Goal: Task Accomplishment & Management: Complete application form

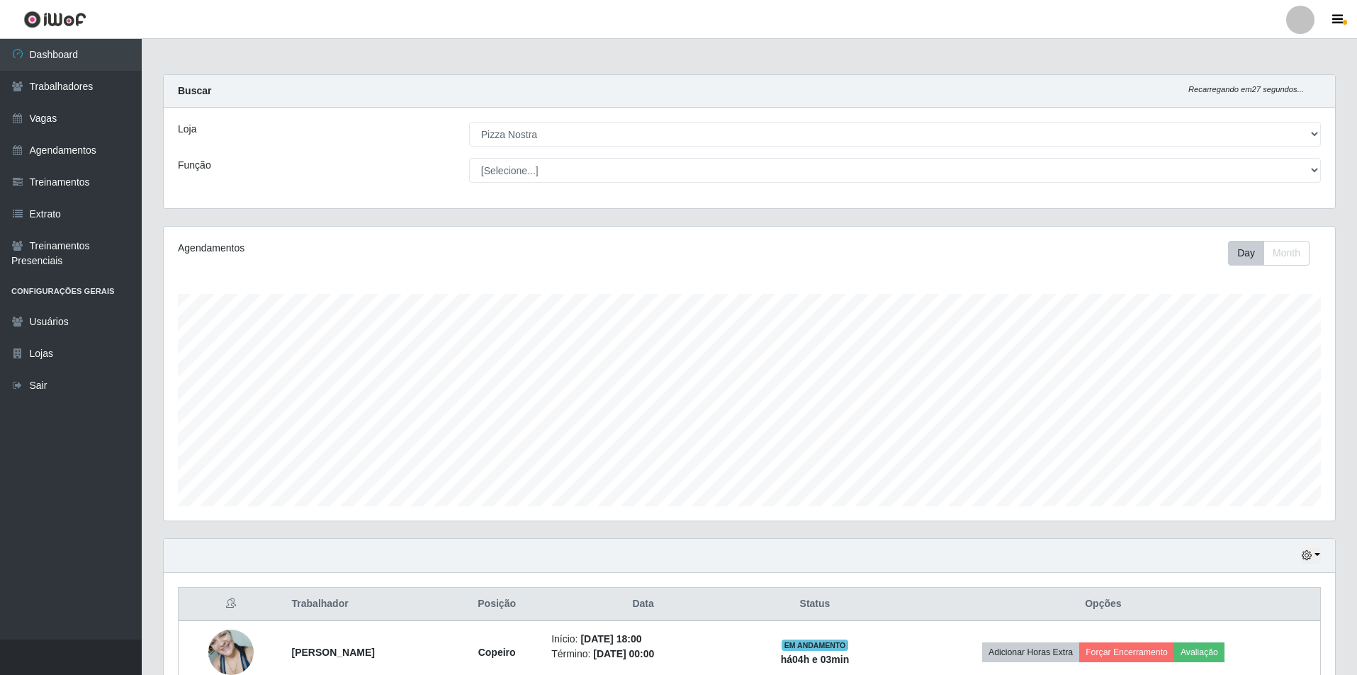
select select "337"
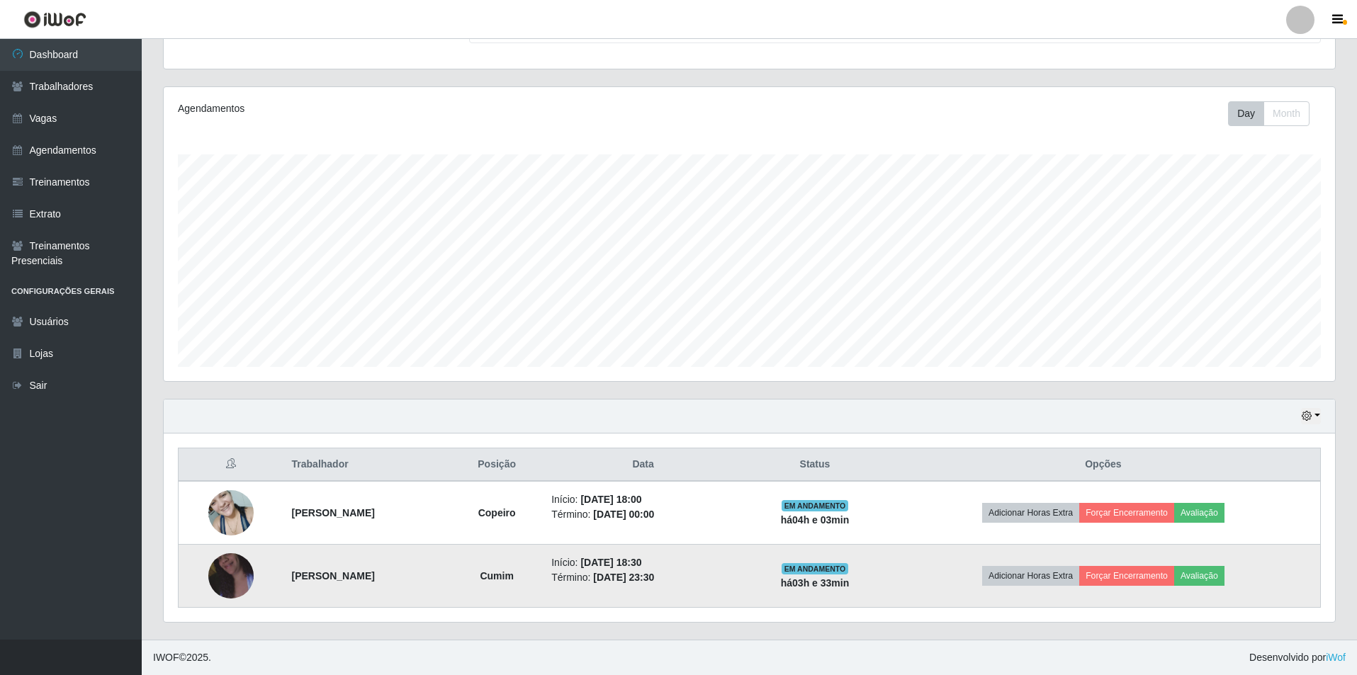
scroll to position [294, 1171]
click at [1224, 572] on button "Avaliação" at bounding box center [1199, 576] width 50 height 20
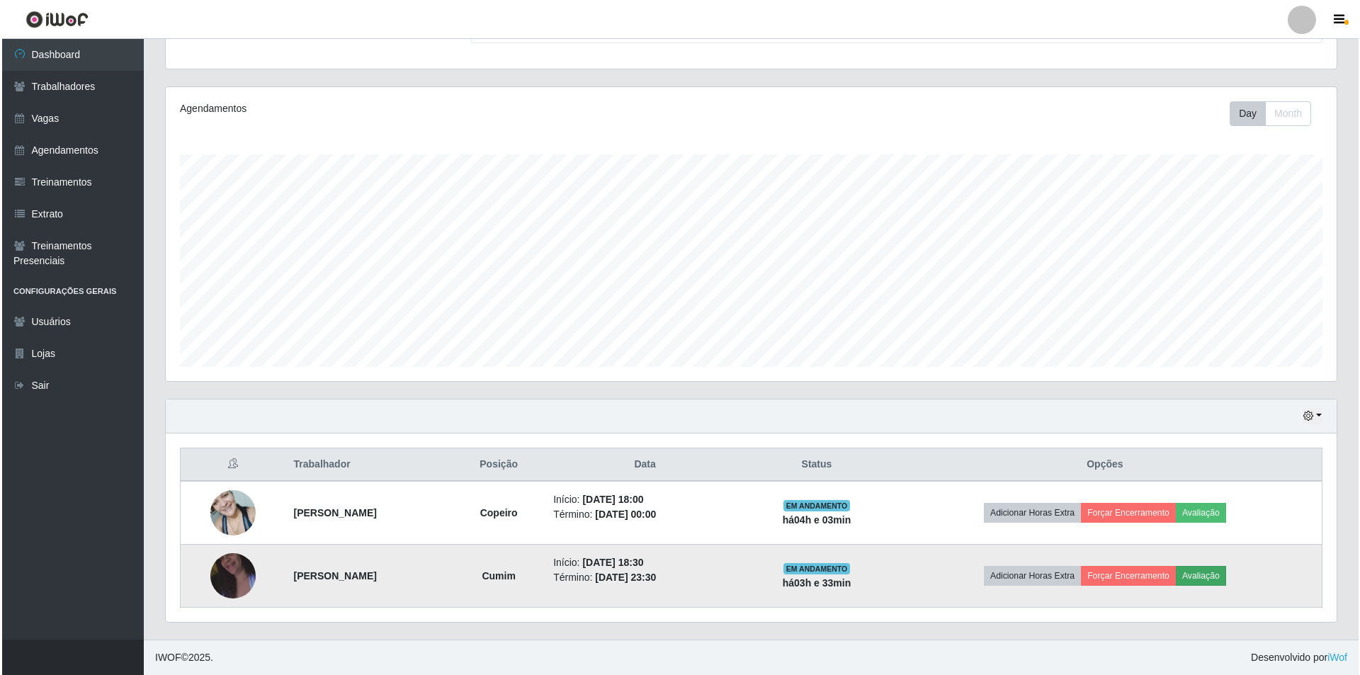
scroll to position [294, 1164]
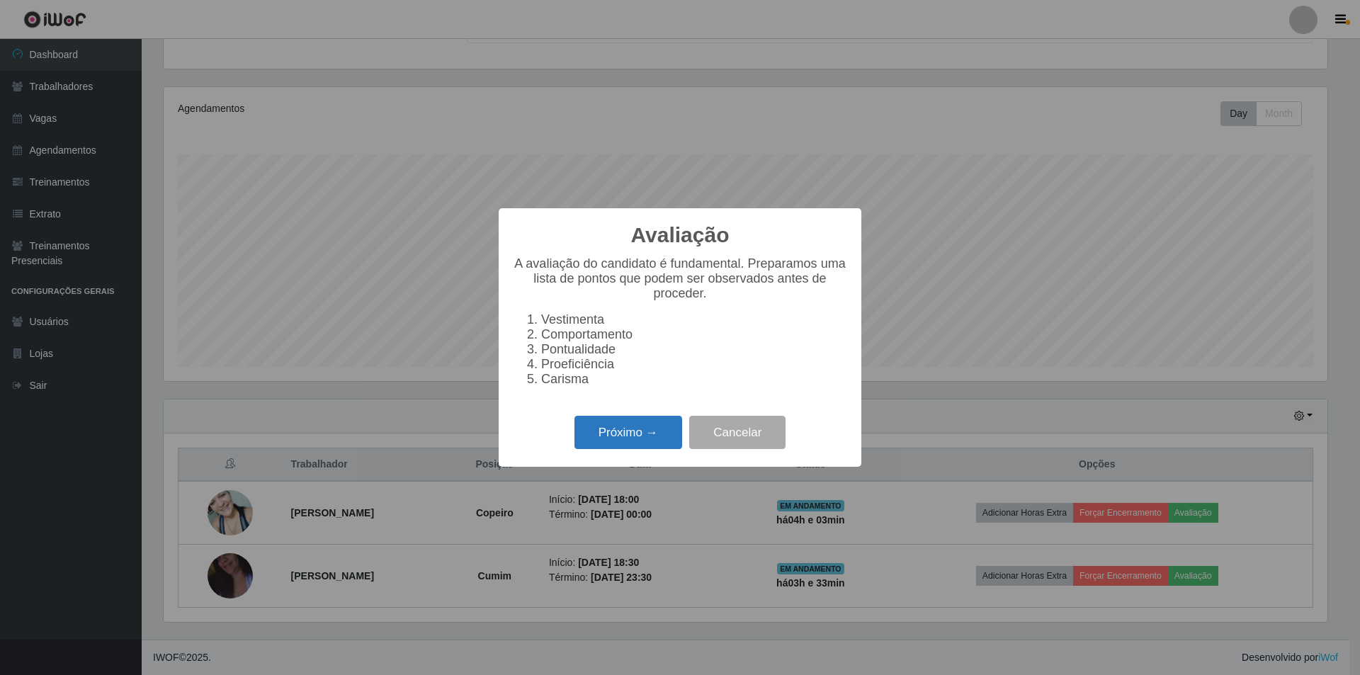
click at [619, 447] on button "Próximo →" at bounding box center [629, 432] width 108 height 33
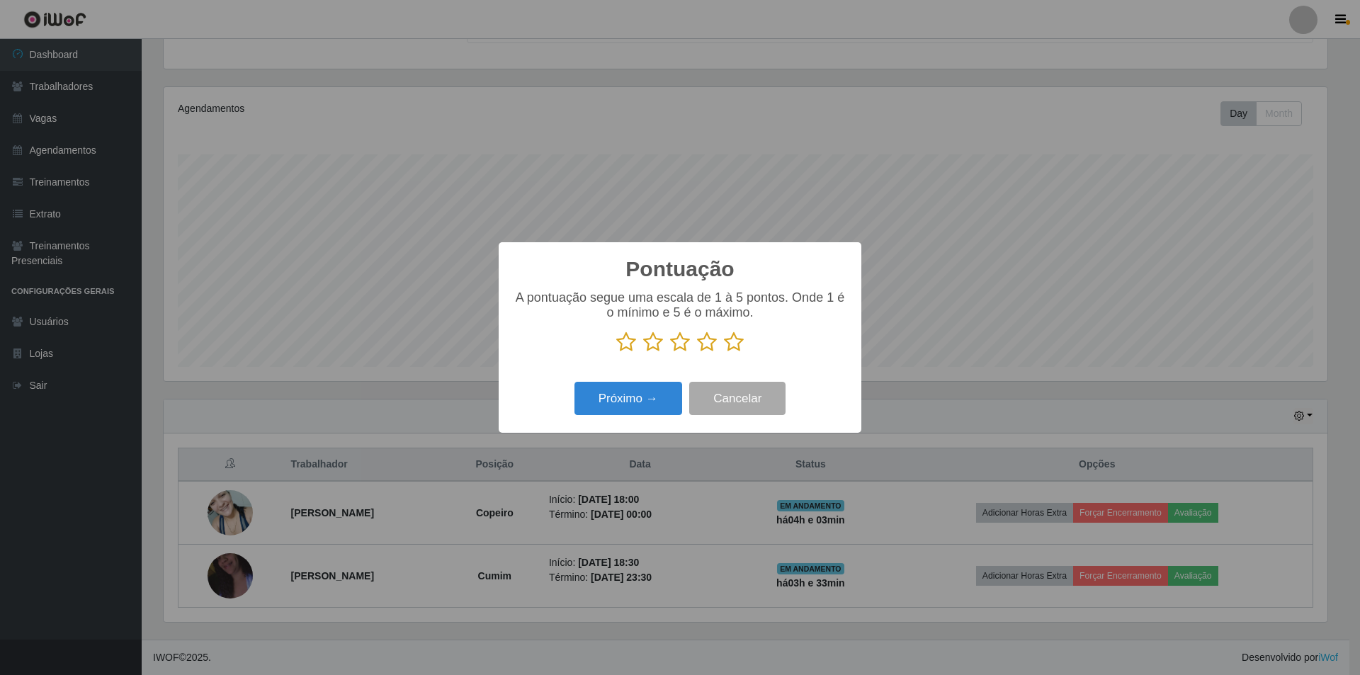
click at [733, 347] on icon at bounding box center [734, 342] width 20 height 21
click at [724, 353] on input "radio" at bounding box center [724, 353] width 0 height 0
click at [638, 395] on button "Próximo →" at bounding box center [629, 398] width 108 height 33
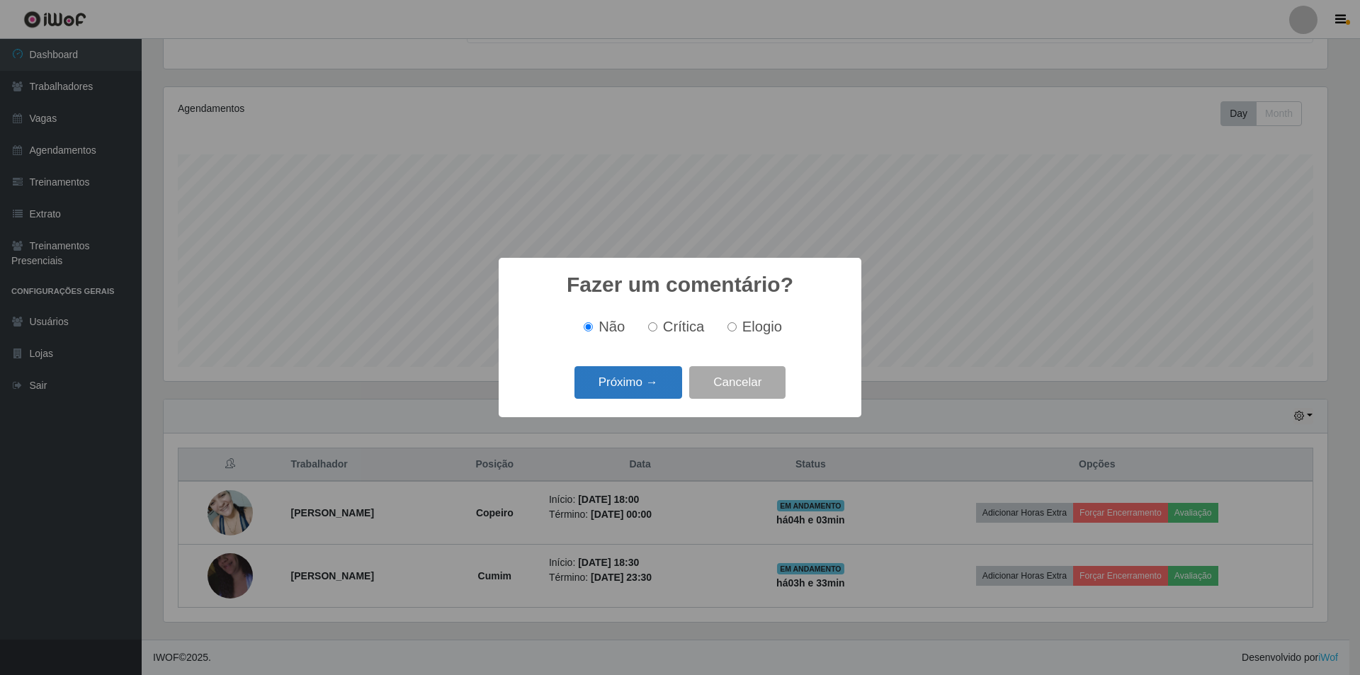
click at [639, 390] on button "Próximo →" at bounding box center [629, 382] width 108 height 33
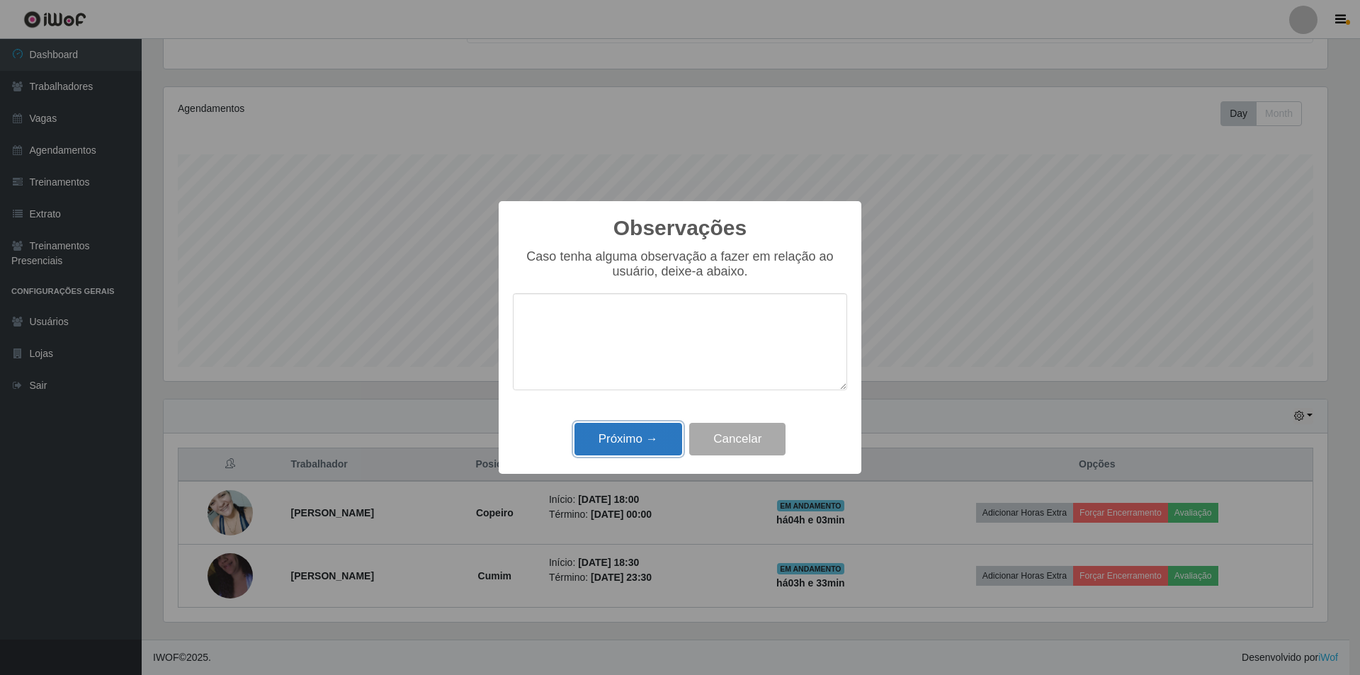
click at [637, 424] on button "Próximo →" at bounding box center [629, 439] width 108 height 33
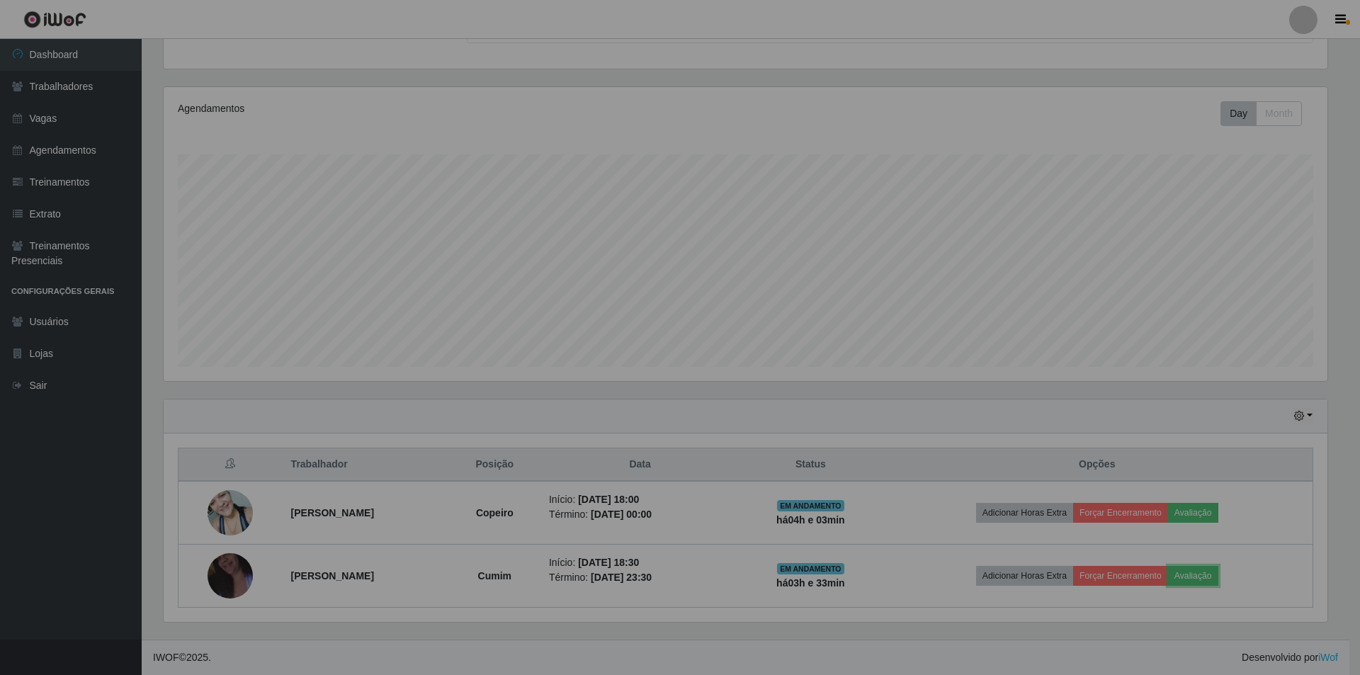
scroll to position [294, 1171]
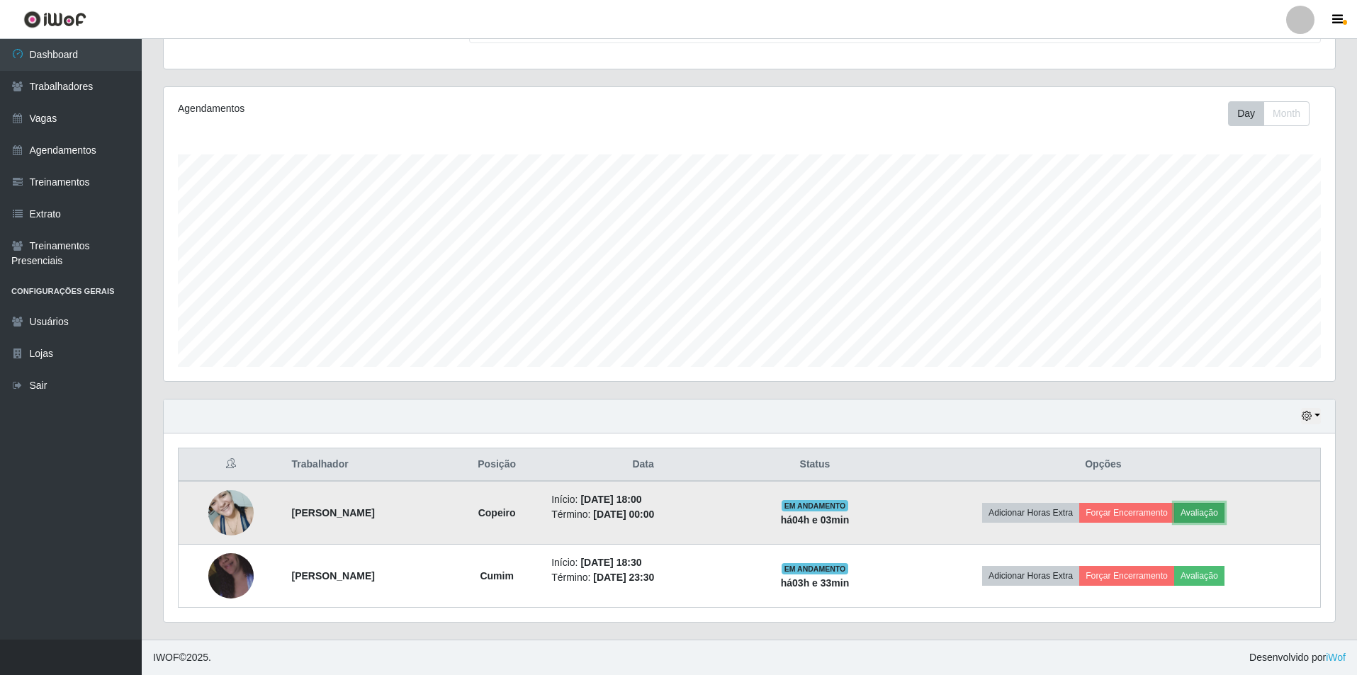
click at [1224, 516] on button "Avaliação" at bounding box center [1199, 513] width 50 height 20
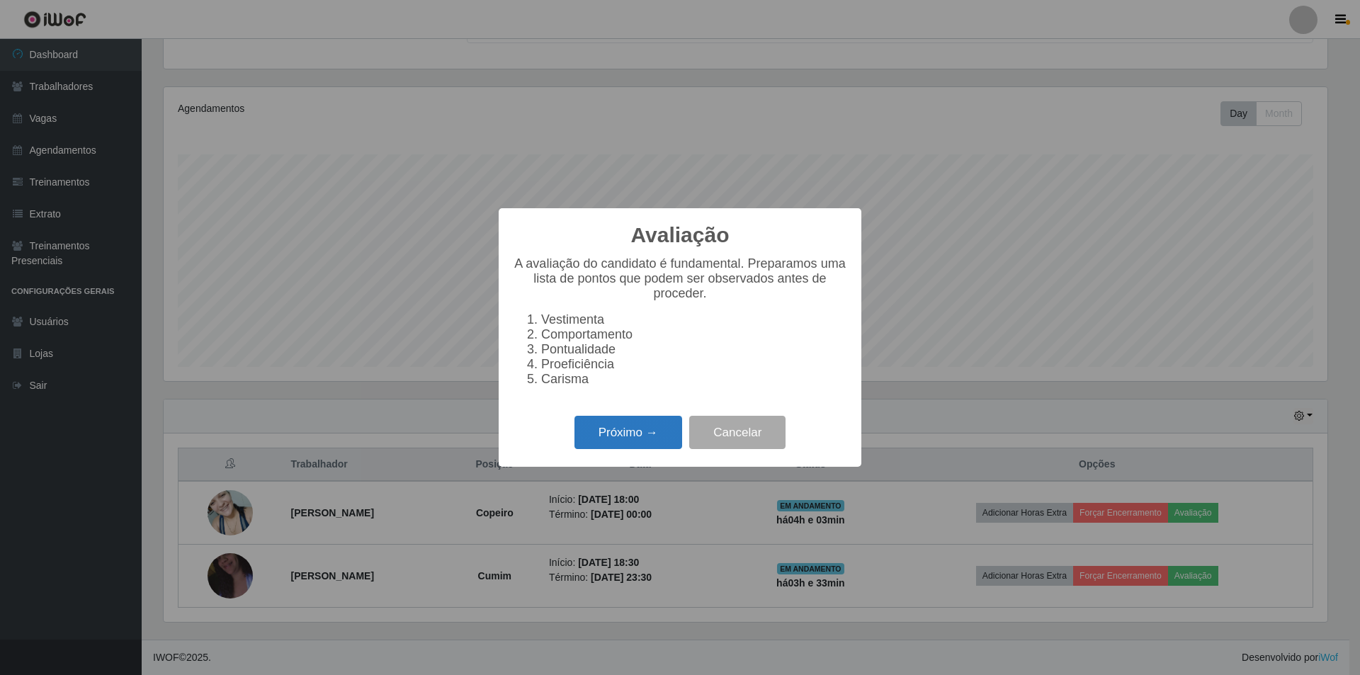
click at [665, 440] on button "Próximo →" at bounding box center [629, 432] width 108 height 33
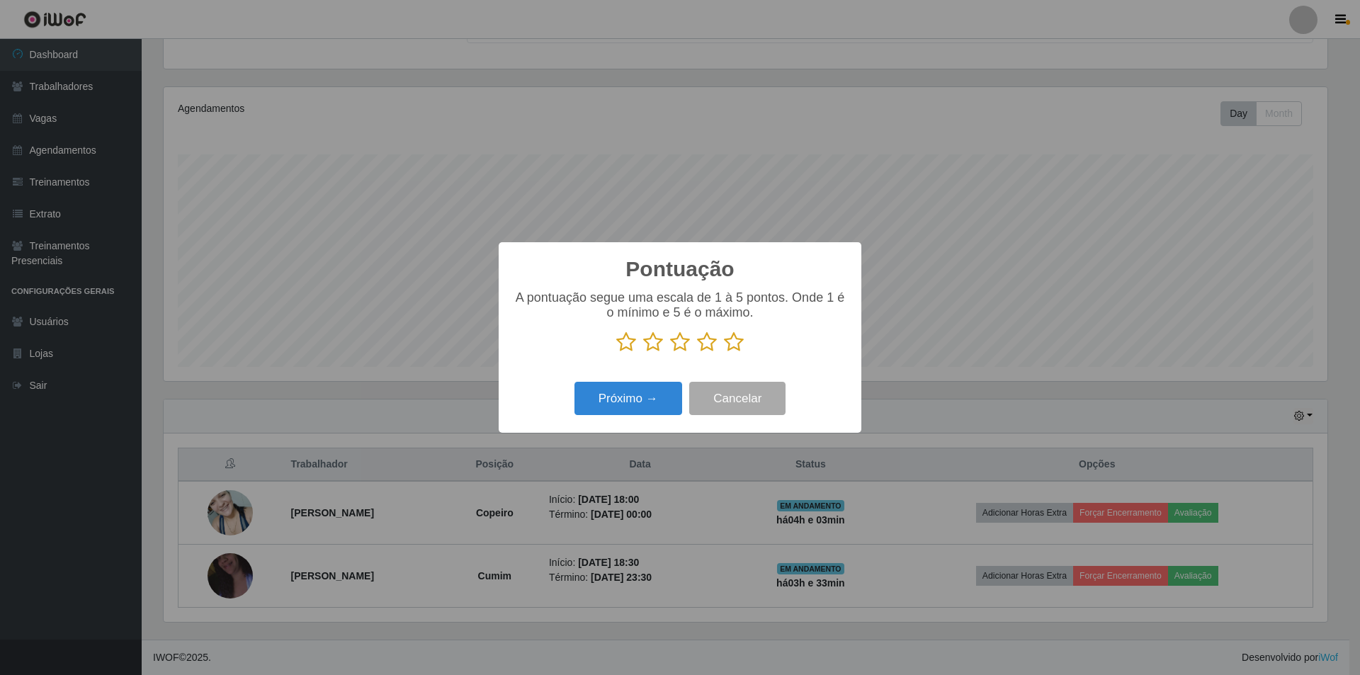
click at [722, 341] on p at bounding box center [680, 342] width 334 height 21
click at [730, 343] on icon at bounding box center [734, 342] width 20 height 21
click at [724, 353] on input "radio" at bounding box center [724, 353] width 0 height 0
click at [609, 378] on div "Pontuação × A pontuação segue uma escala de 1 à 5 pontos. Onde 1 é o mínimo e 5…" at bounding box center [680, 337] width 363 height 191
click at [613, 396] on button "Próximo →" at bounding box center [629, 398] width 108 height 33
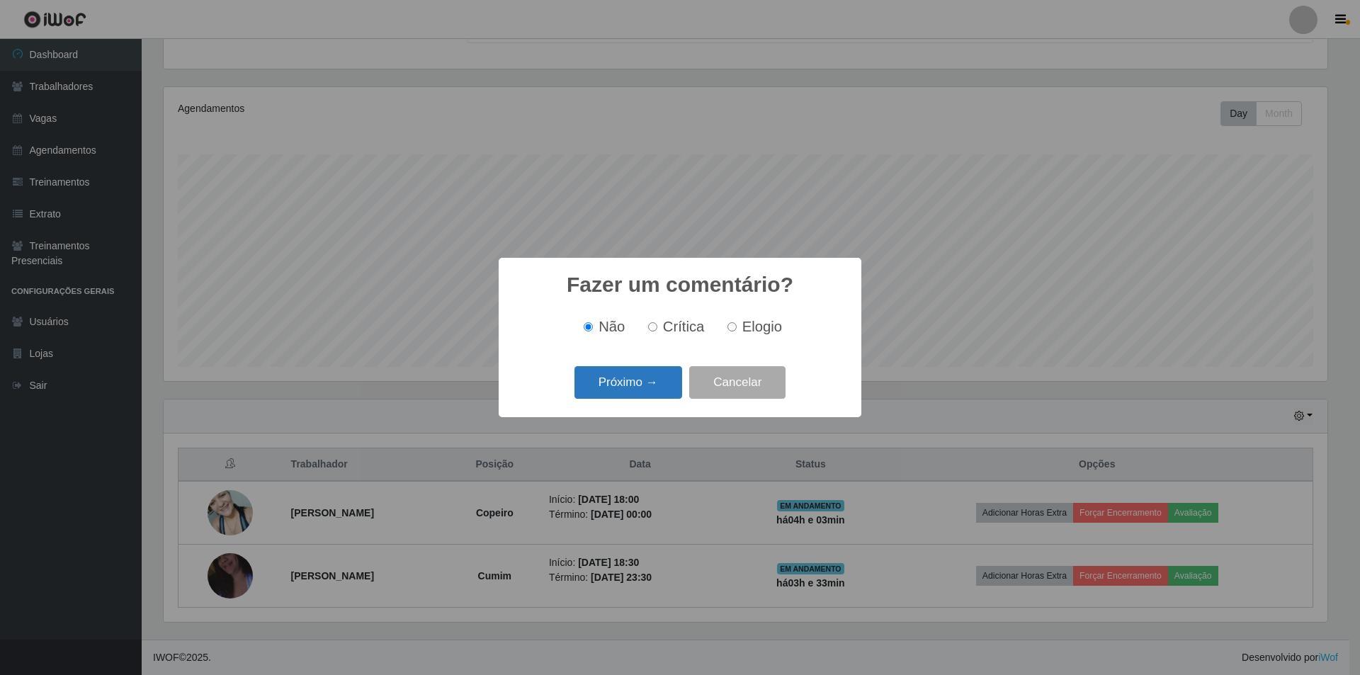
click at [659, 372] on button "Próximo →" at bounding box center [629, 382] width 108 height 33
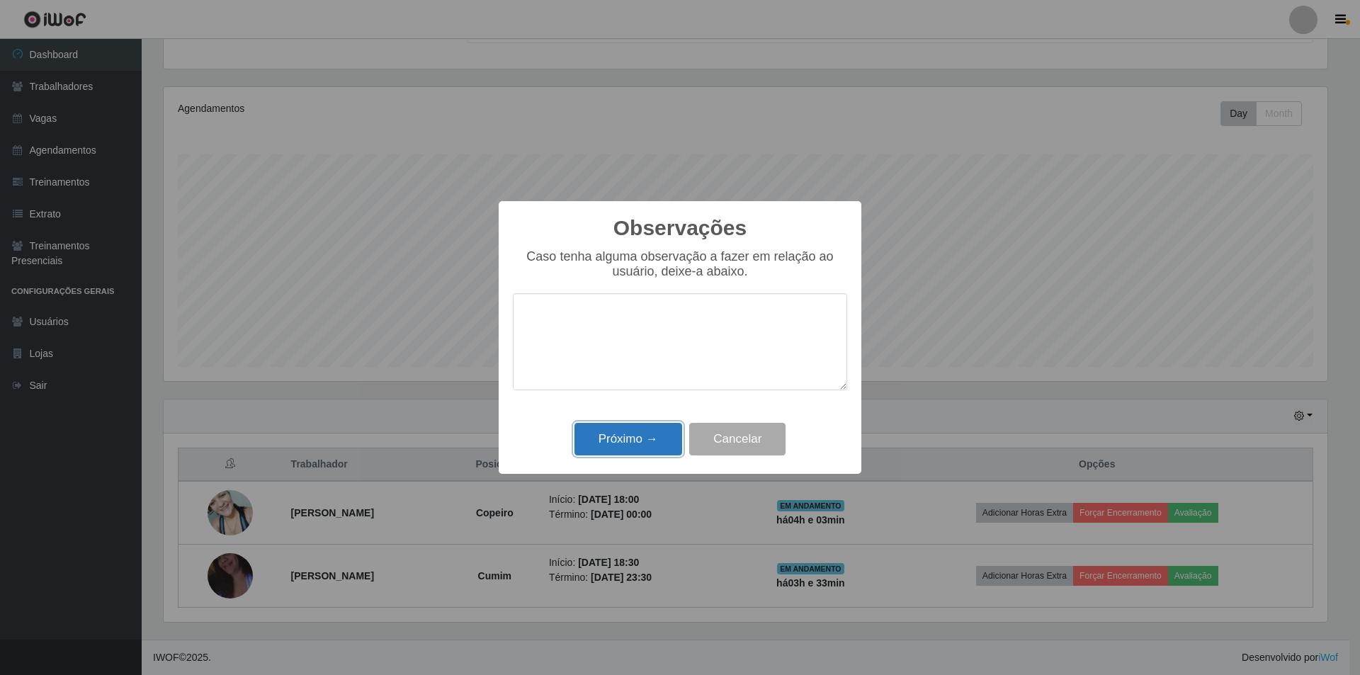
click at [640, 442] on button "Próximo →" at bounding box center [629, 439] width 108 height 33
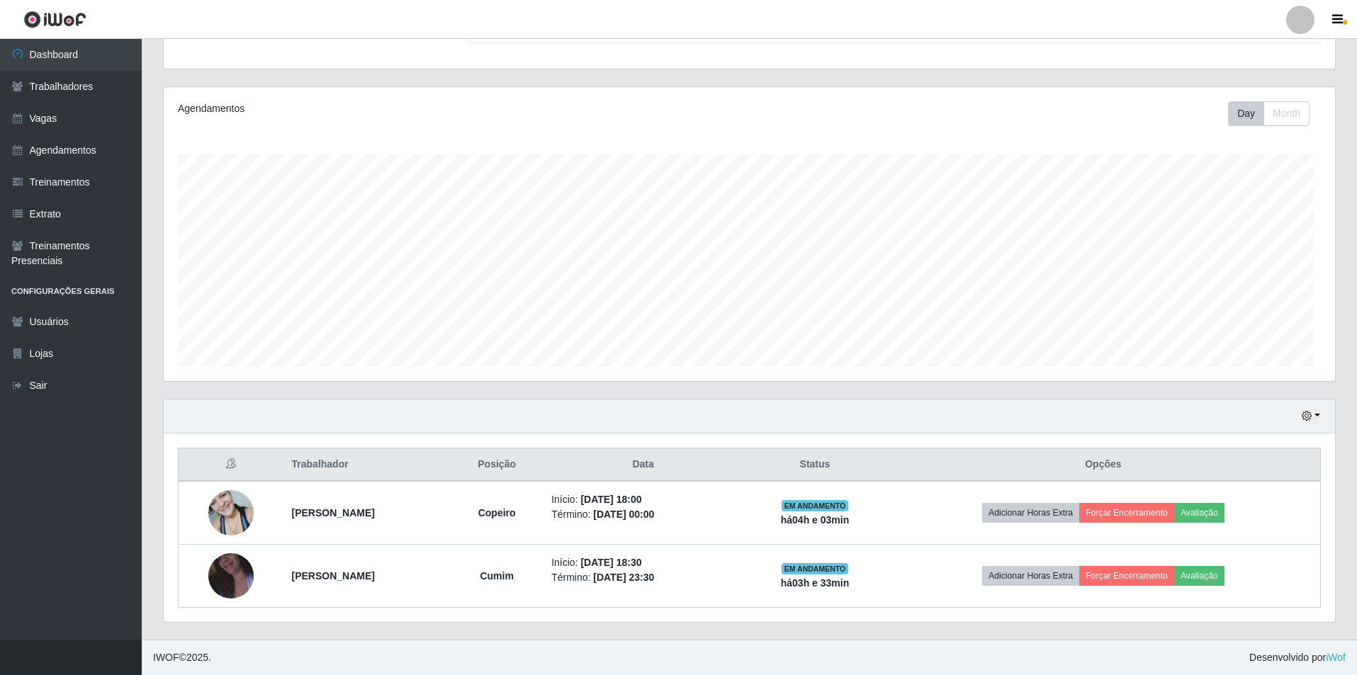
scroll to position [294, 1171]
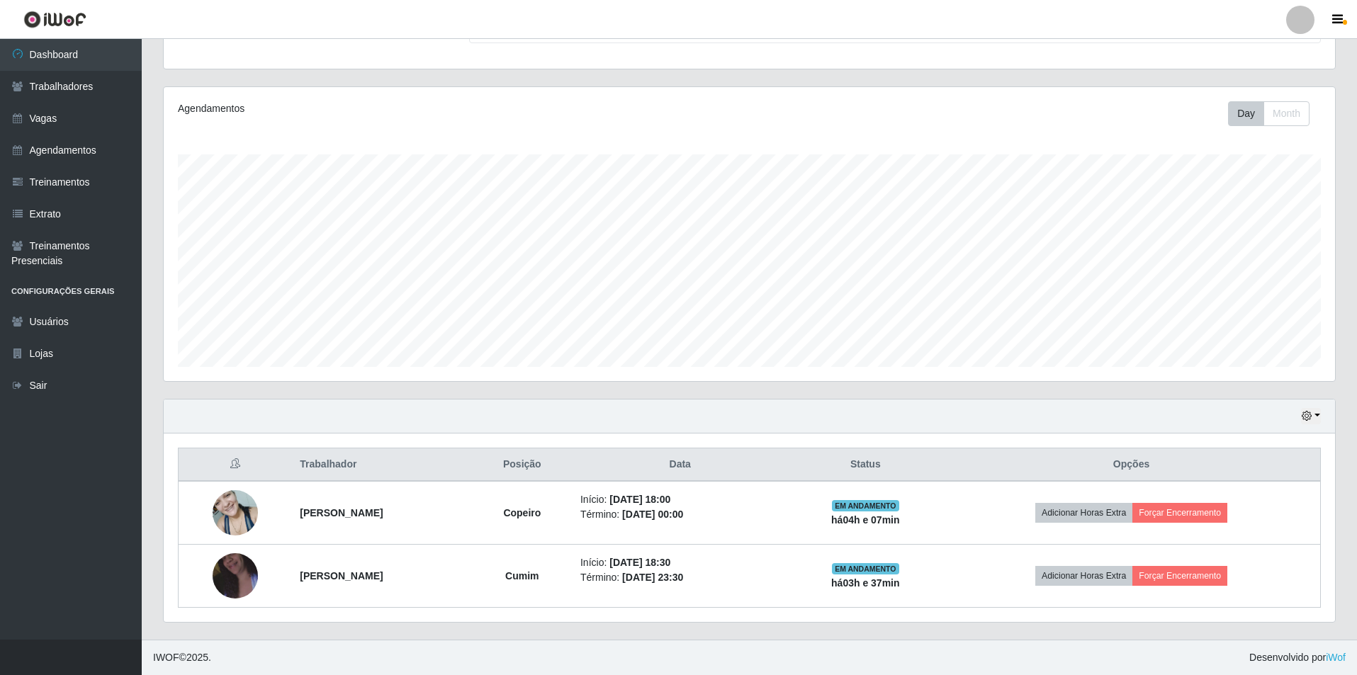
click at [943, 118] on div "Day Month" at bounding box center [992, 113] width 679 height 25
click at [67, 120] on link "Vagas" at bounding box center [71, 119] width 142 height 32
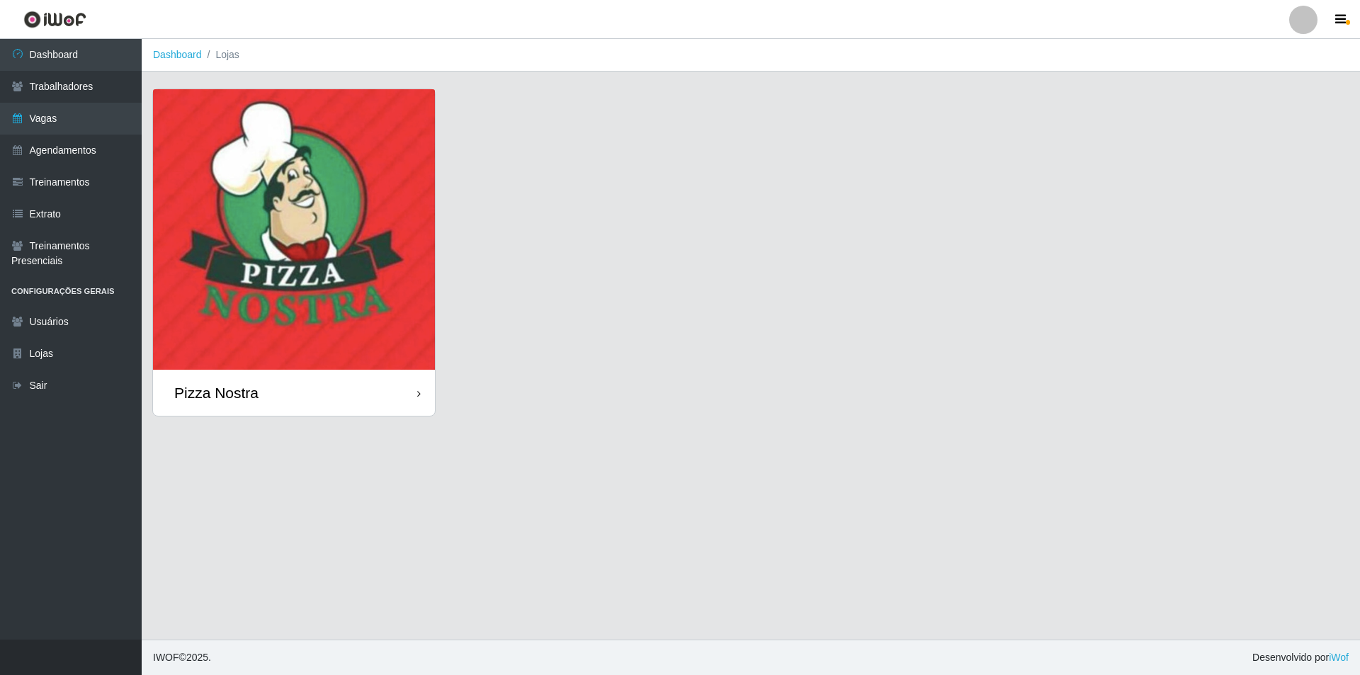
click at [312, 149] on img at bounding box center [294, 229] width 282 height 281
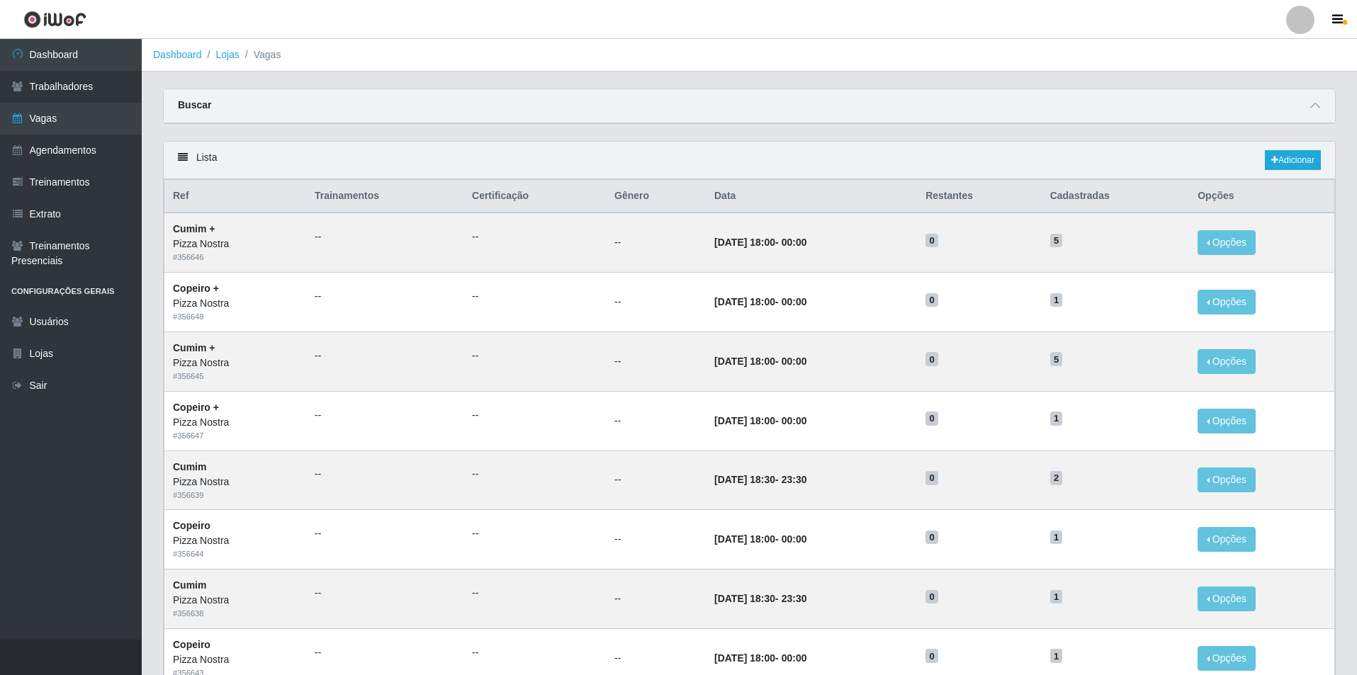
click at [603, 136] on div "Carregando... Buscar Início em Término em Função [Selecione...] ASG ASG + ASG +…" at bounding box center [749, 115] width 1194 height 52
click at [1293, 153] on link "Adicionar" at bounding box center [1293, 160] width 56 height 20
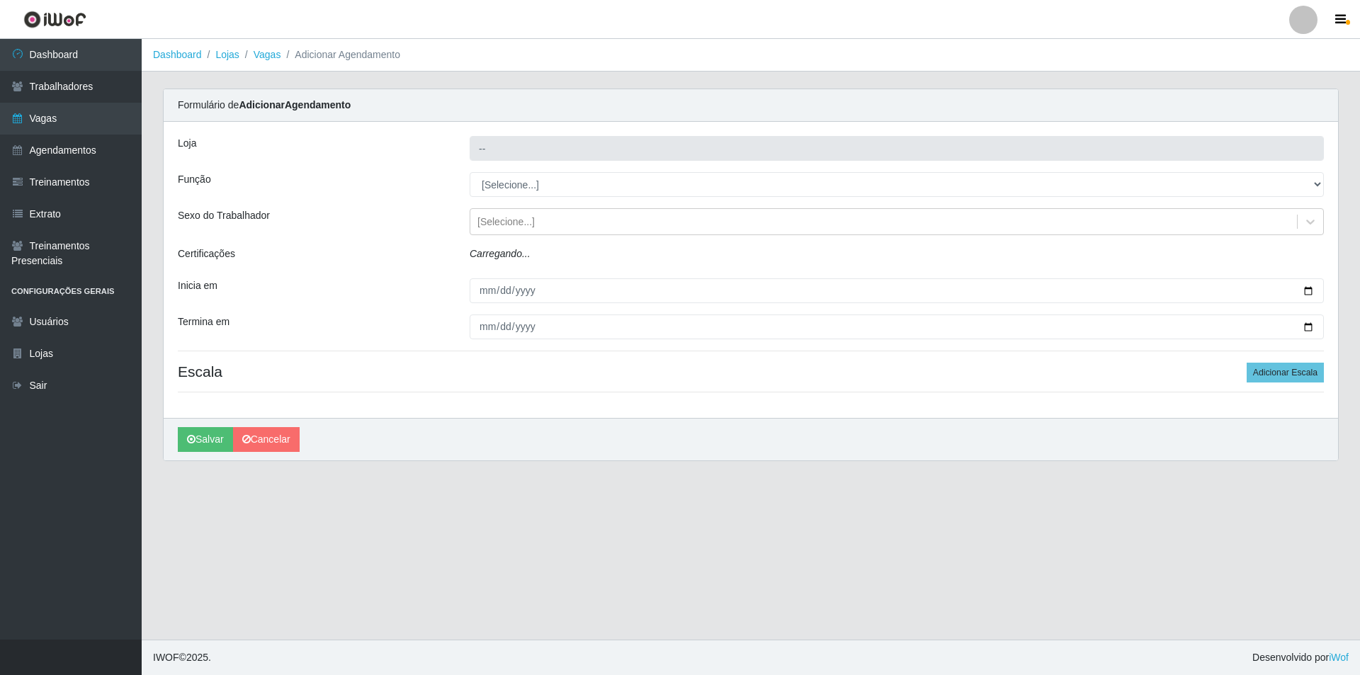
type input "Pizza Nostra"
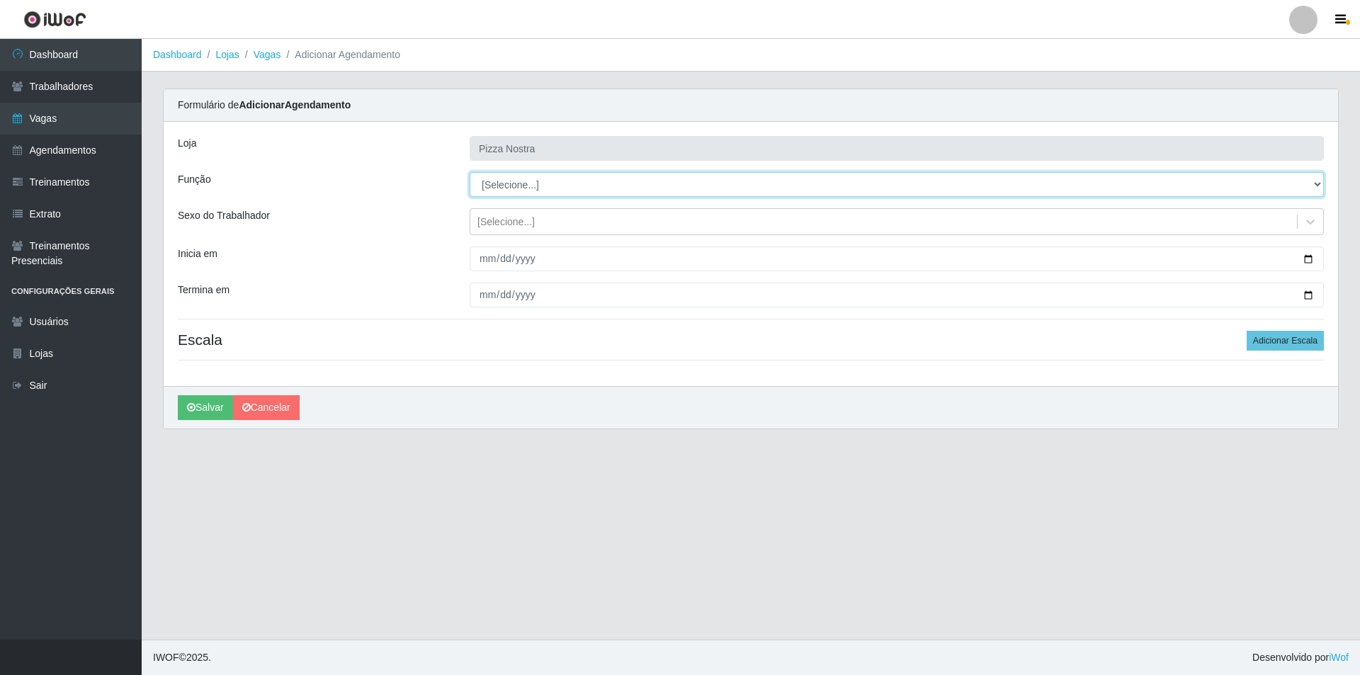
click at [508, 179] on select "[Selecione...] ASG ASG + ASG ++ Auxiliar de Cozinha Auxiliar de Cozinha + Auxil…" at bounding box center [897, 184] width 854 height 25
select select "17"
click at [470, 172] on select "[Selecione...] ASG ASG + ASG ++ Auxiliar de Cozinha Auxiliar de Cozinha + Auxil…" at bounding box center [897, 184] width 854 height 25
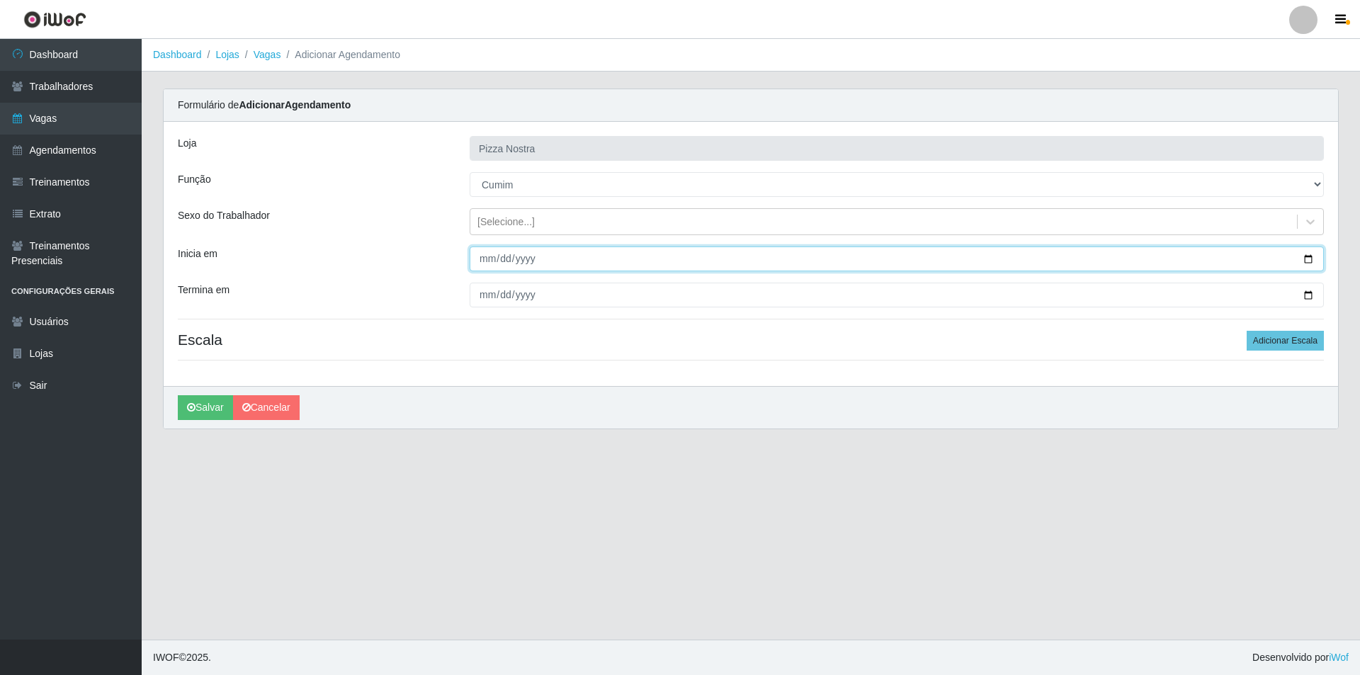
click at [488, 257] on input "Inicia em" at bounding box center [897, 259] width 854 height 25
type input "[DATE]"
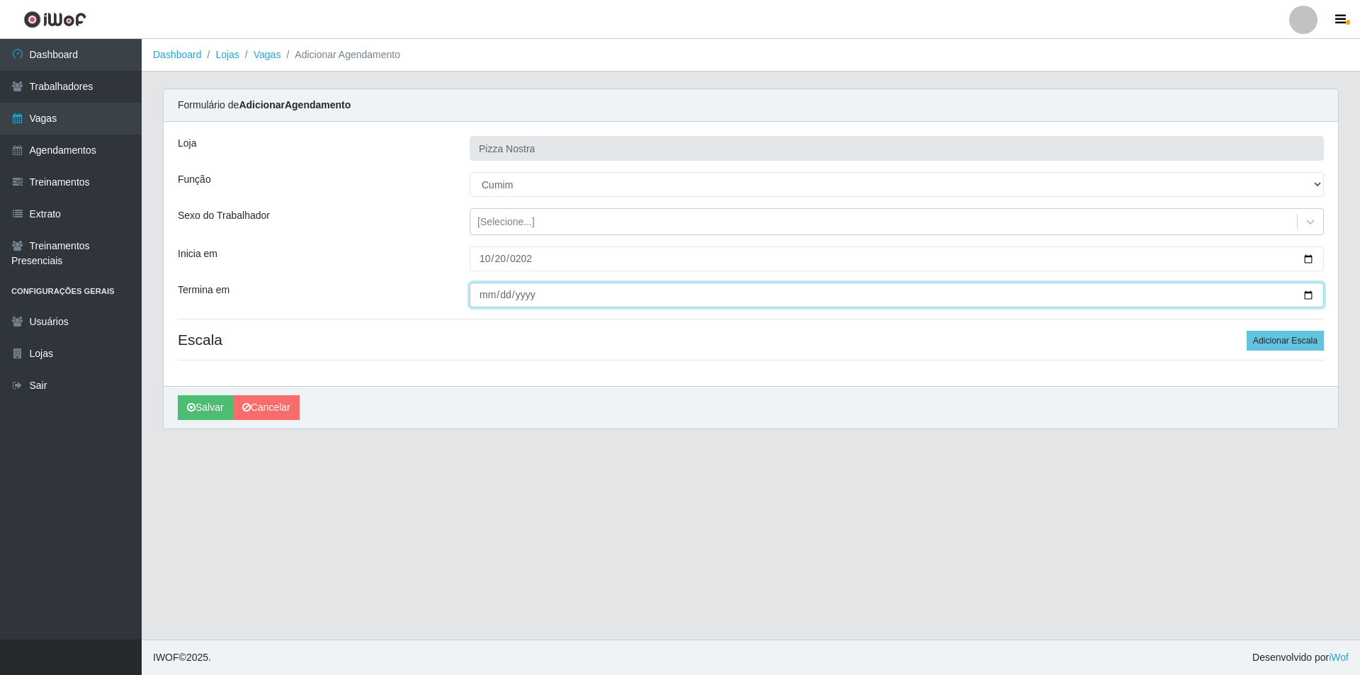
click at [492, 293] on input "Termina em" at bounding box center [897, 295] width 854 height 25
type input "[DATE]"
click at [697, 368] on div "Loja Pizza Nostra Função [Selecione...] ASG ASG + ASG ++ Auxiliar de Cozinha Au…" at bounding box center [751, 254] width 1175 height 264
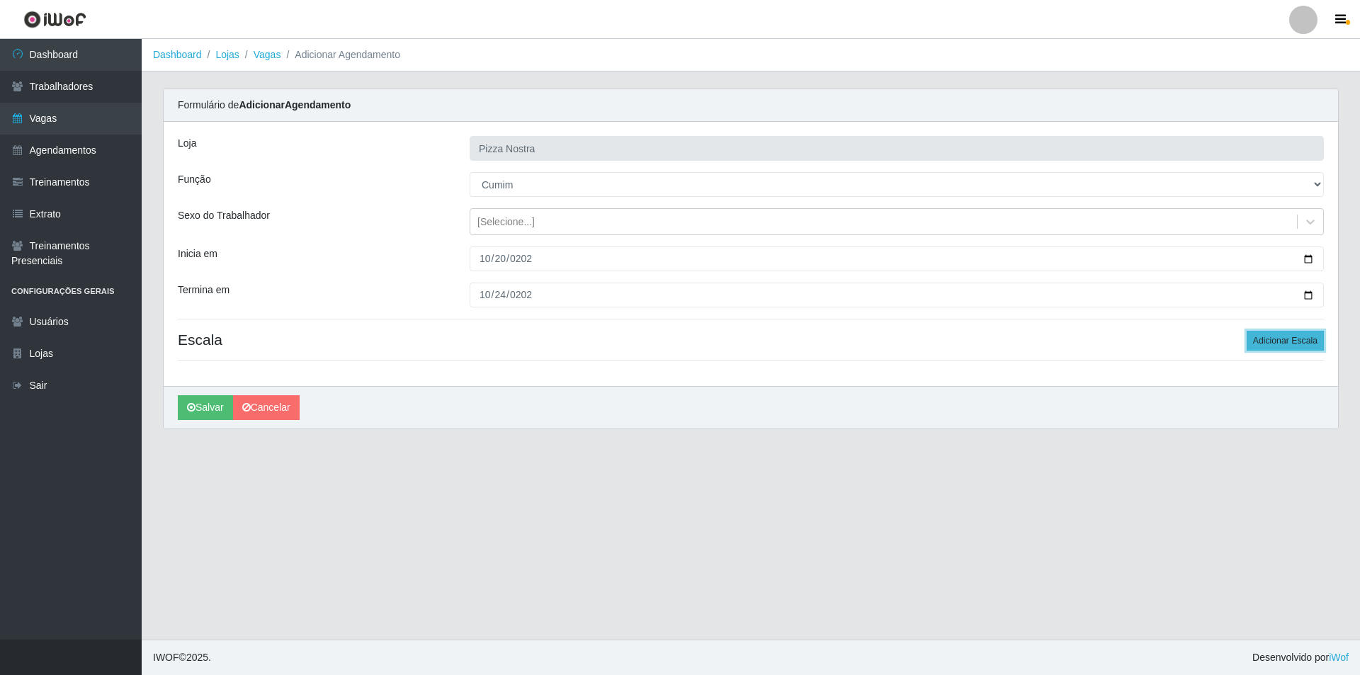
click at [1275, 339] on button "Adicionar Escala" at bounding box center [1285, 341] width 77 height 20
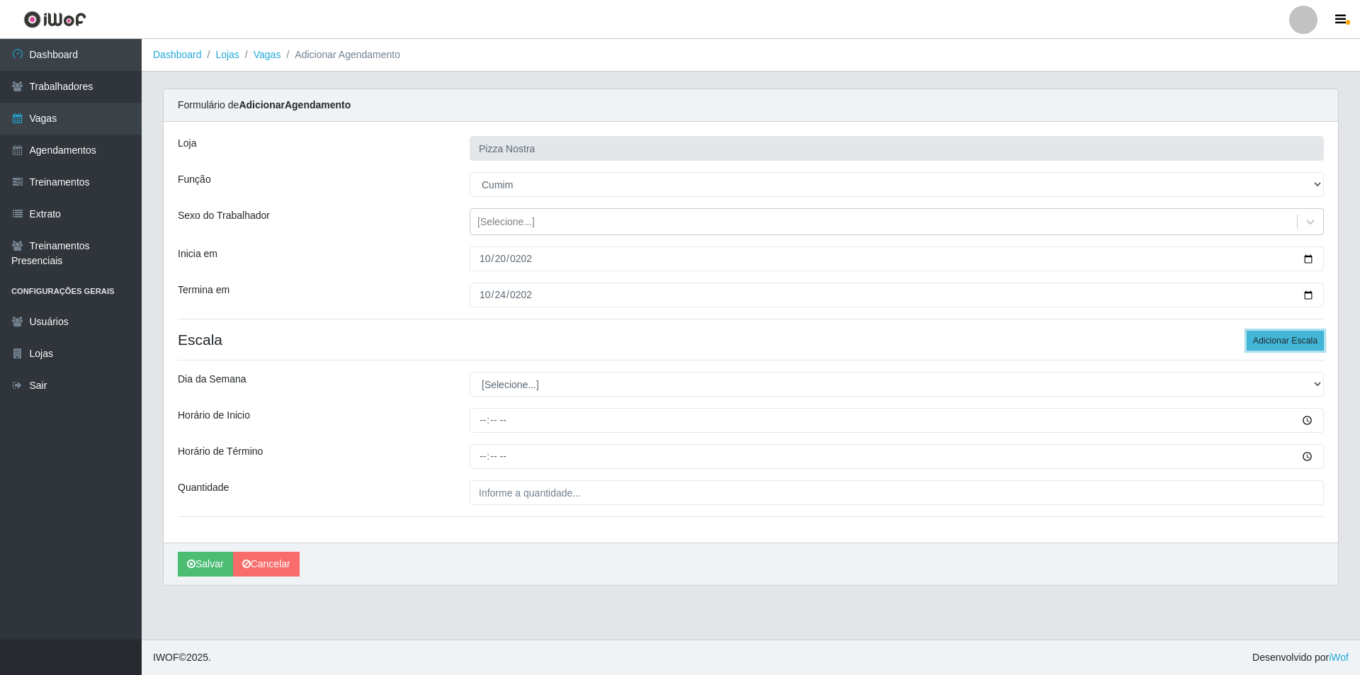
click at [1275, 339] on button "Adicionar Escala" at bounding box center [1285, 341] width 77 height 20
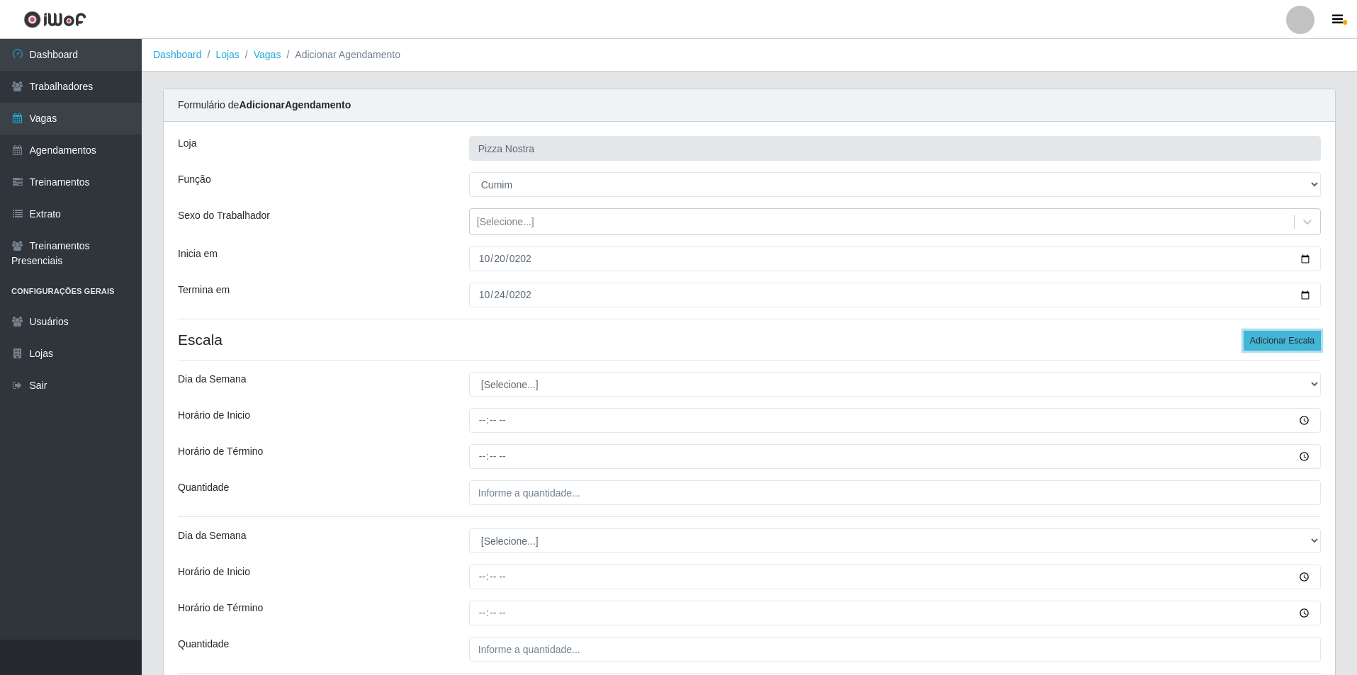
click at [1275, 339] on button "Adicionar Escala" at bounding box center [1281, 341] width 77 height 20
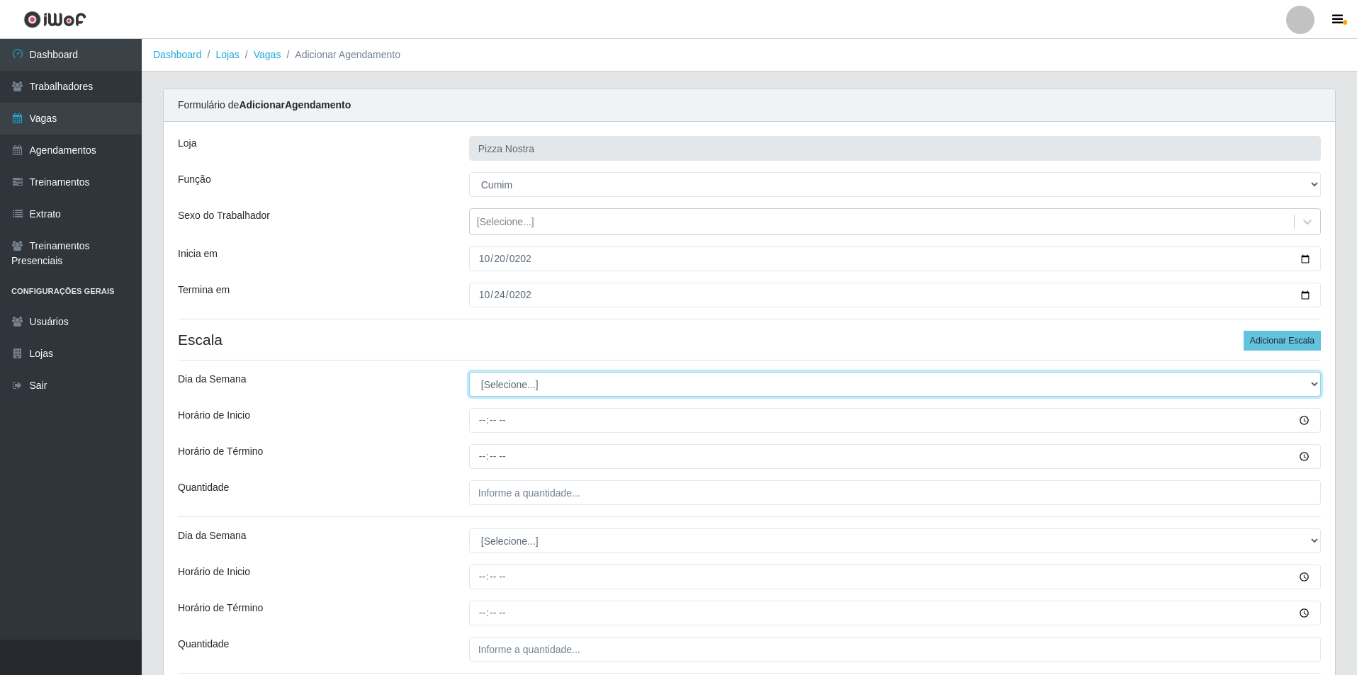
click at [493, 393] on select "[Selecione...] Segunda Terça Quarta Quinta Sexta Sábado Domingo" at bounding box center [895, 384] width 852 height 25
select select "1"
click at [469, 372] on select "[Selecione...] Segunda Terça Quarta Quinta Sexta Sábado Domingo" at bounding box center [895, 384] width 852 height 25
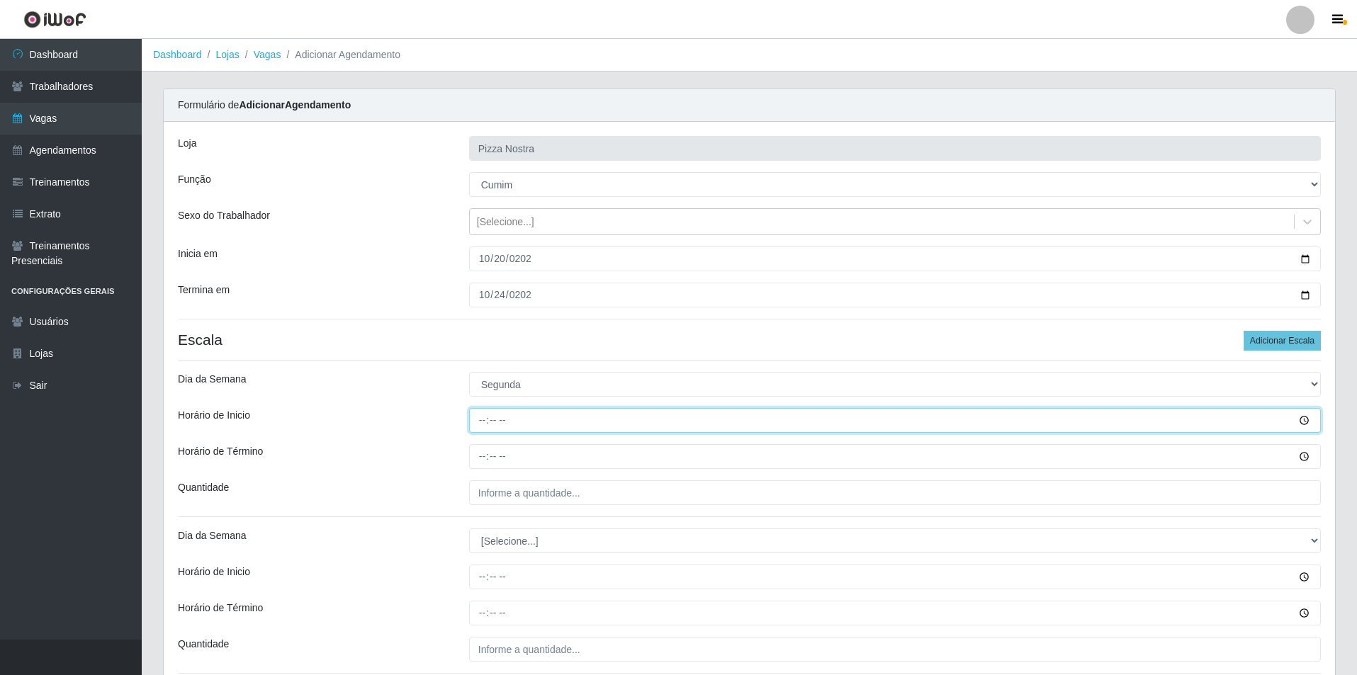
click at [482, 422] on input "Horário de Inicio" at bounding box center [895, 420] width 852 height 25
click at [481, 421] on input "08:30" at bounding box center [895, 420] width 852 height 25
type input "18:30"
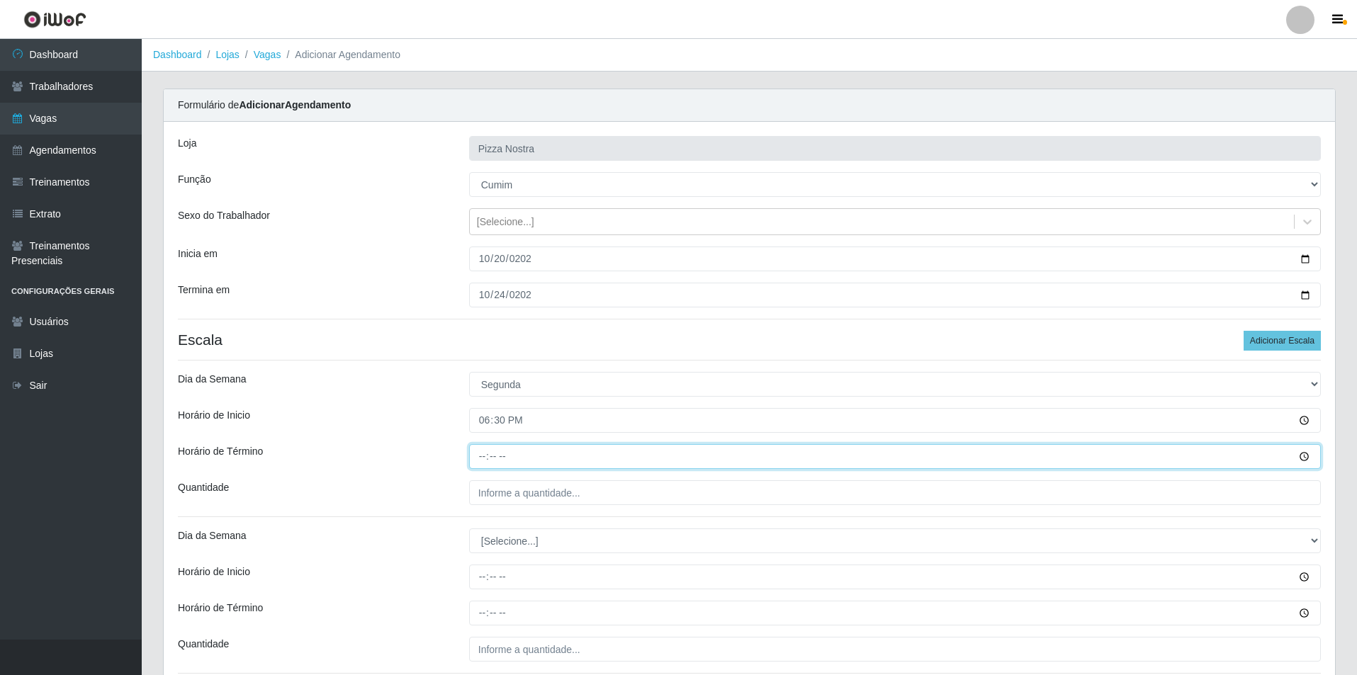
click at [475, 460] on input "Horário de Término" at bounding box center [895, 456] width 852 height 25
type input "23:30"
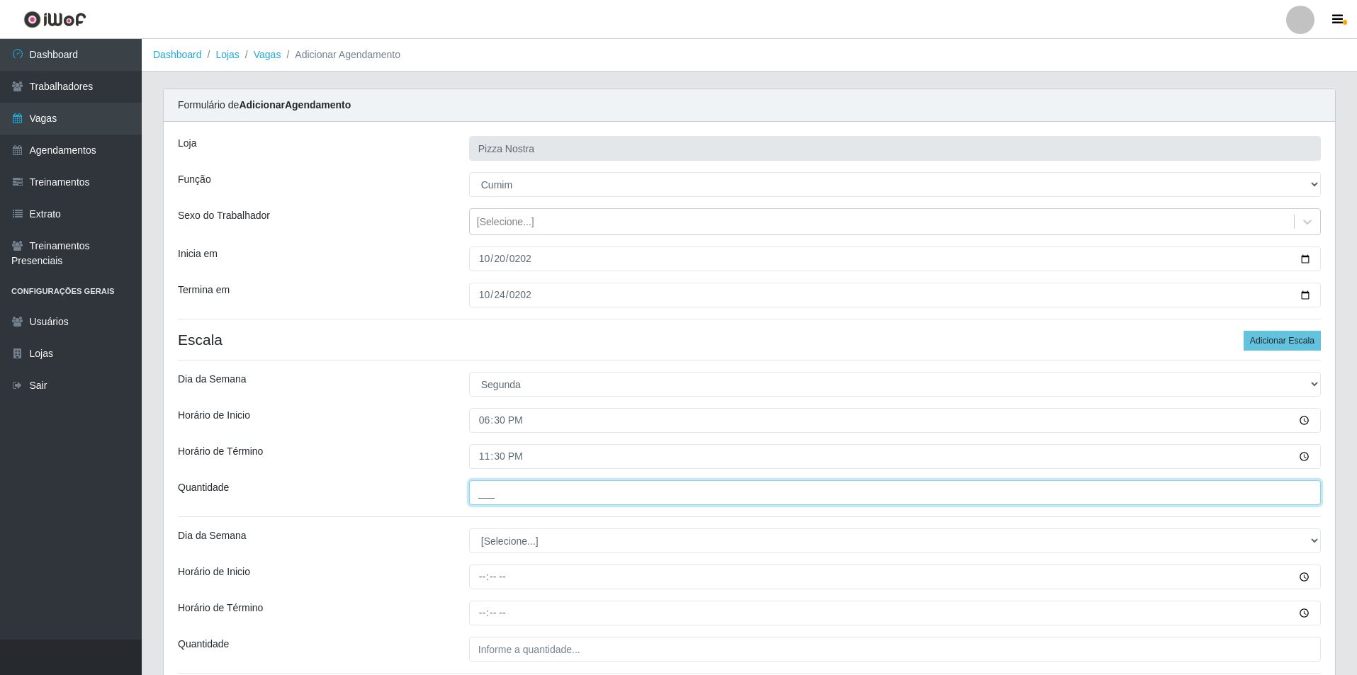
drag, startPoint x: 495, startPoint y: 489, endPoint x: 501, endPoint y: 495, distance: 8.0
click at [495, 489] on input "___" at bounding box center [895, 492] width 852 height 25
type input "1__"
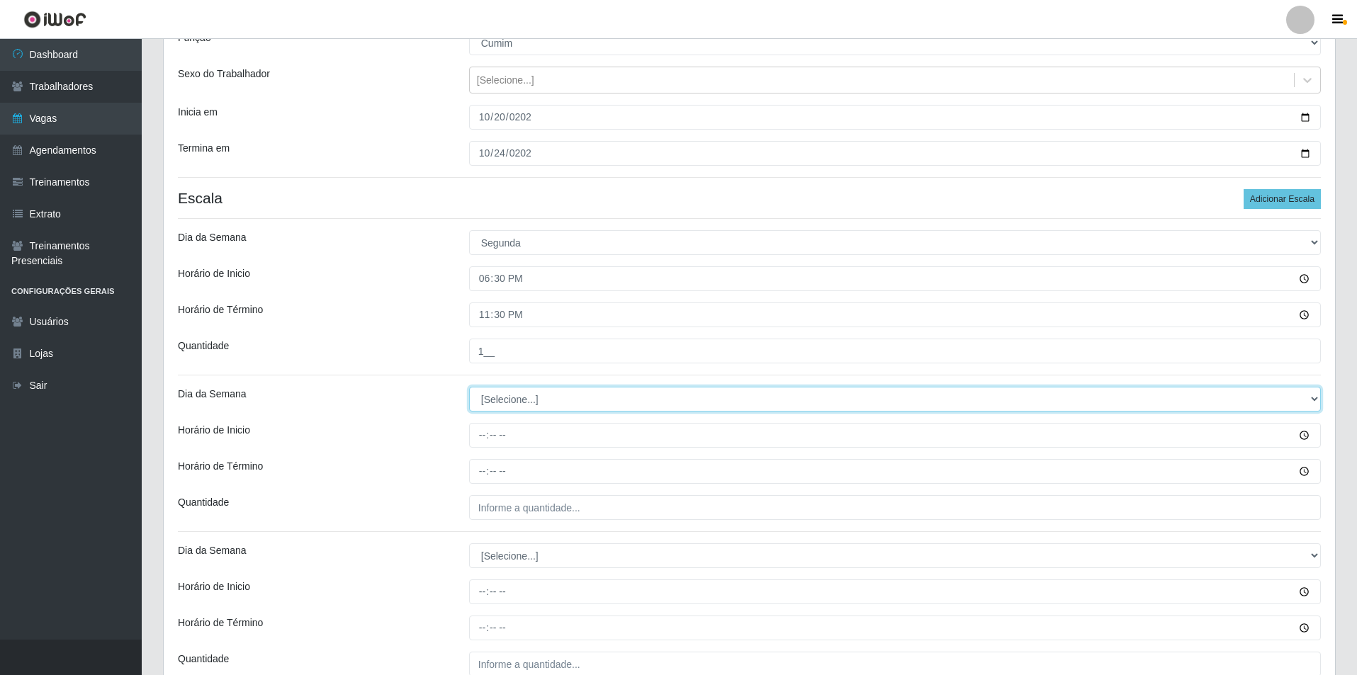
drag, startPoint x: 515, startPoint y: 403, endPoint x: 515, endPoint y: 411, distance: 7.8
click at [515, 403] on select "[Selecione...] Segunda Terça Quarta Quinta Sexta Sábado Domingo" at bounding box center [895, 399] width 852 height 25
select select "2"
click at [469, 387] on select "[Selecione...] Segunda Terça Quarta Quinta Sexta Sábado Domingo" at bounding box center [895, 399] width 852 height 25
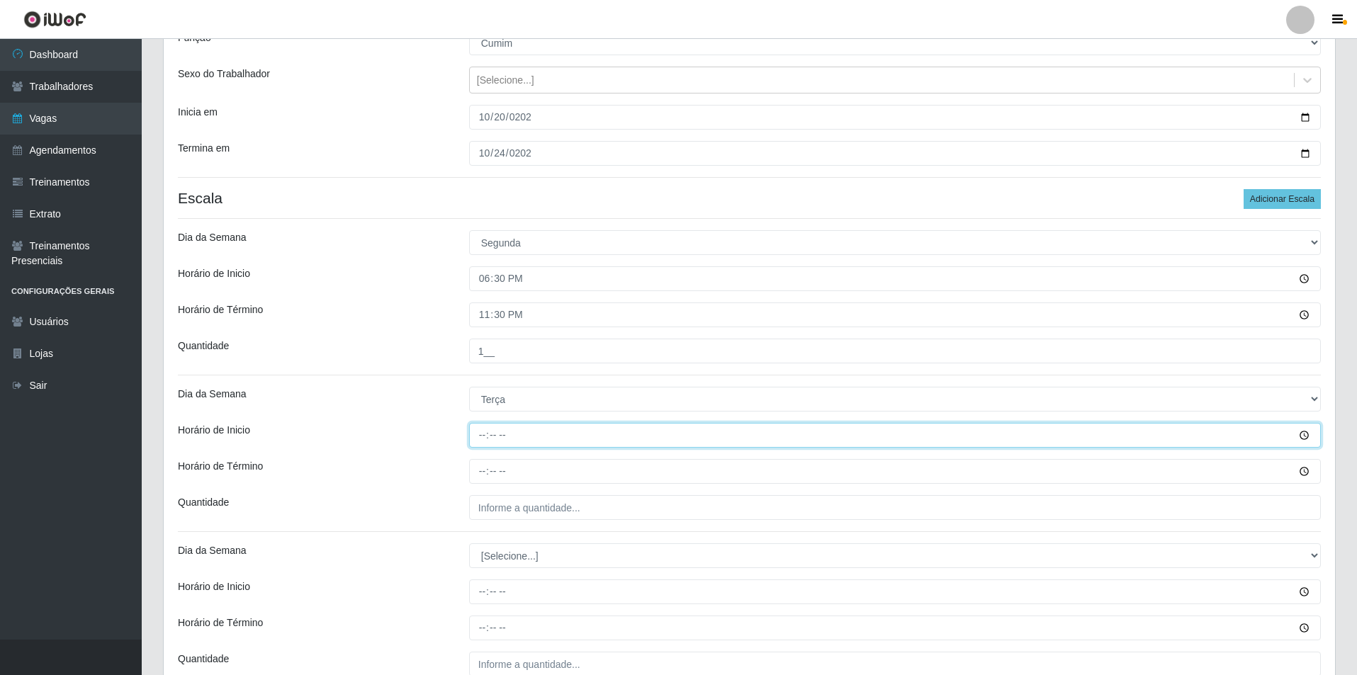
click at [487, 434] on input "Horário de Inicio" at bounding box center [895, 435] width 852 height 25
type input "18:30"
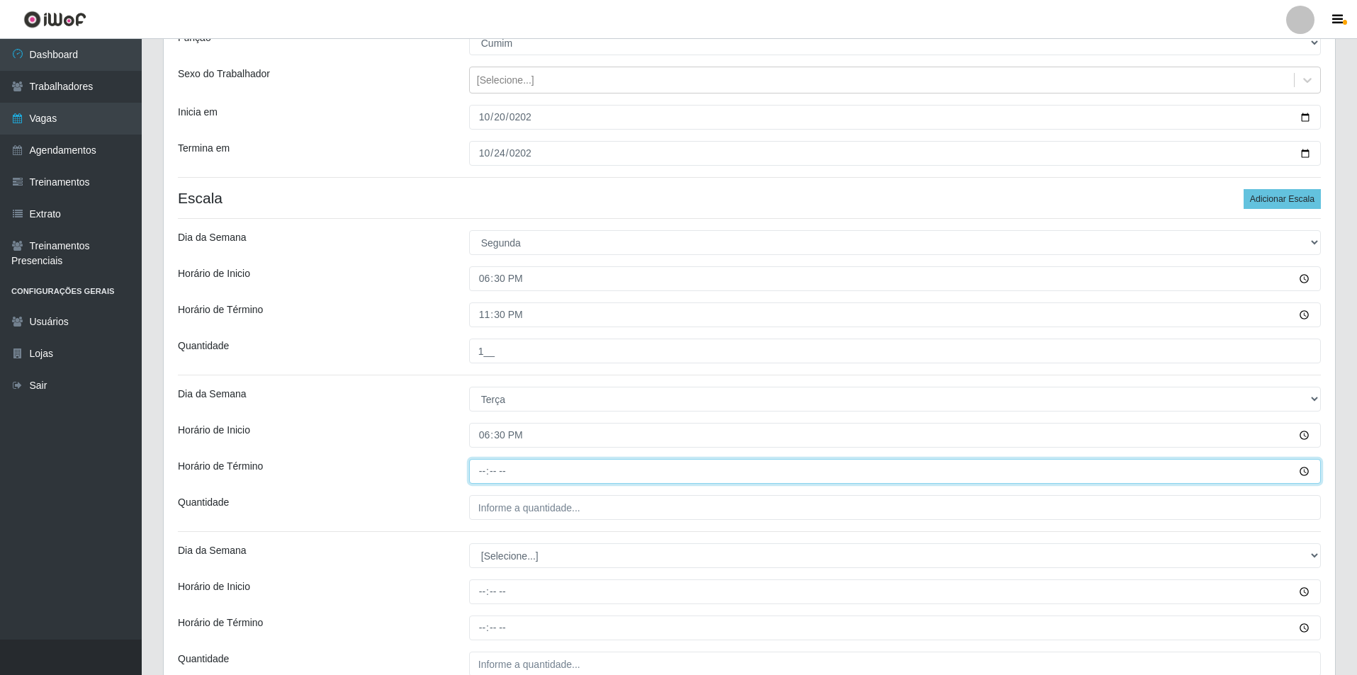
click at [475, 482] on input "Horário de Término" at bounding box center [895, 471] width 852 height 25
type input "23:30"
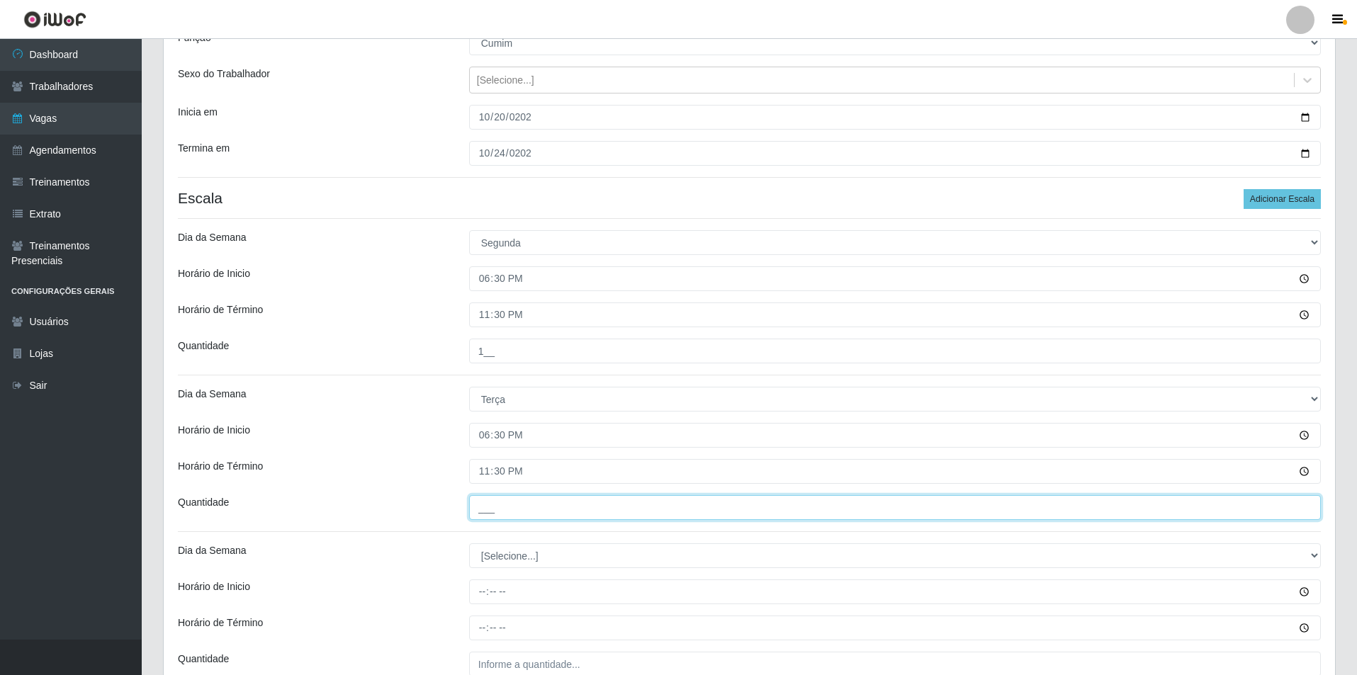
click at [501, 504] on input "___" at bounding box center [895, 507] width 852 height 25
type input "1__"
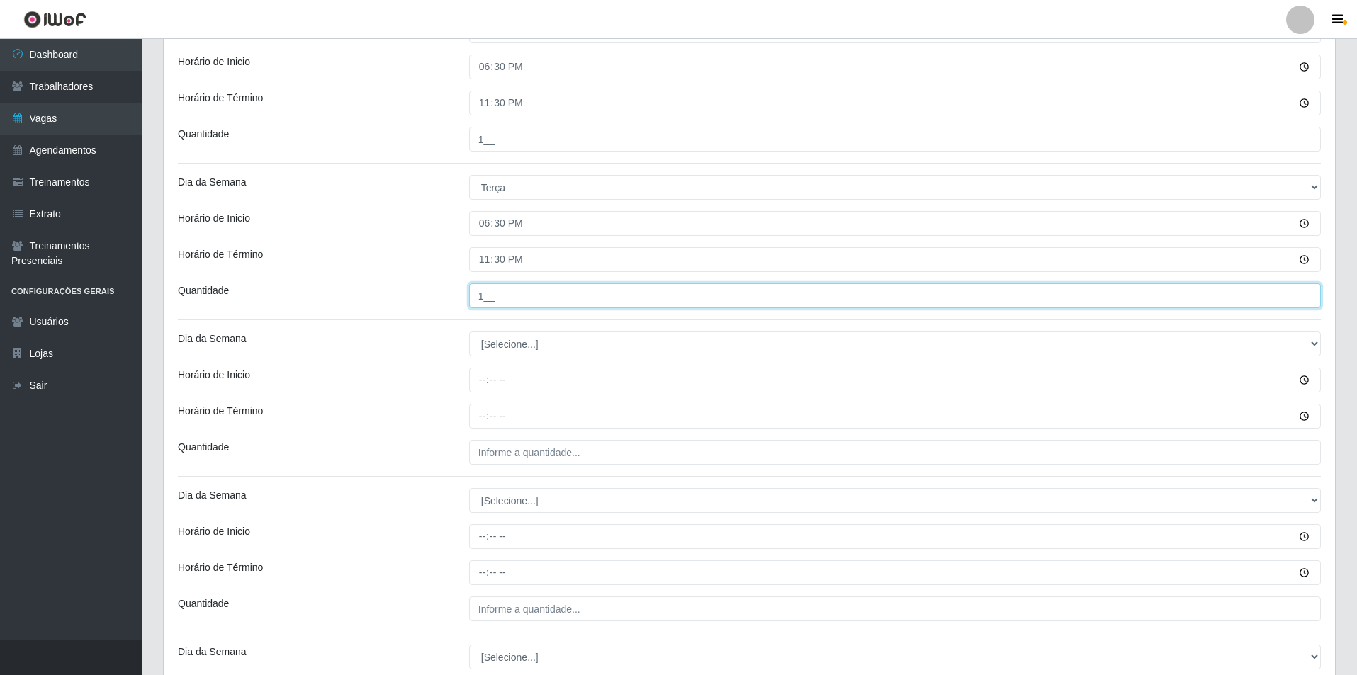
scroll to position [354, 0]
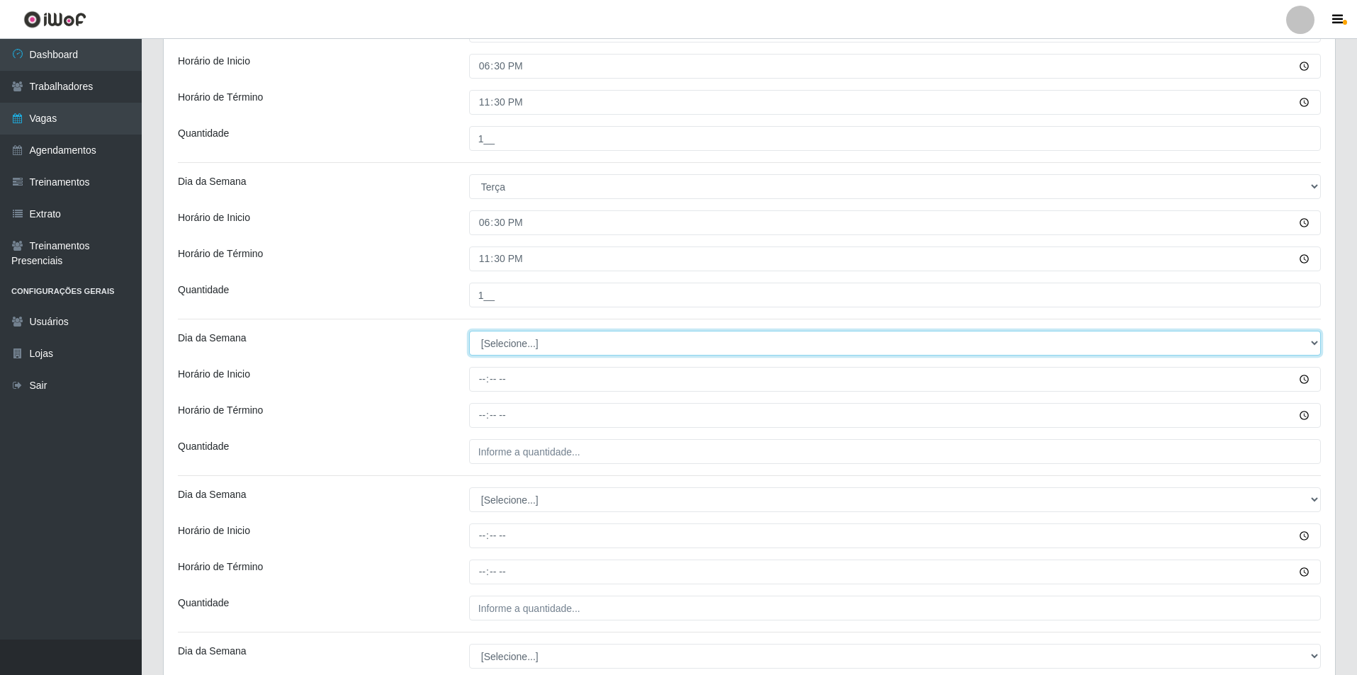
click at [565, 351] on select "[Selecione...] Segunda Terça Quarta Quinta Sexta Sábado Domingo" at bounding box center [895, 343] width 852 height 25
select select "3"
click at [469, 331] on select "[Selecione...] Segunda Terça Quarta Quinta Sexta Sábado Domingo" at bounding box center [895, 343] width 852 height 25
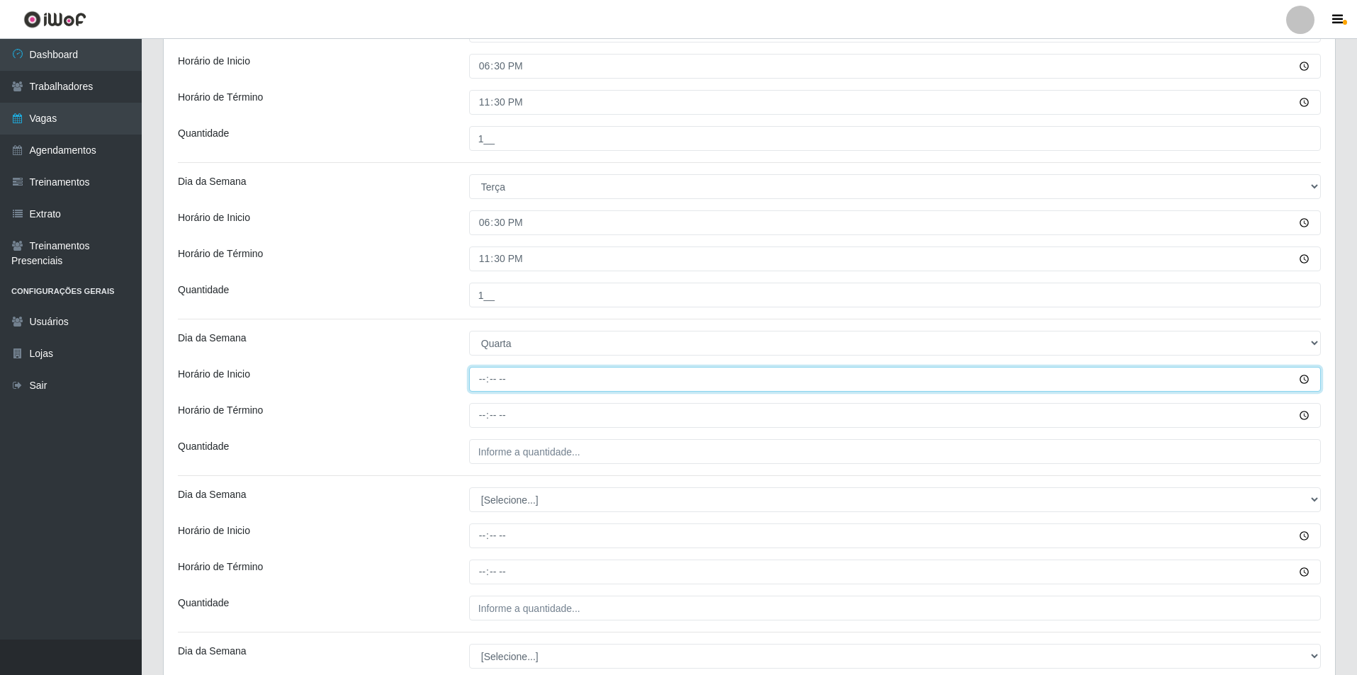
click at [474, 385] on input "Horário de Inicio" at bounding box center [895, 379] width 852 height 25
type input "18:30"
click at [478, 420] on input "Horário de Término" at bounding box center [895, 415] width 852 height 25
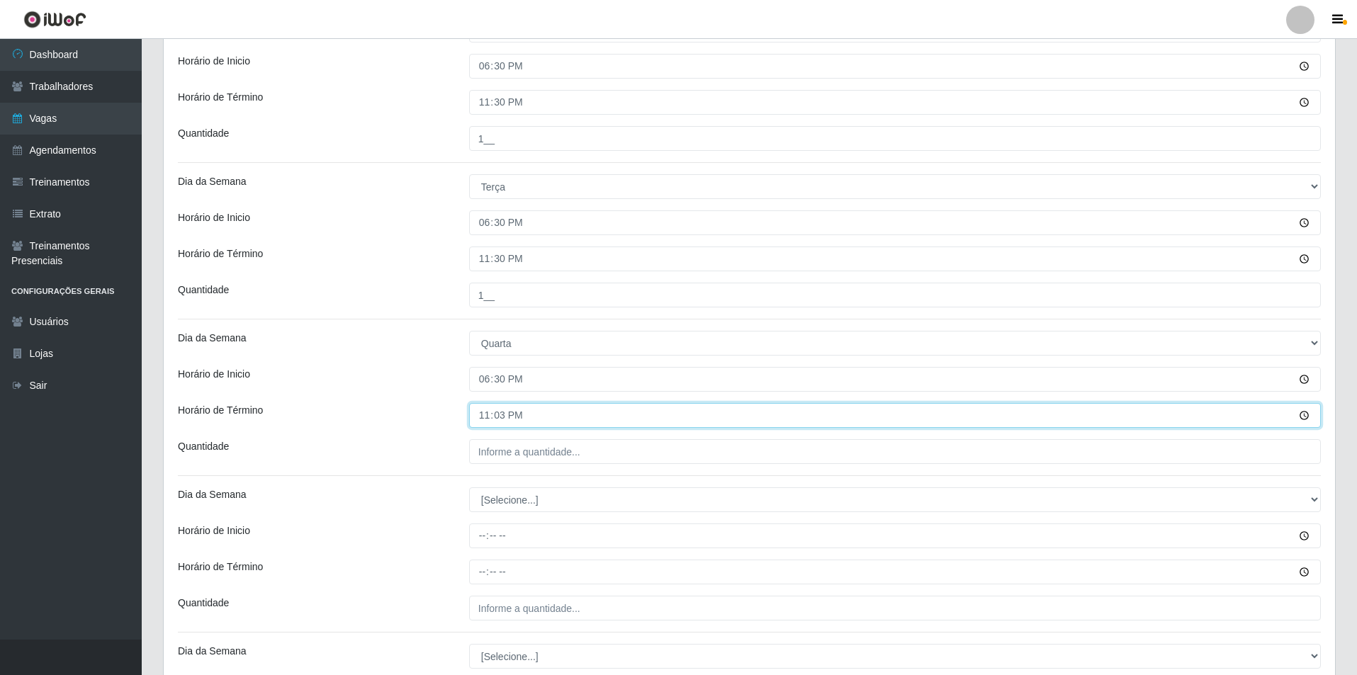
type input "23:30"
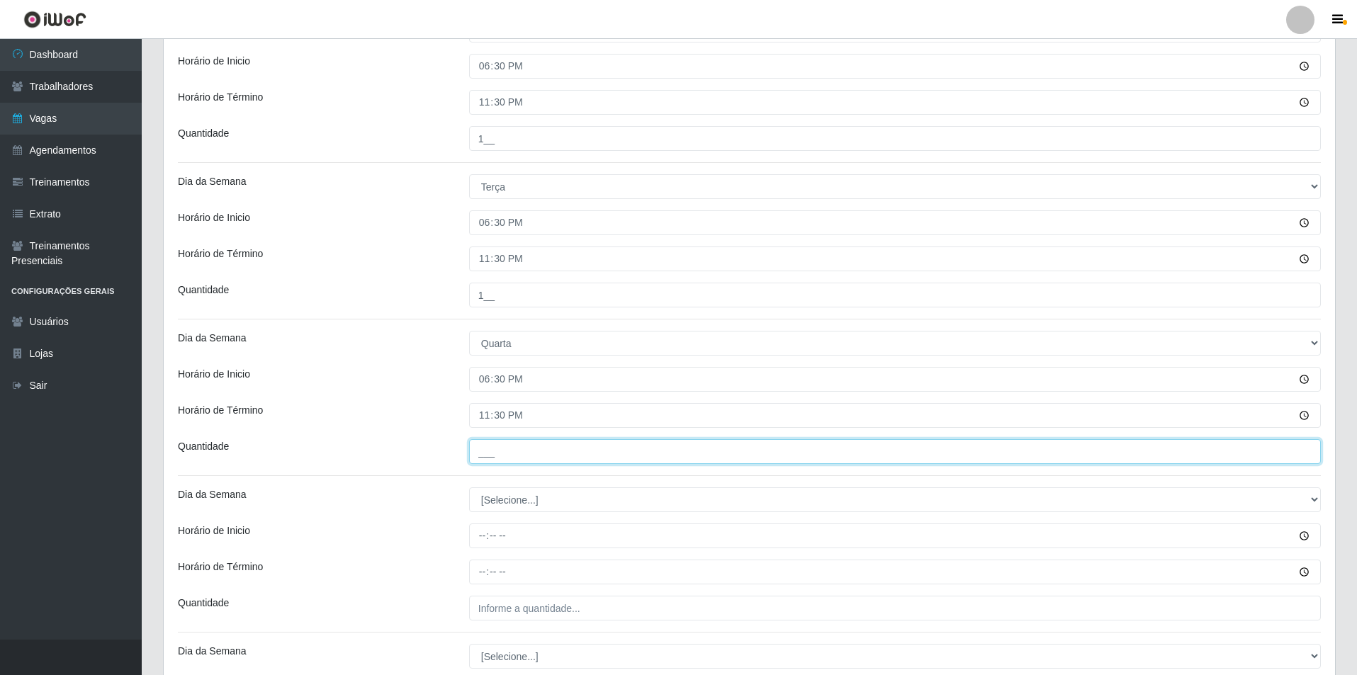
drag, startPoint x: 503, startPoint y: 453, endPoint x: 507, endPoint y: 463, distance: 10.8
click at [503, 453] on input "___" at bounding box center [895, 451] width 852 height 25
type input "1__"
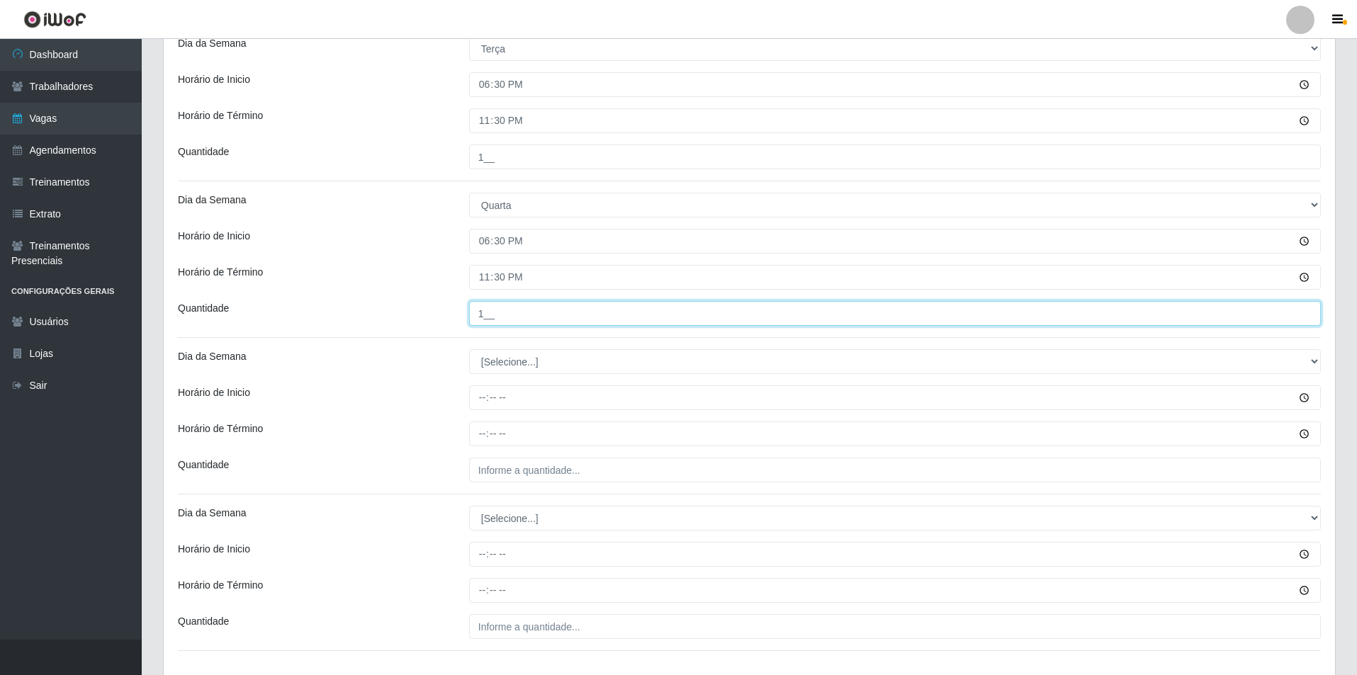
scroll to position [496, 0]
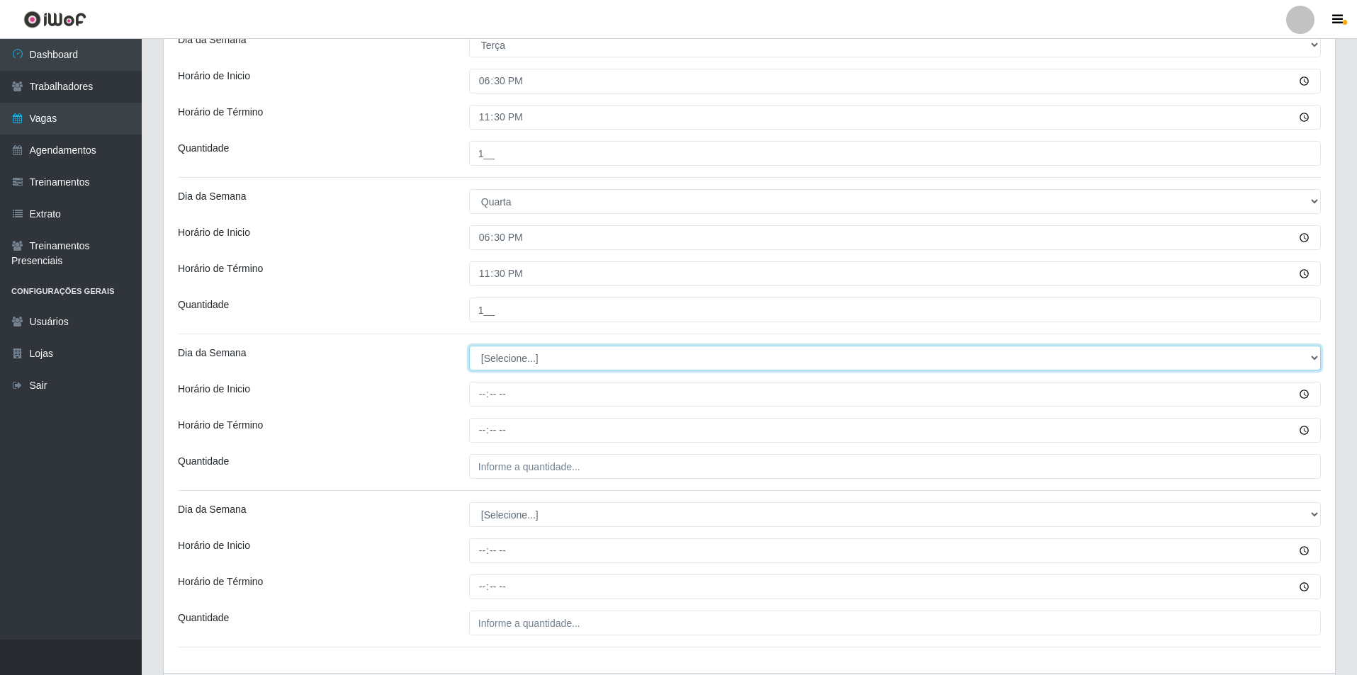
click at [514, 366] on select "[Selecione...] Segunda Terça Quarta Quinta Sexta Sábado Domingo" at bounding box center [895, 358] width 852 height 25
select select "4"
click at [469, 346] on select "[Selecione...] Segunda Terça Quarta Quinta Sexta Sábado Domingo" at bounding box center [895, 358] width 852 height 25
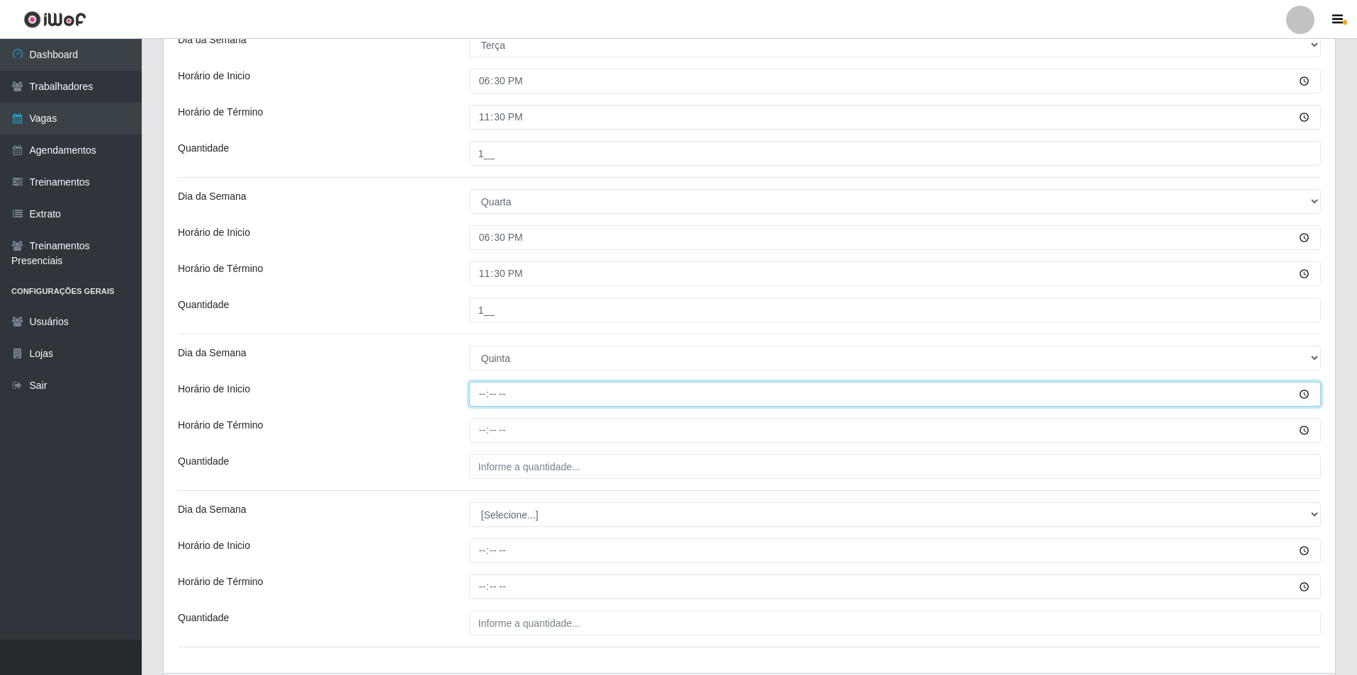
click at [479, 397] on input "Horário de Inicio" at bounding box center [895, 394] width 852 height 25
type input "18:30"
click at [478, 439] on input "Horário de Término" at bounding box center [895, 430] width 852 height 25
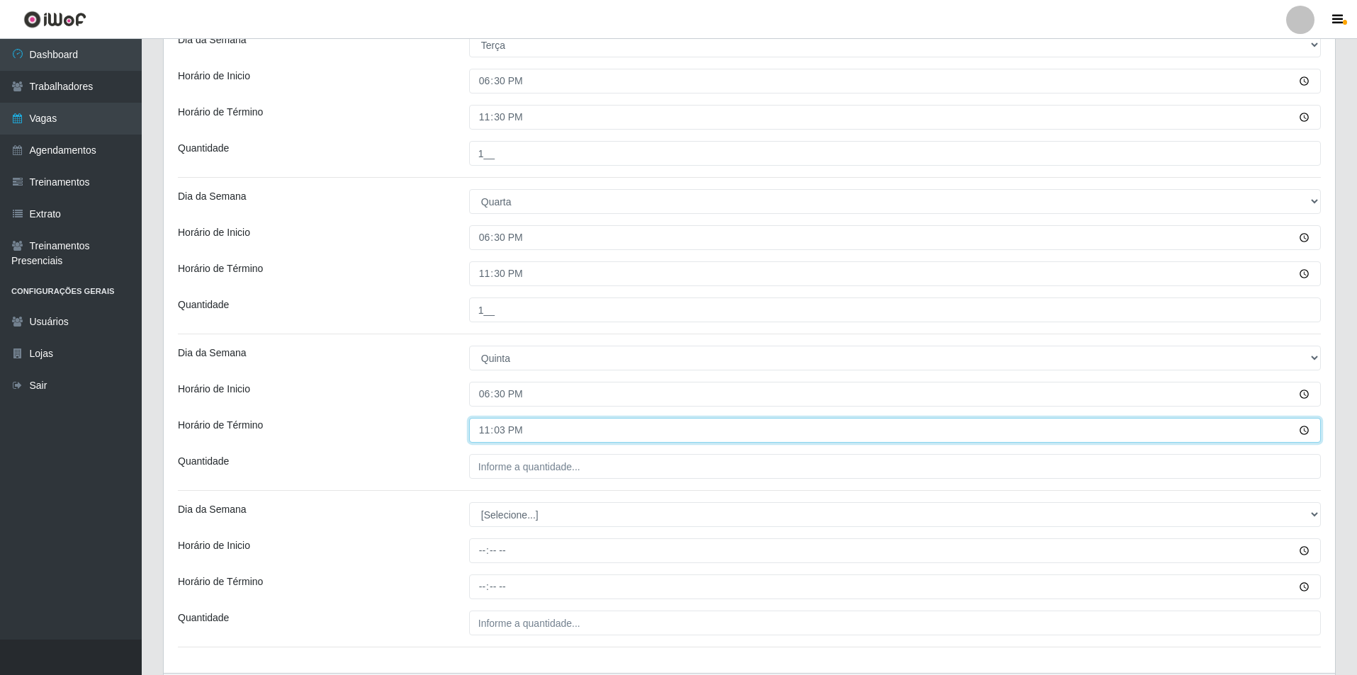
type input "23:30"
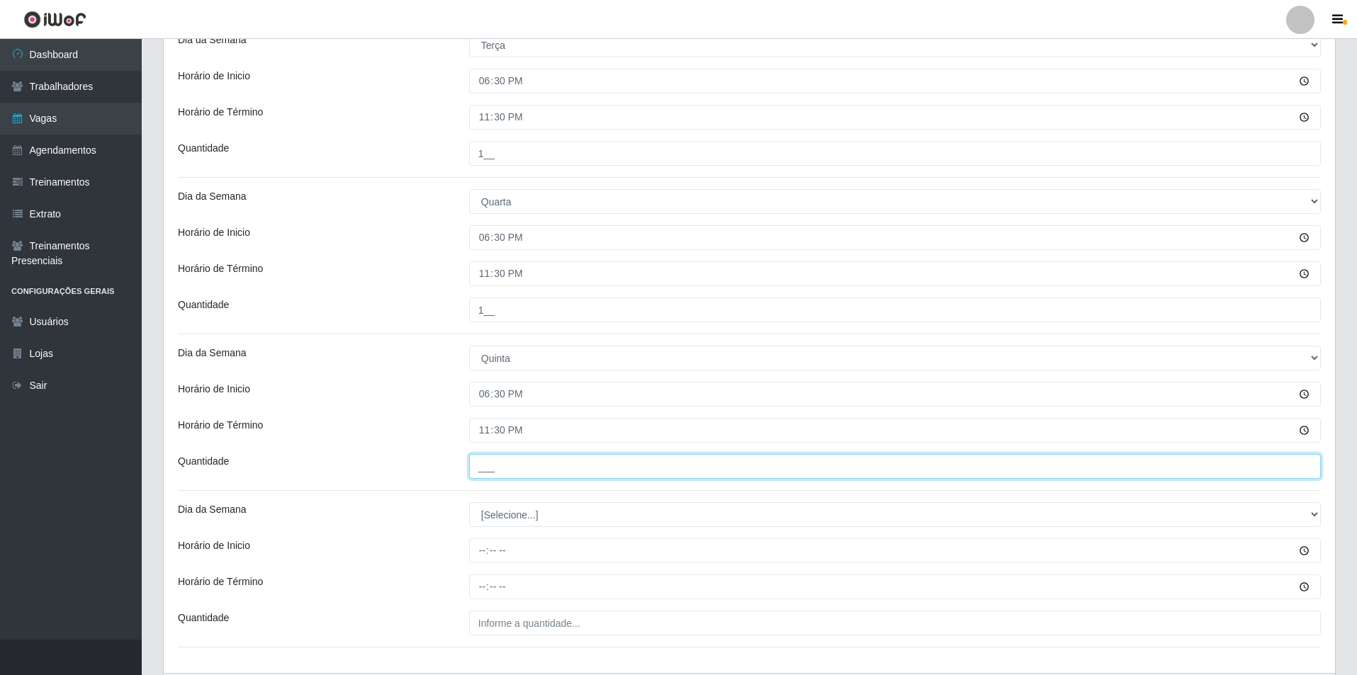
click at [493, 470] on input "___" at bounding box center [895, 466] width 852 height 25
type input "1__"
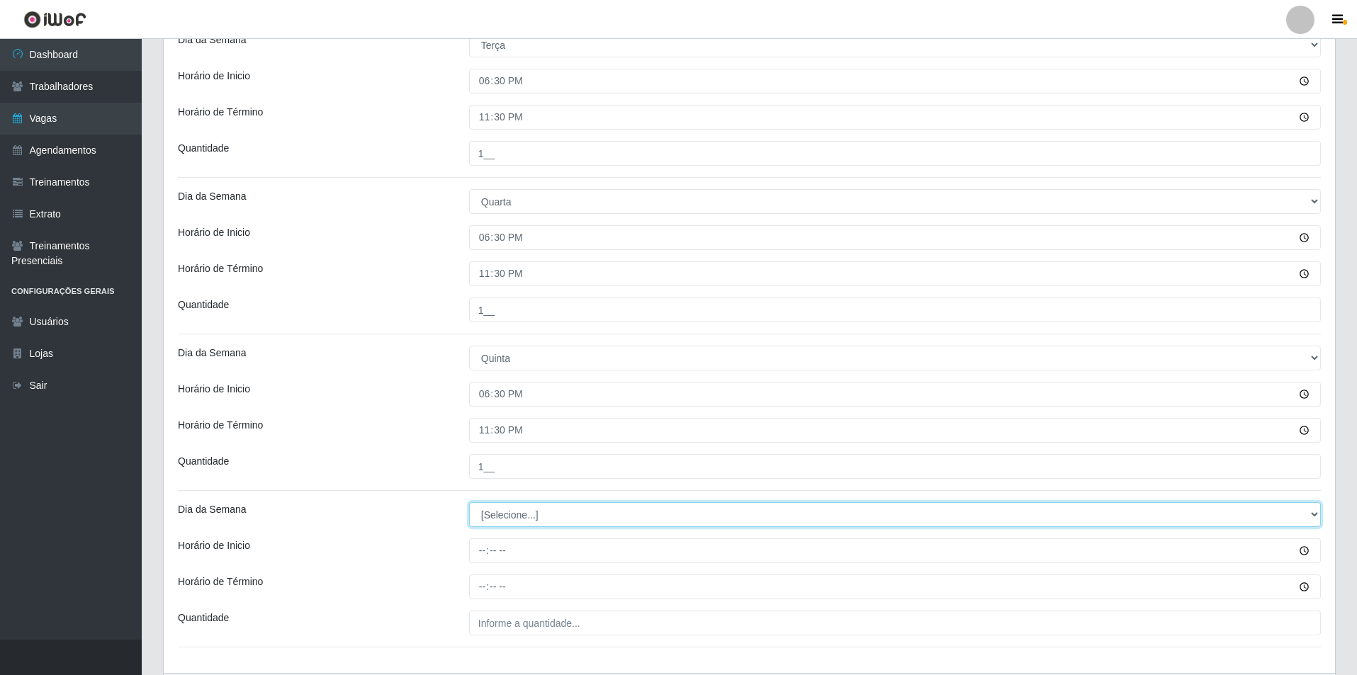
click at [520, 519] on select "[Selecione...] Segunda Terça Quarta Quinta Sexta Sábado Domingo" at bounding box center [895, 514] width 852 height 25
select select "5"
click at [469, 502] on select "[Selecione...] Segunda Terça Quarta Quinta Sexta Sábado Domingo" at bounding box center [895, 514] width 852 height 25
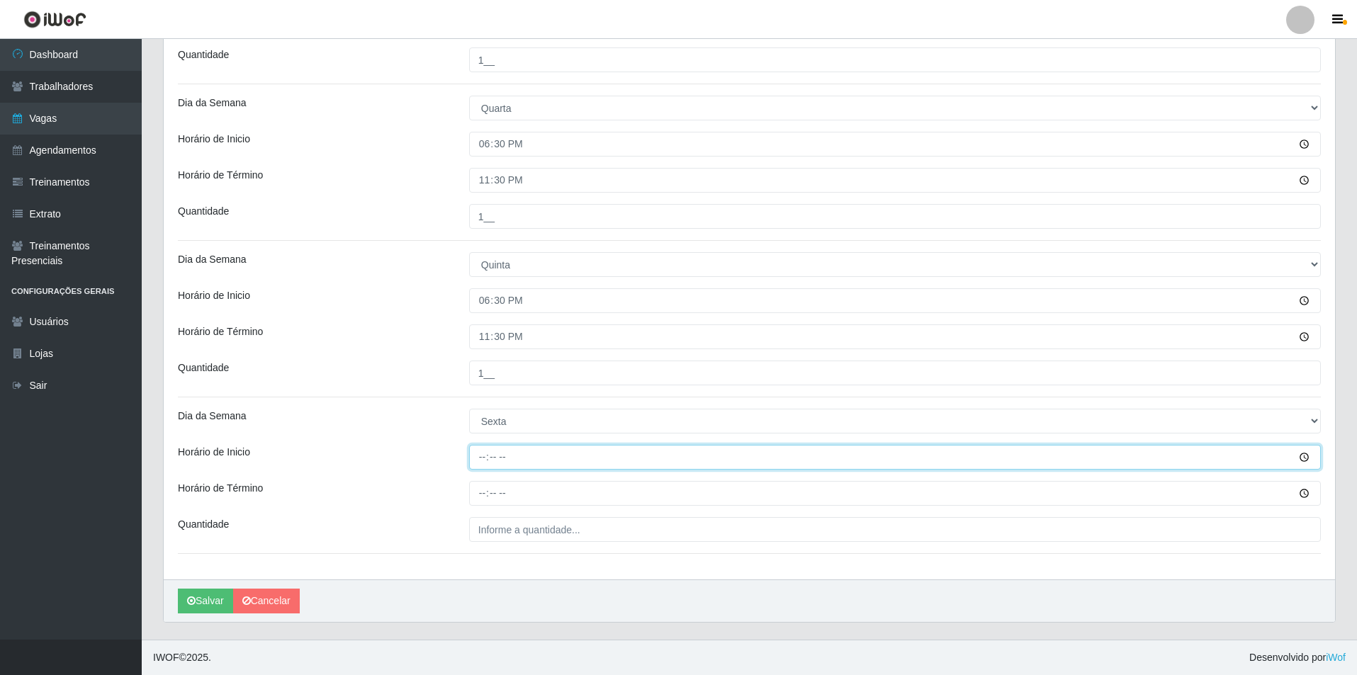
click at [501, 453] on input "Horário de Inicio" at bounding box center [895, 457] width 852 height 25
type input "18:30"
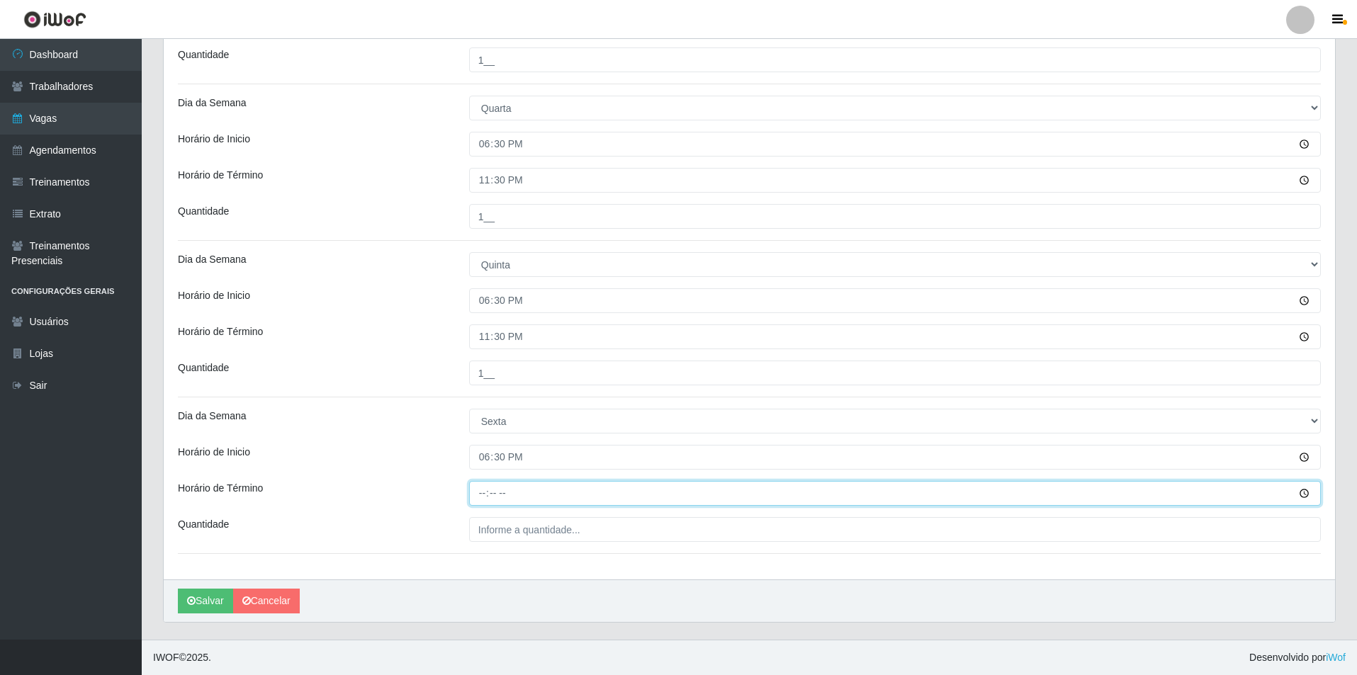
click at [491, 497] on input "Horário de Término" at bounding box center [895, 493] width 852 height 25
click at [483, 492] on input "Horário de Término" at bounding box center [895, 493] width 852 height 25
type input "23:30"
click at [641, 543] on div "Loja Pizza Nostra Função [Selecione...] ASG ASG + ASG ++ Auxiliar de Cozinha Au…" at bounding box center [749, 55] width 1171 height 1047
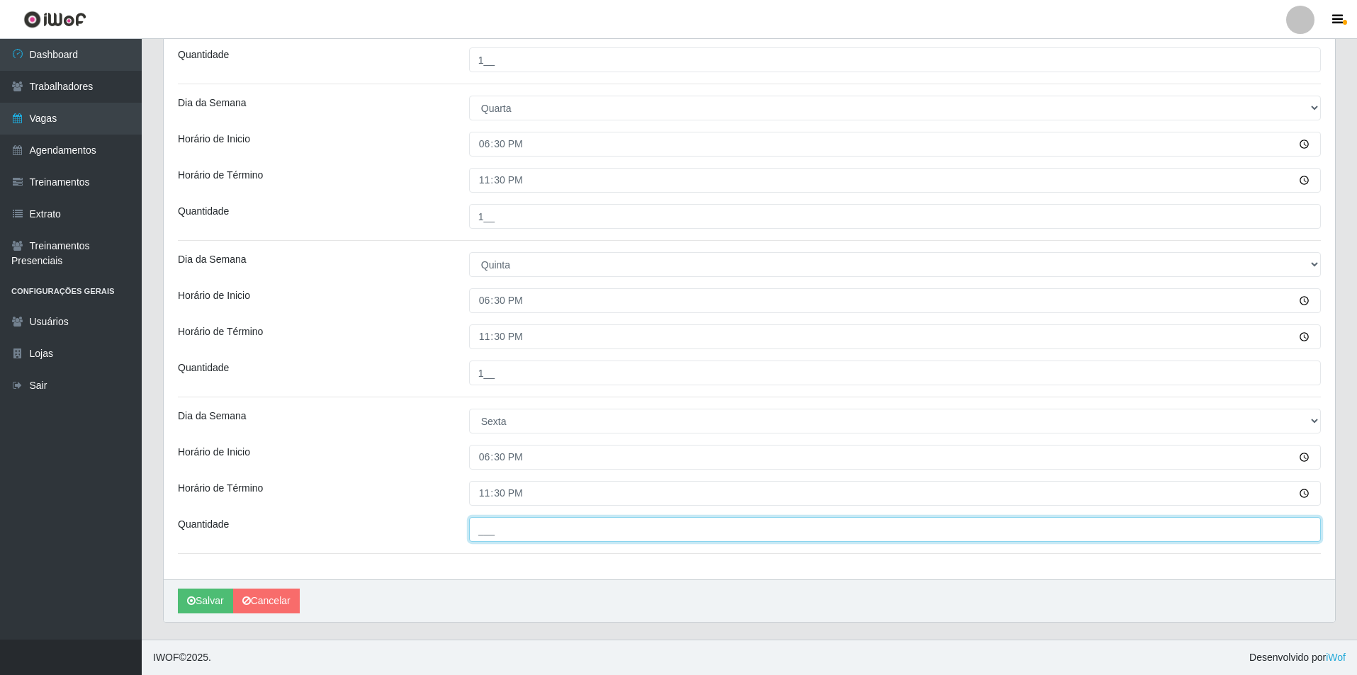
click at [633, 526] on input "___" at bounding box center [895, 529] width 852 height 25
type input "2__"
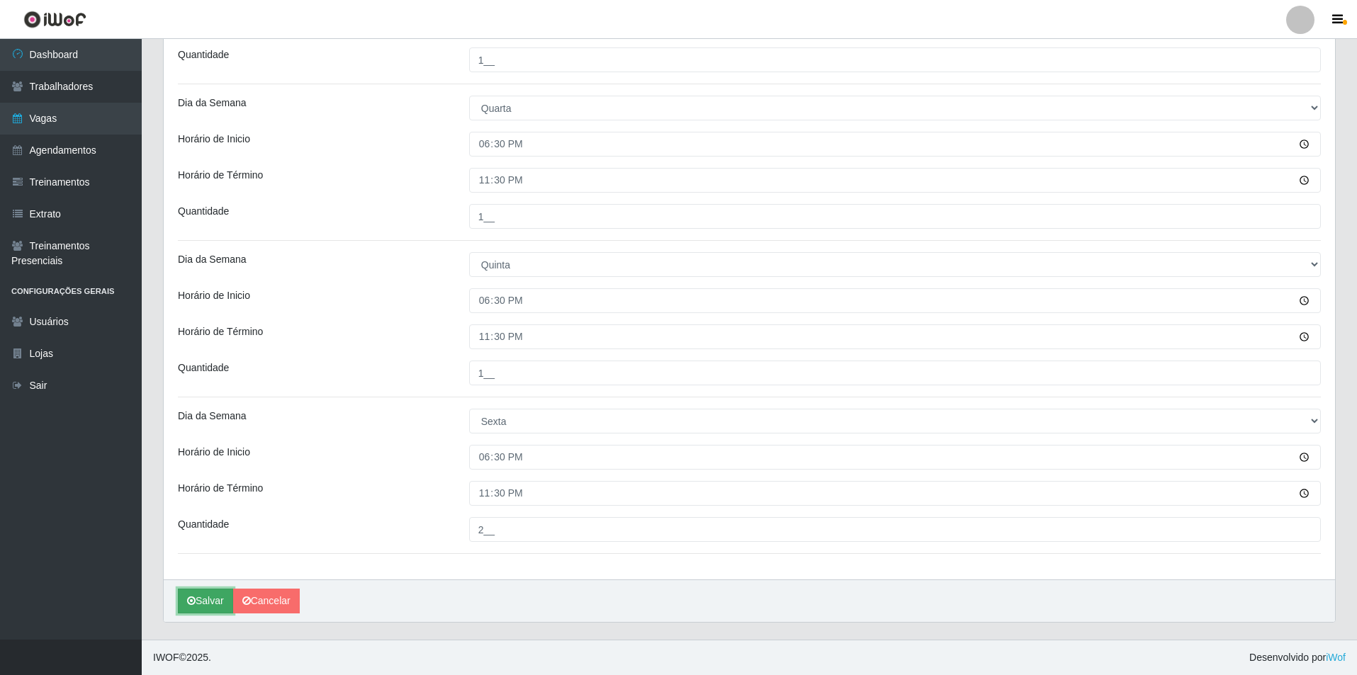
click at [197, 601] on button "Salvar" at bounding box center [205, 601] width 55 height 25
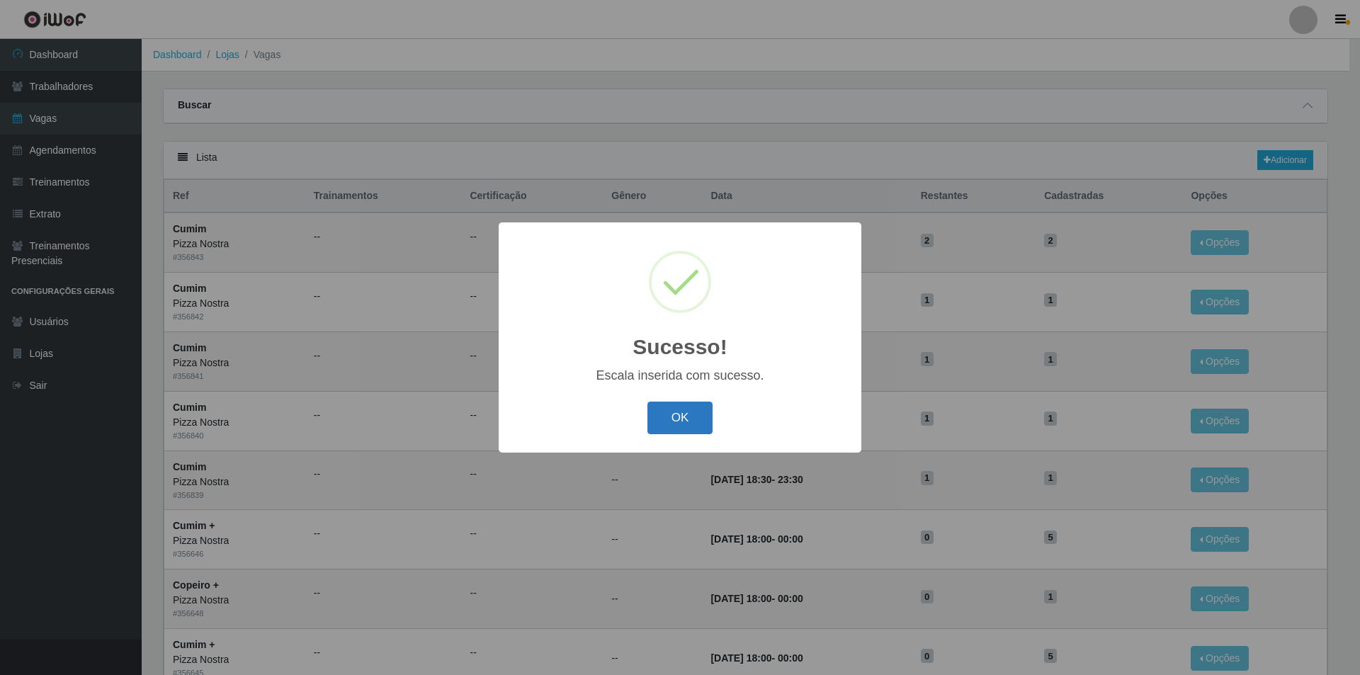
click at [669, 420] on button "OK" at bounding box center [681, 418] width 66 height 33
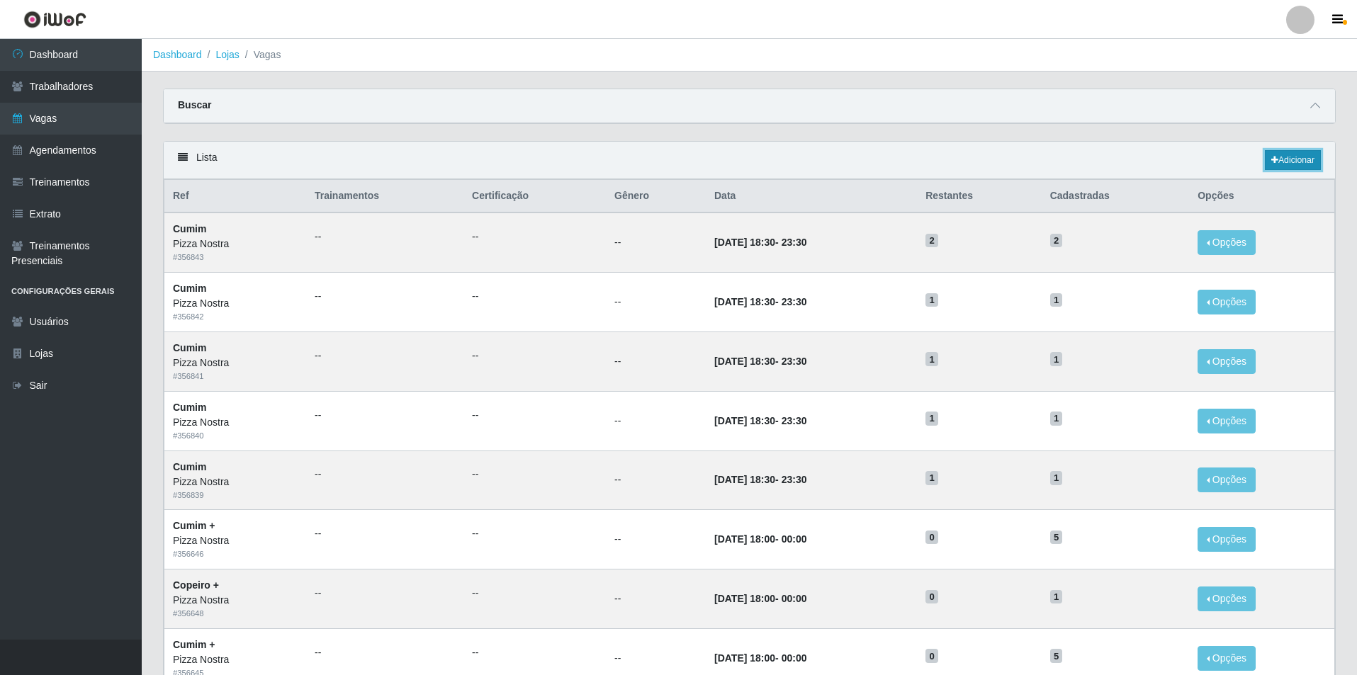
click at [1285, 159] on link "Adicionar" at bounding box center [1293, 160] width 56 height 20
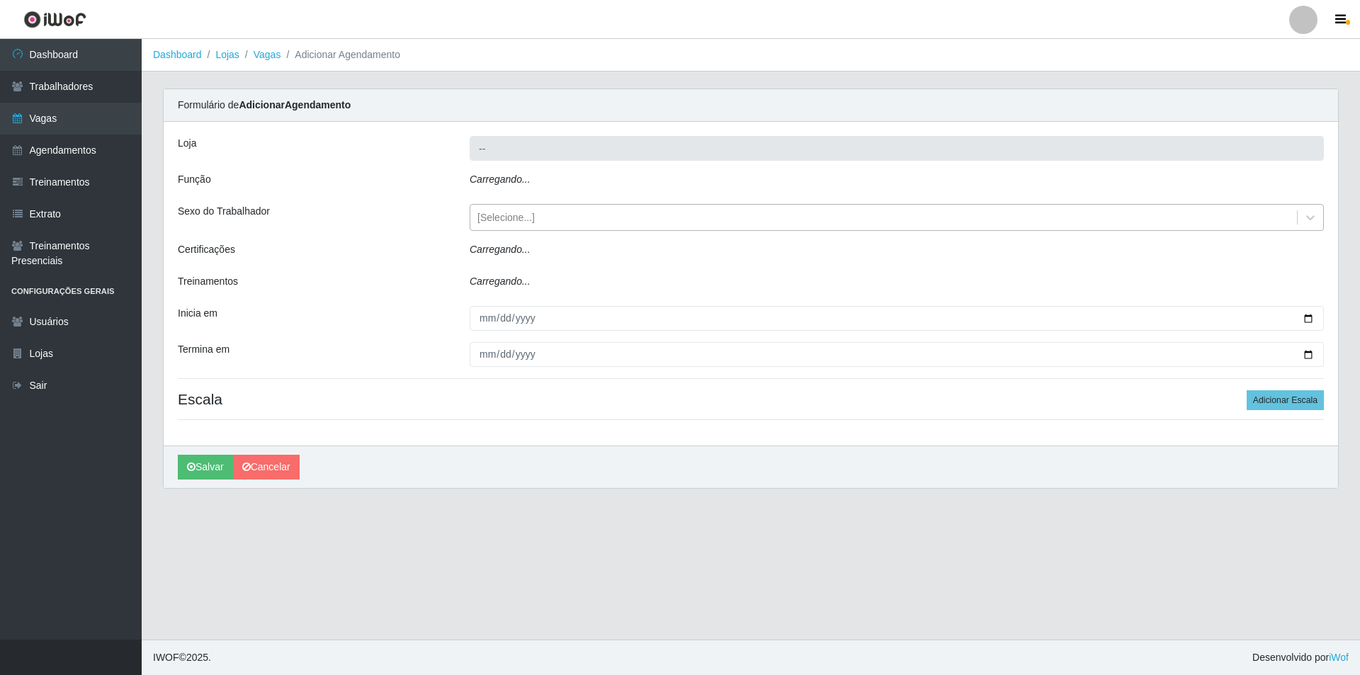
click at [607, 213] on div "[Selecione...]" at bounding box center [883, 217] width 827 height 23
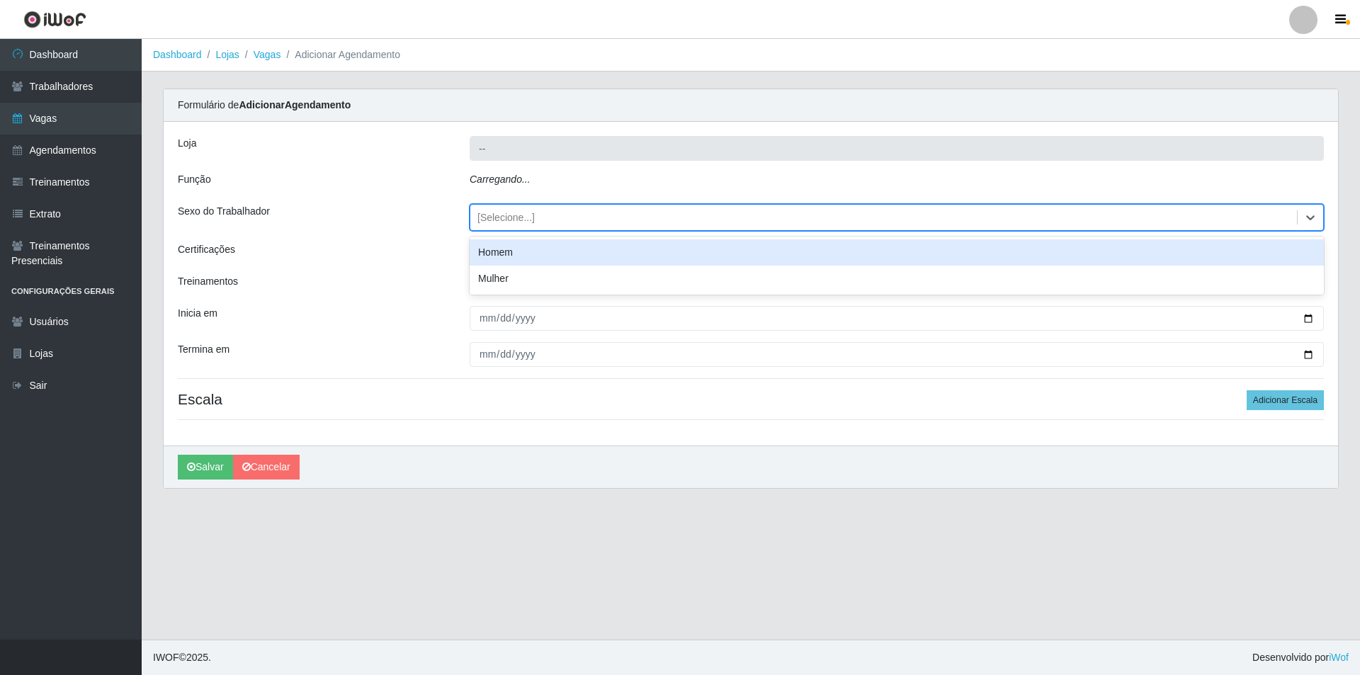
type input "Pizza Nostra"
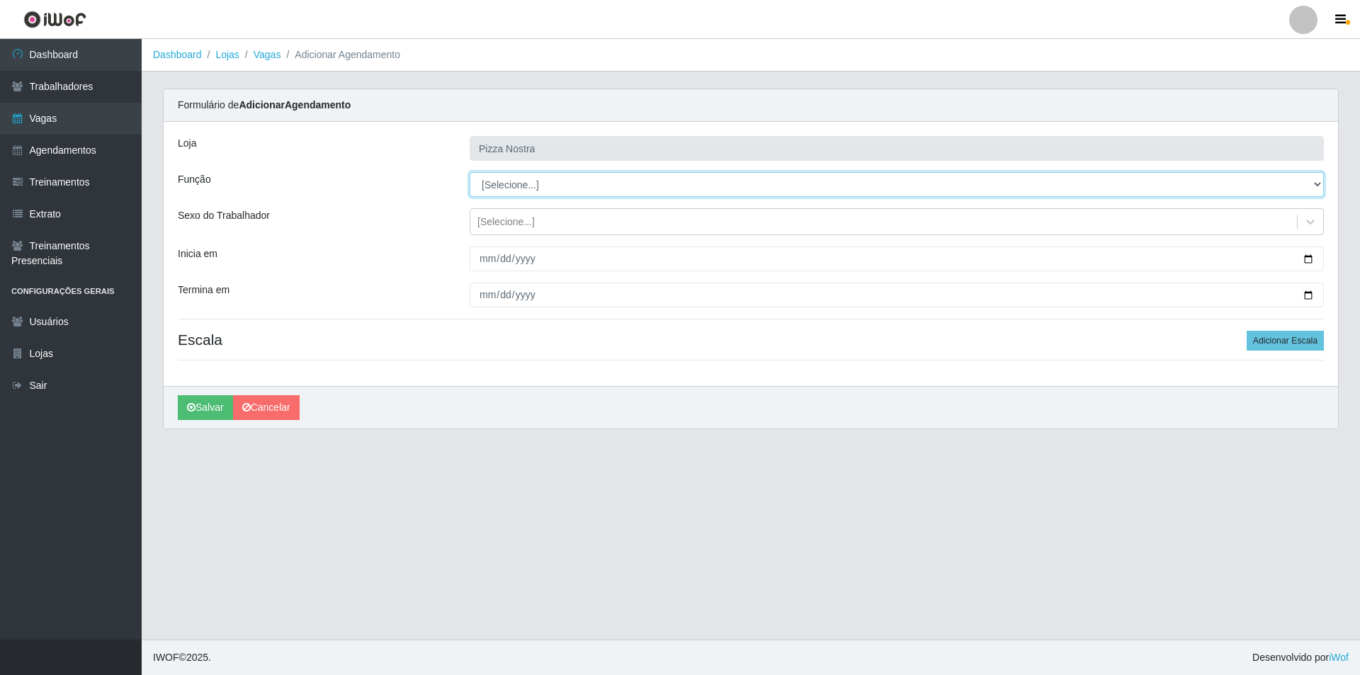
click at [577, 179] on select "[Selecione...] ASG ASG + ASG ++ Auxiliar de Cozinha Auxiliar de Cozinha + Auxil…" at bounding box center [897, 184] width 854 height 25
select select "20"
click at [470, 172] on select "[Selecione...] ASG ASG + ASG ++ Auxiliar de Cozinha Auxiliar de Cozinha + Auxil…" at bounding box center [897, 184] width 854 height 25
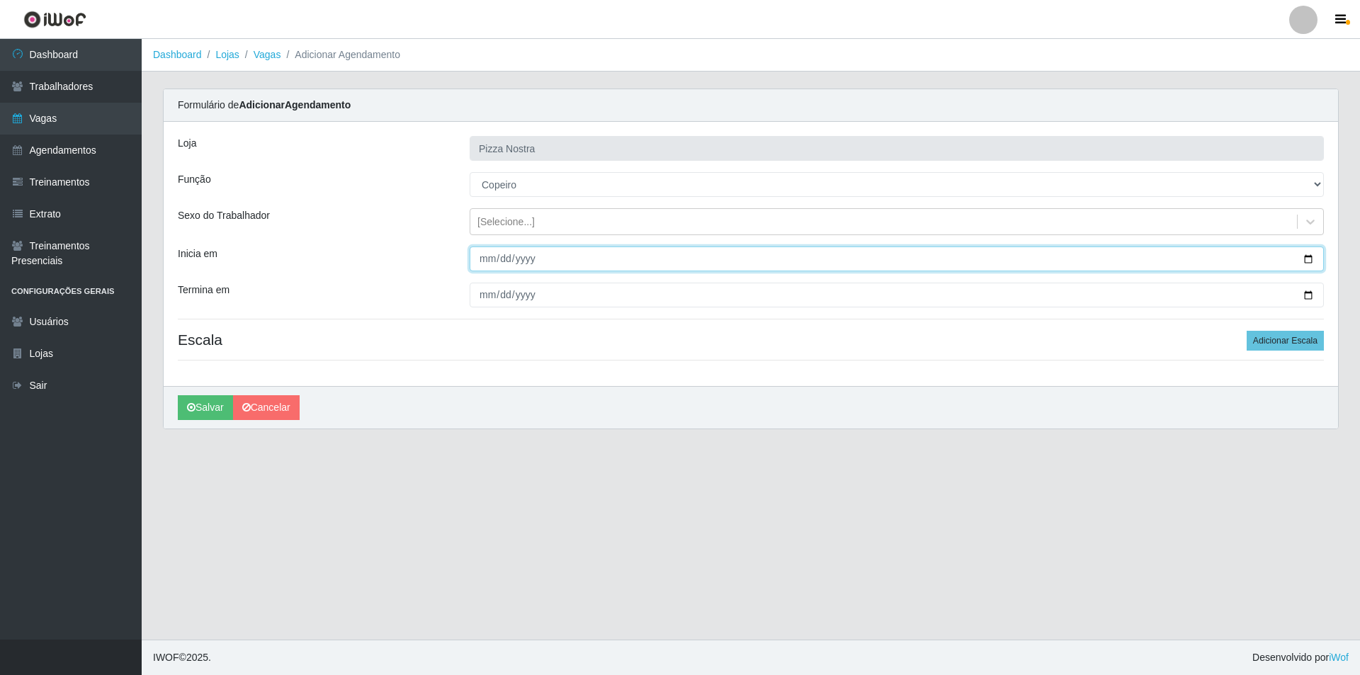
click at [495, 258] on input "Inicia em" at bounding box center [897, 259] width 854 height 25
type input "[DATE]"
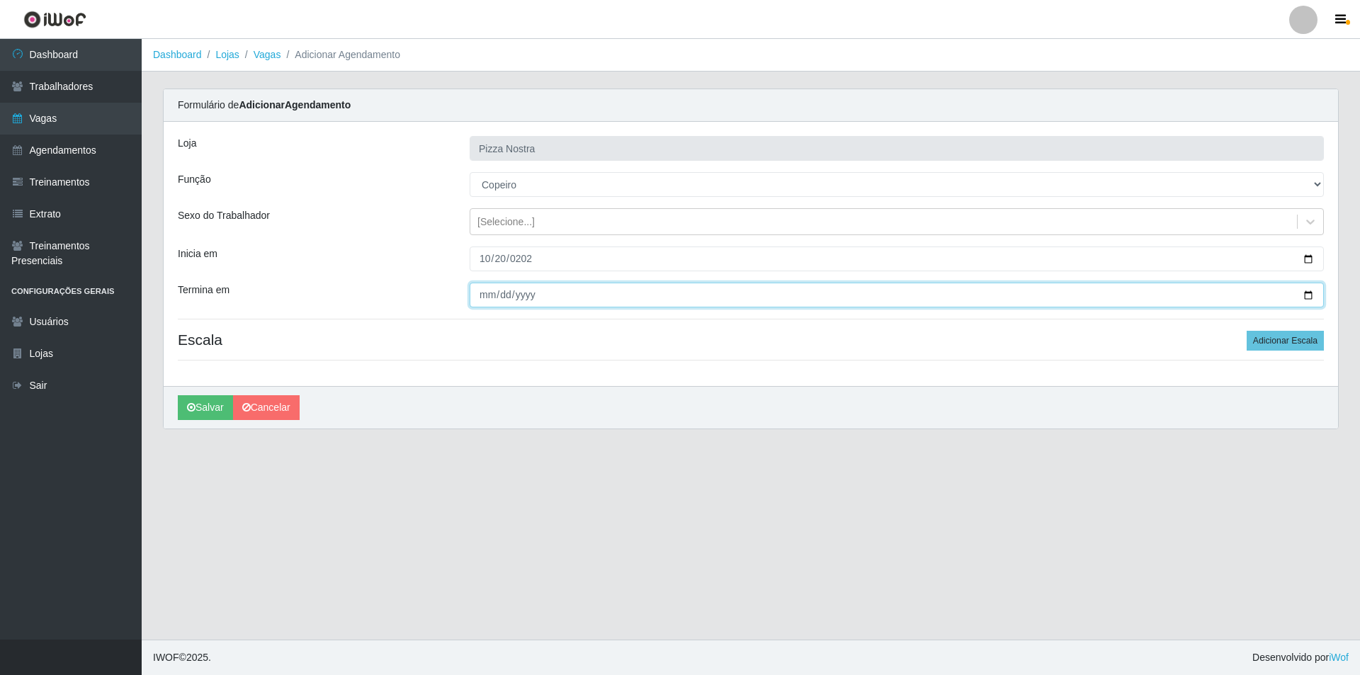
click at [483, 303] on input "Termina em" at bounding box center [897, 295] width 854 height 25
type input "[DATE]"
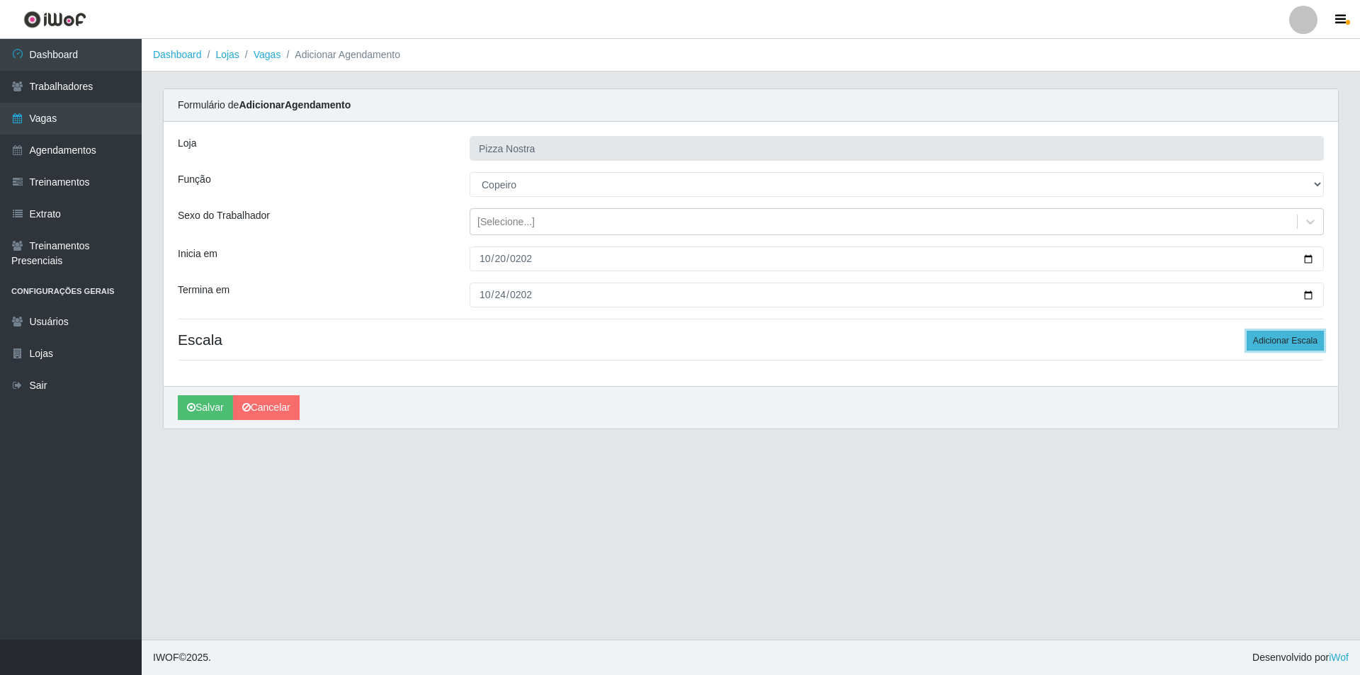
click at [1252, 335] on button "Adicionar Escala" at bounding box center [1285, 341] width 77 height 20
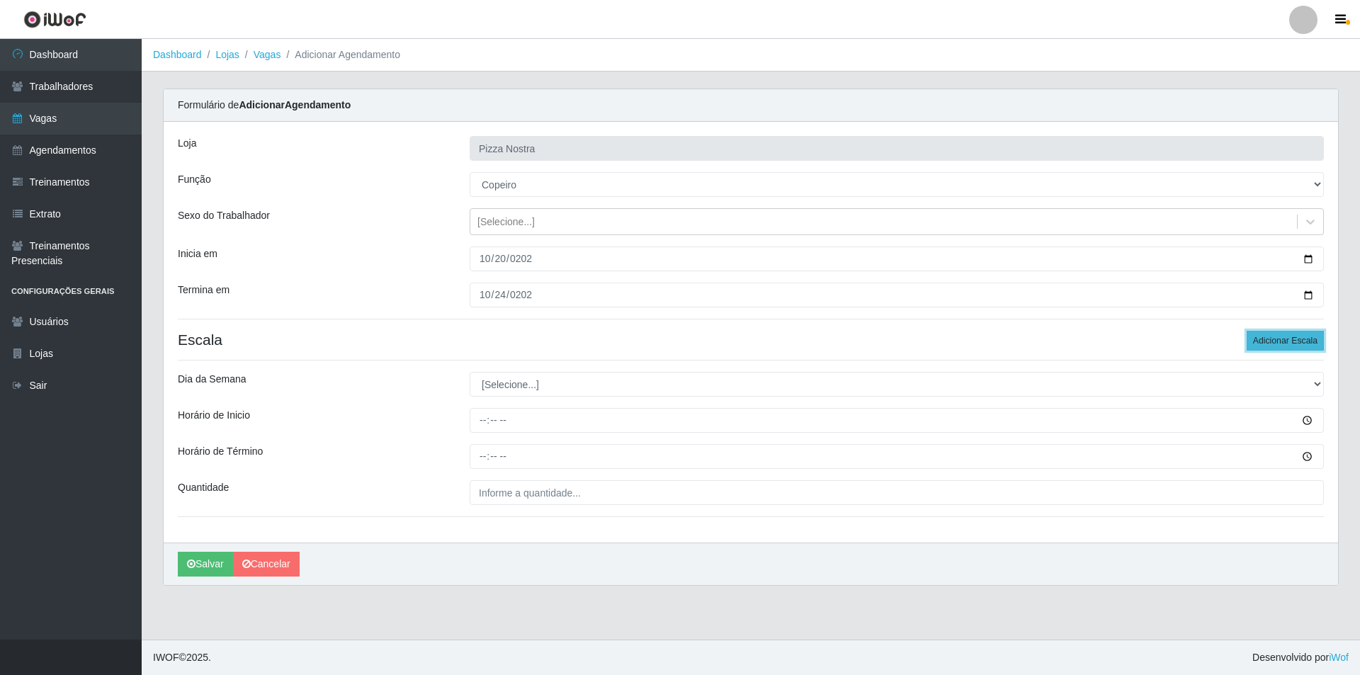
click at [1252, 335] on button "Adicionar Escala" at bounding box center [1285, 341] width 77 height 20
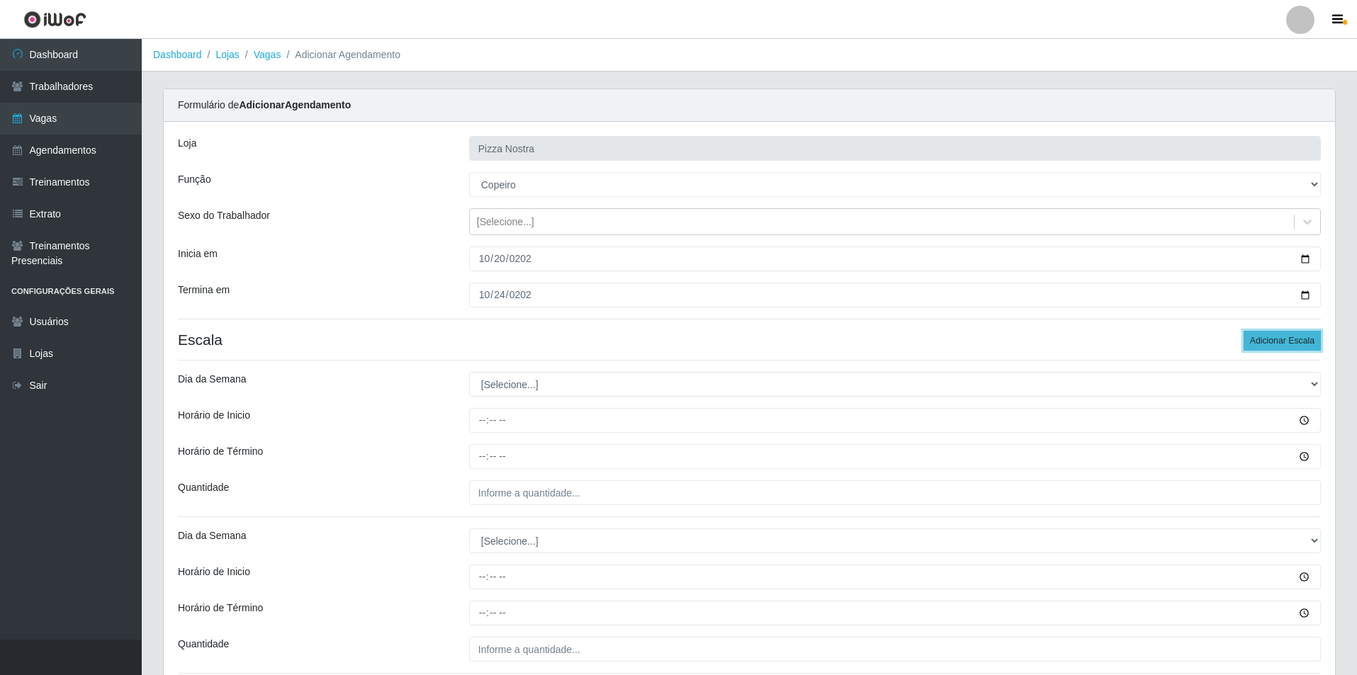
click at [1252, 335] on button "Adicionar Escala" at bounding box center [1281, 341] width 77 height 20
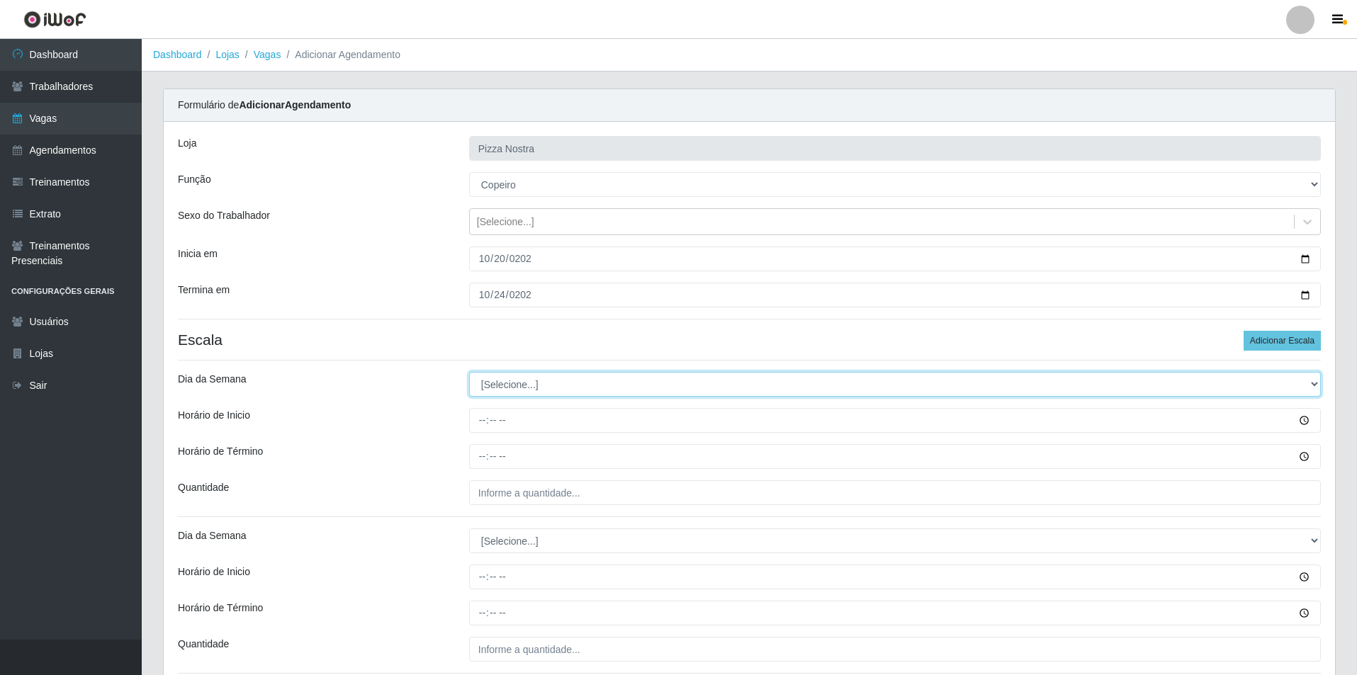
click at [633, 378] on select "[Selecione...] Segunda Terça Quarta Quinta Sexta Sábado Domingo" at bounding box center [895, 384] width 852 height 25
select select "1"
click at [469, 372] on select "[Selecione...] Segunda Terça Quarta Quinta Sexta Sábado Domingo" at bounding box center [895, 384] width 852 height 25
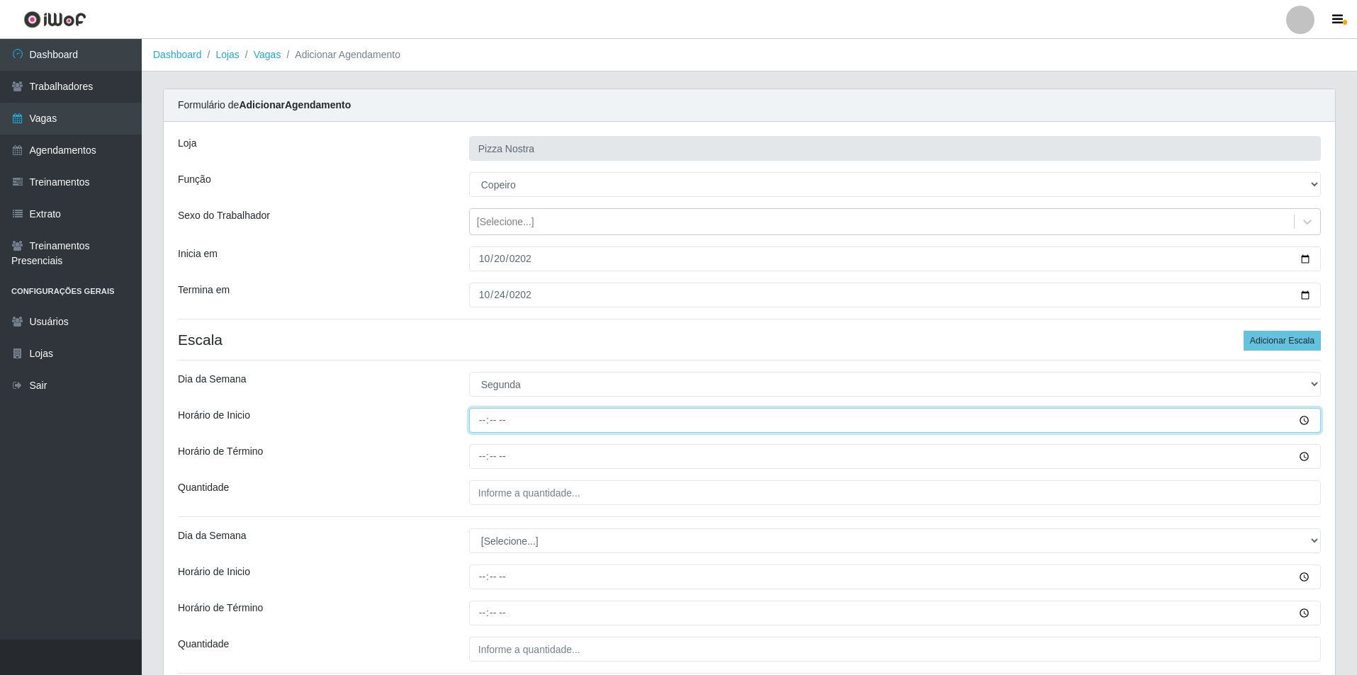
click at [498, 423] on input "Horário de Inicio" at bounding box center [895, 420] width 852 height 25
click at [487, 425] on input "Horário de Inicio" at bounding box center [895, 420] width 852 height 25
click at [485, 423] on input "Horário de Inicio" at bounding box center [895, 420] width 852 height 25
type input "18:00"
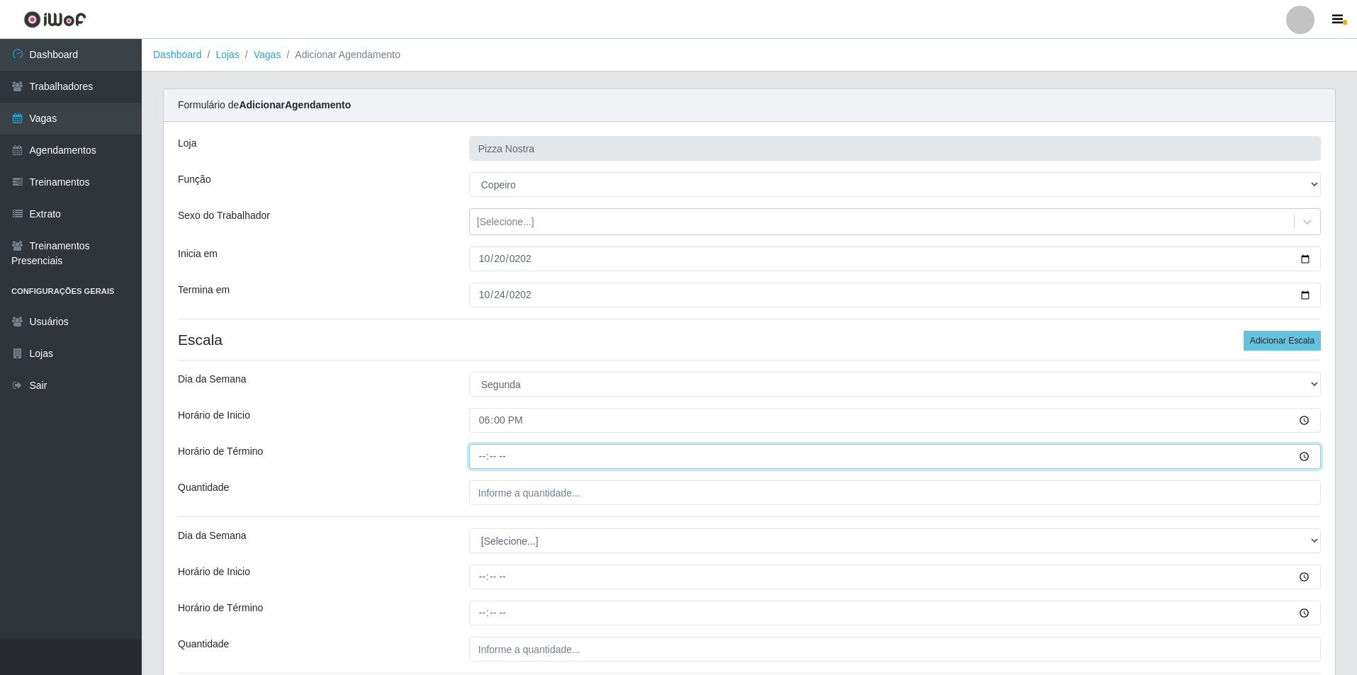
click at [482, 462] on input "Horário de Término" at bounding box center [895, 456] width 852 height 25
type input "00:00"
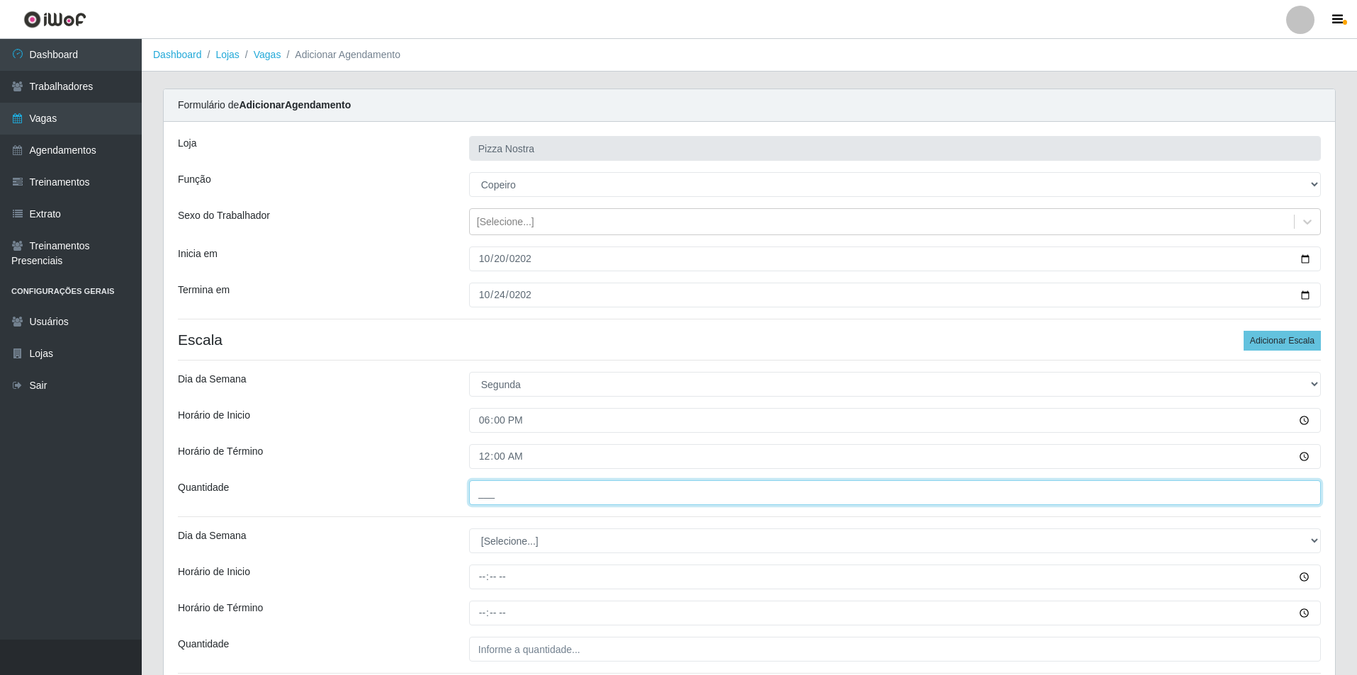
click at [498, 486] on input "___" at bounding box center [895, 492] width 852 height 25
type input "1__"
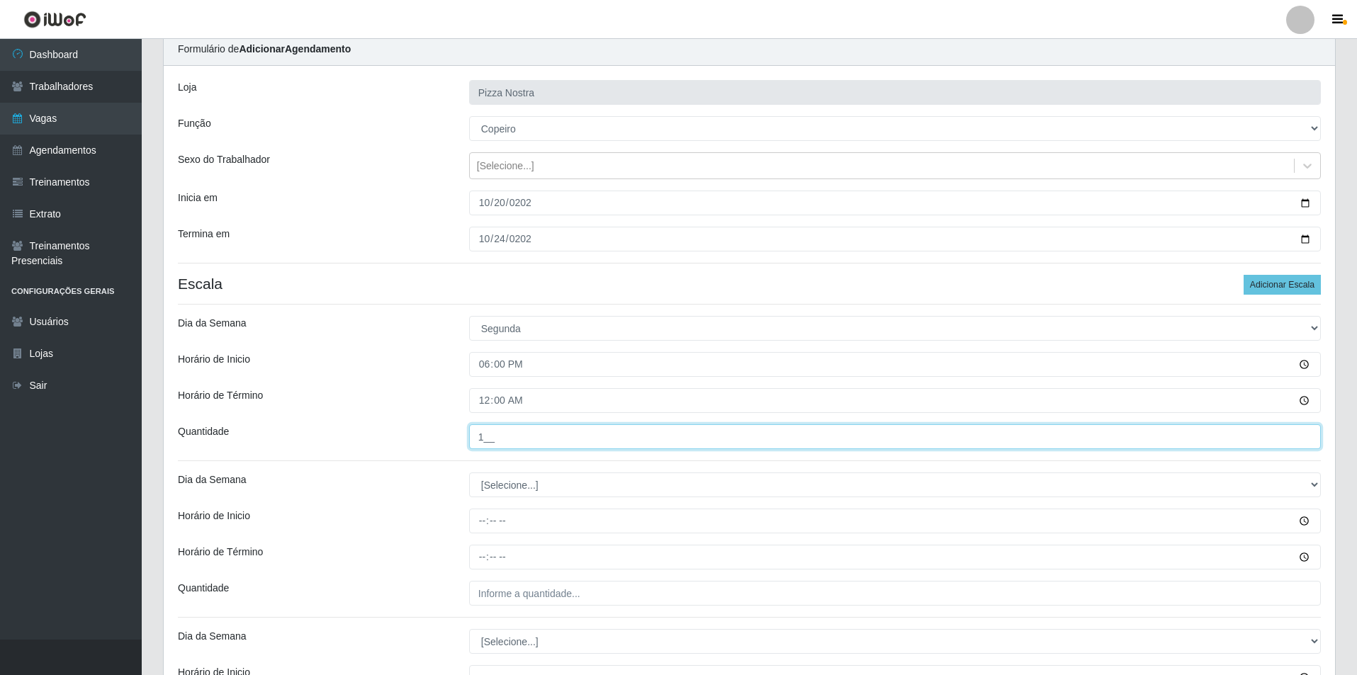
scroll to position [142, 0]
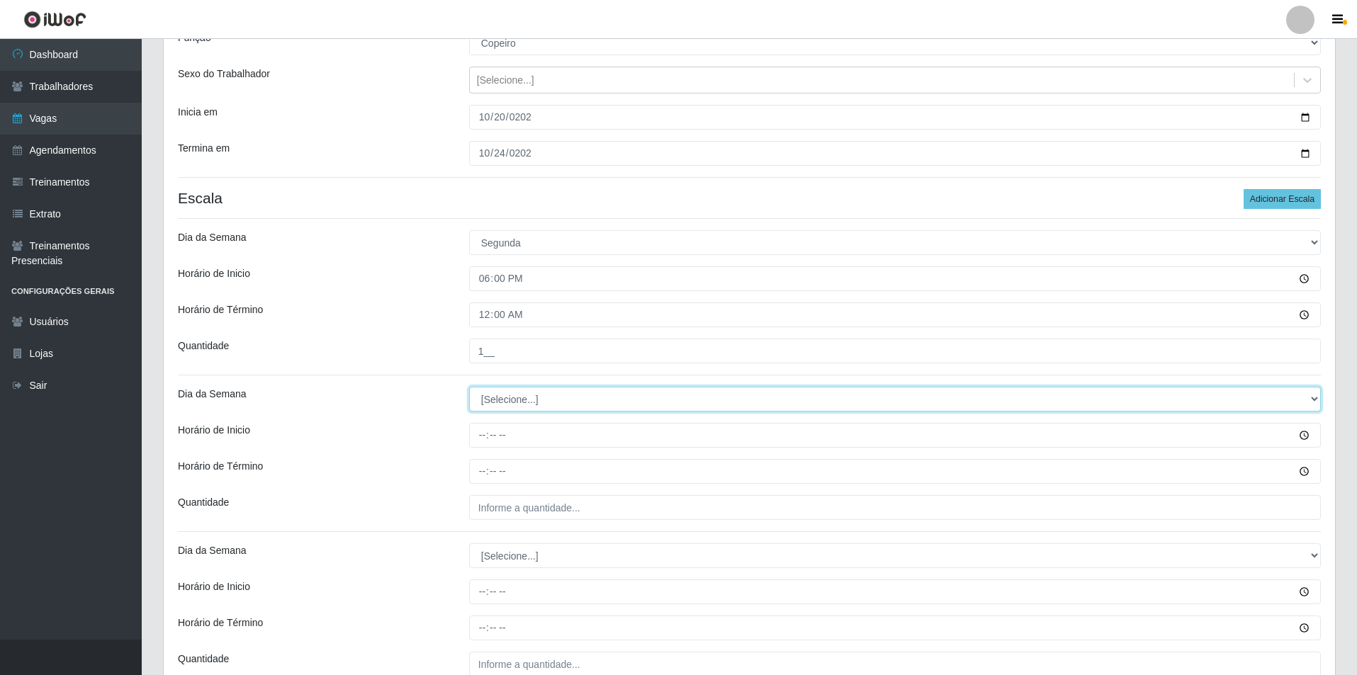
click at [512, 403] on select "[Selecione...] Segunda Terça Quarta Quinta Sexta Sábado Domingo" at bounding box center [895, 399] width 852 height 25
select select "2"
click at [469, 387] on select "[Selecione...] Segunda Terça Quarta Quinta Sexta Sábado Domingo" at bounding box center [895, 399] width 852 height 25
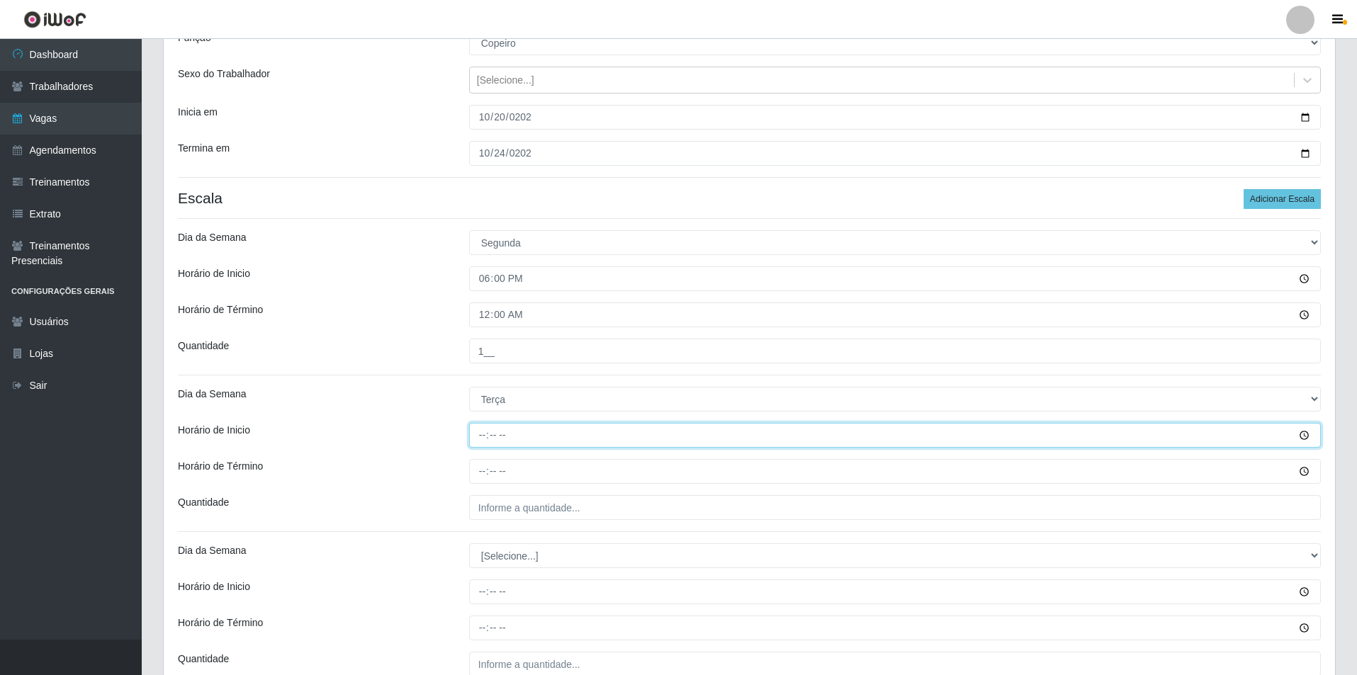
click at [480, 436] on input "Horário de Inicio" at bounding box center [895, 435] width 852 height 25
type input "18:00"
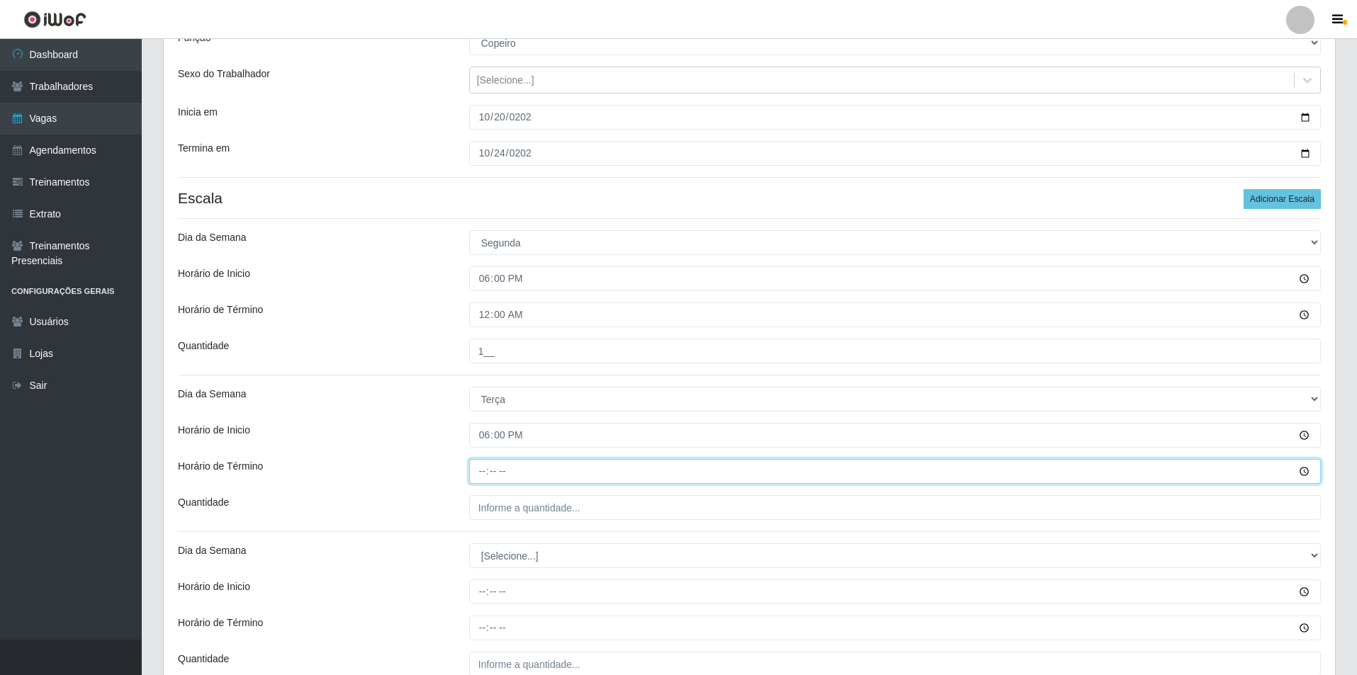
click at [478, 462] on input "Horário de Término" at bounding box center [895, 471] width 852 height 25
type input "00:00"
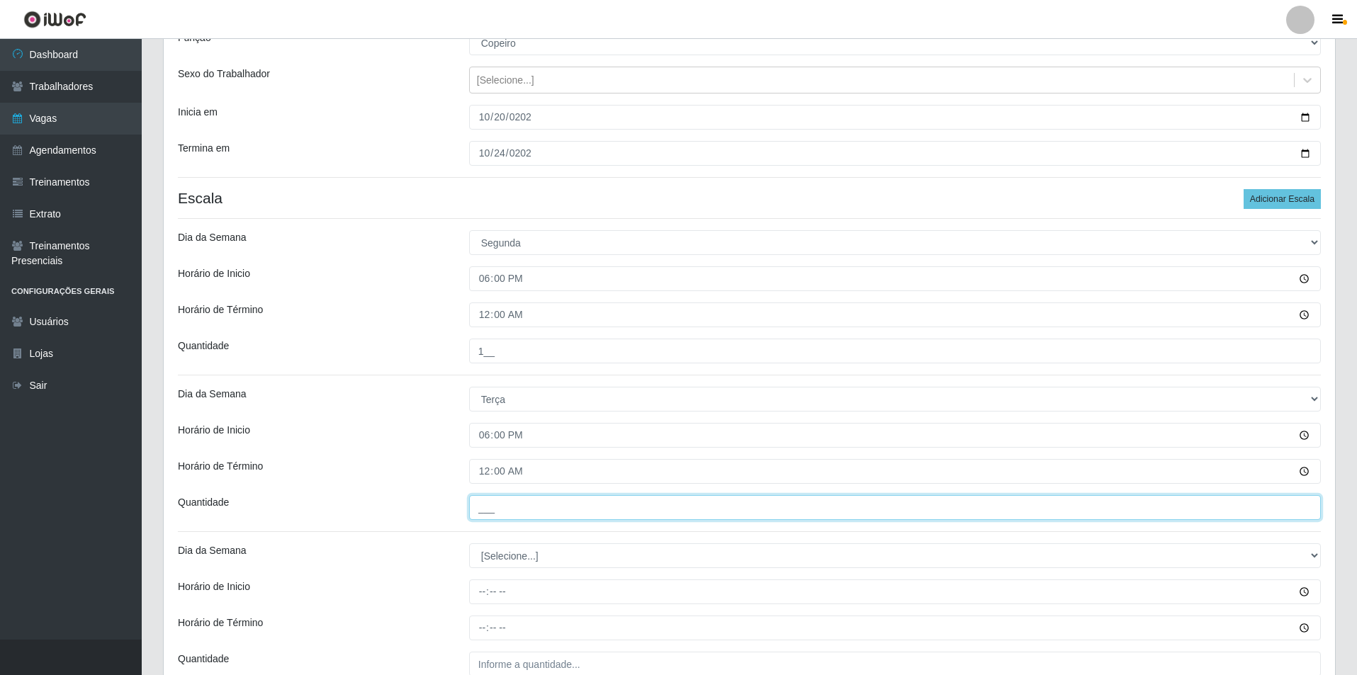
drag, startPoint x: 509, startPoint y: 503, endPoint x: 519, endPoint y: 503, distance: 9.2
click at [509, 503] on input "___" at bounding box center [895, 507] width 852 height 25
type input "1__"
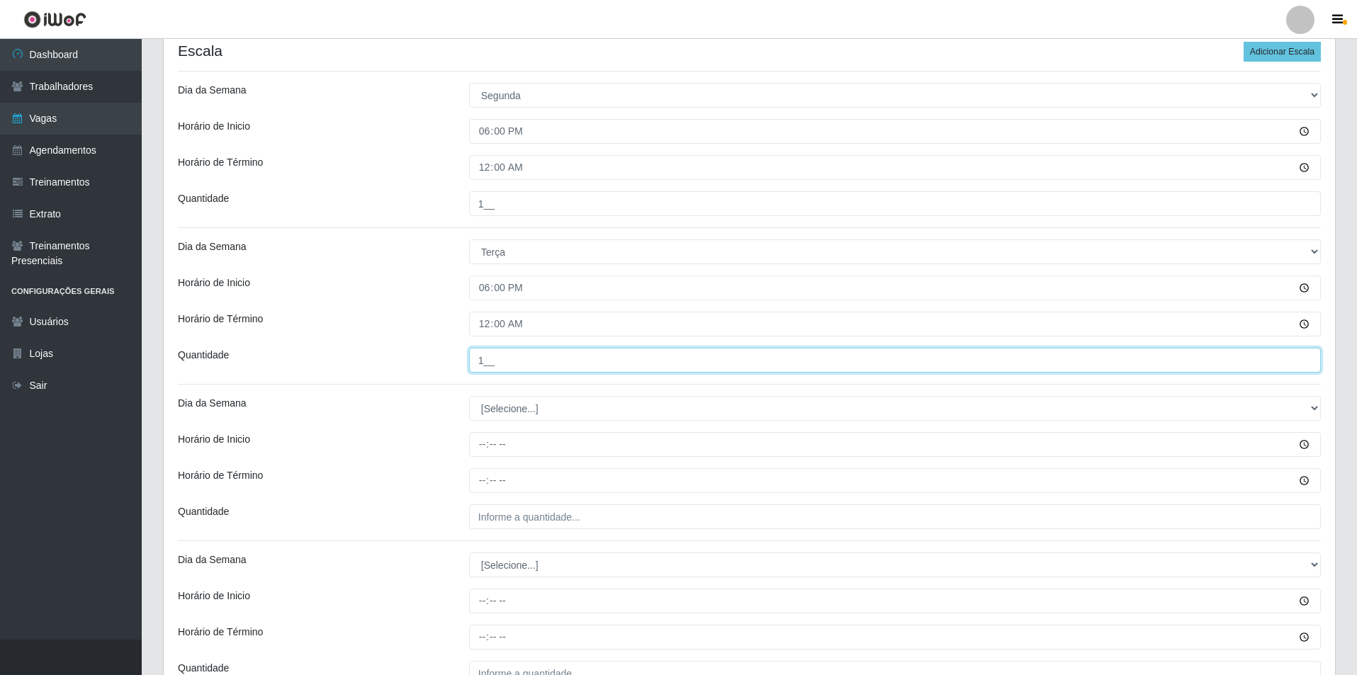
scroll to position [425, 0]
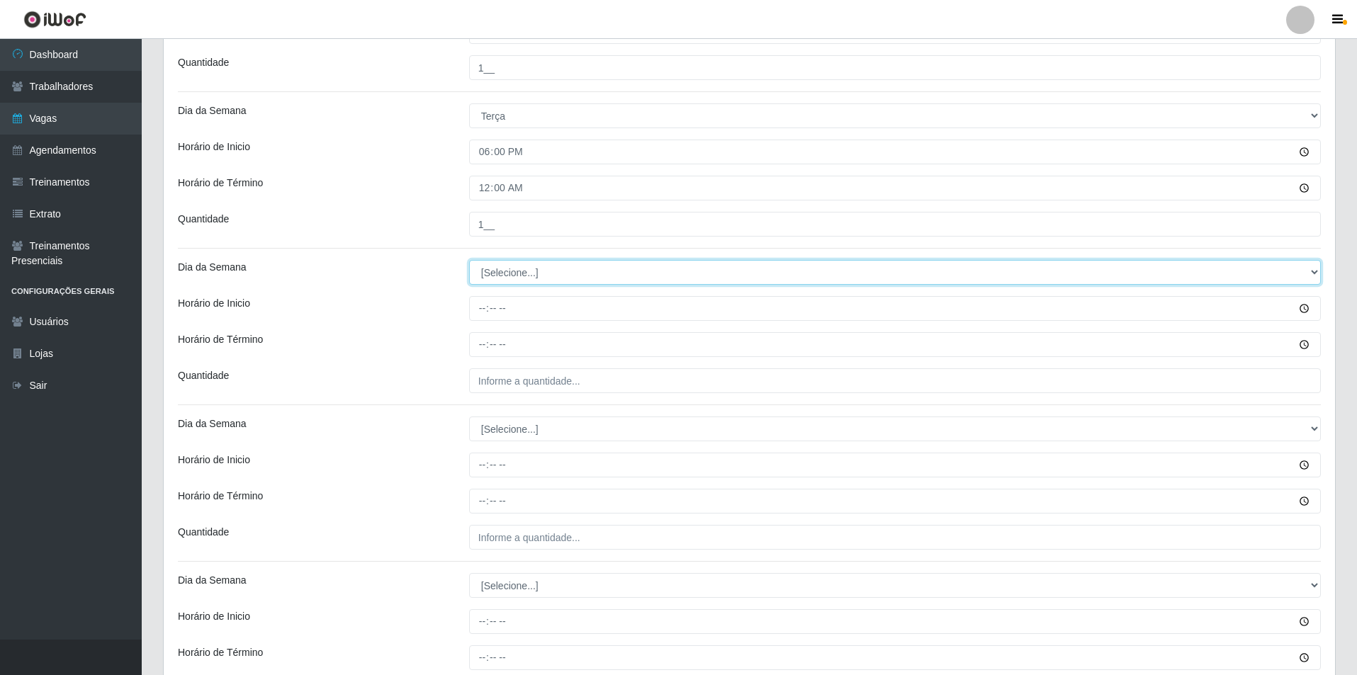
click at [487, 279] on select "[Selecione...] Segunda Terça Quarta Quinta Sexta Sábado Domingo" at bounding box center [895, 272] width 852 height 25
select select "3"
click at [469, 260] on select "[Selecione...] Segunda Terça Quarta Quinta Sexta Sábado Domingo" at bounding box center [895, 272] width 852 height 25
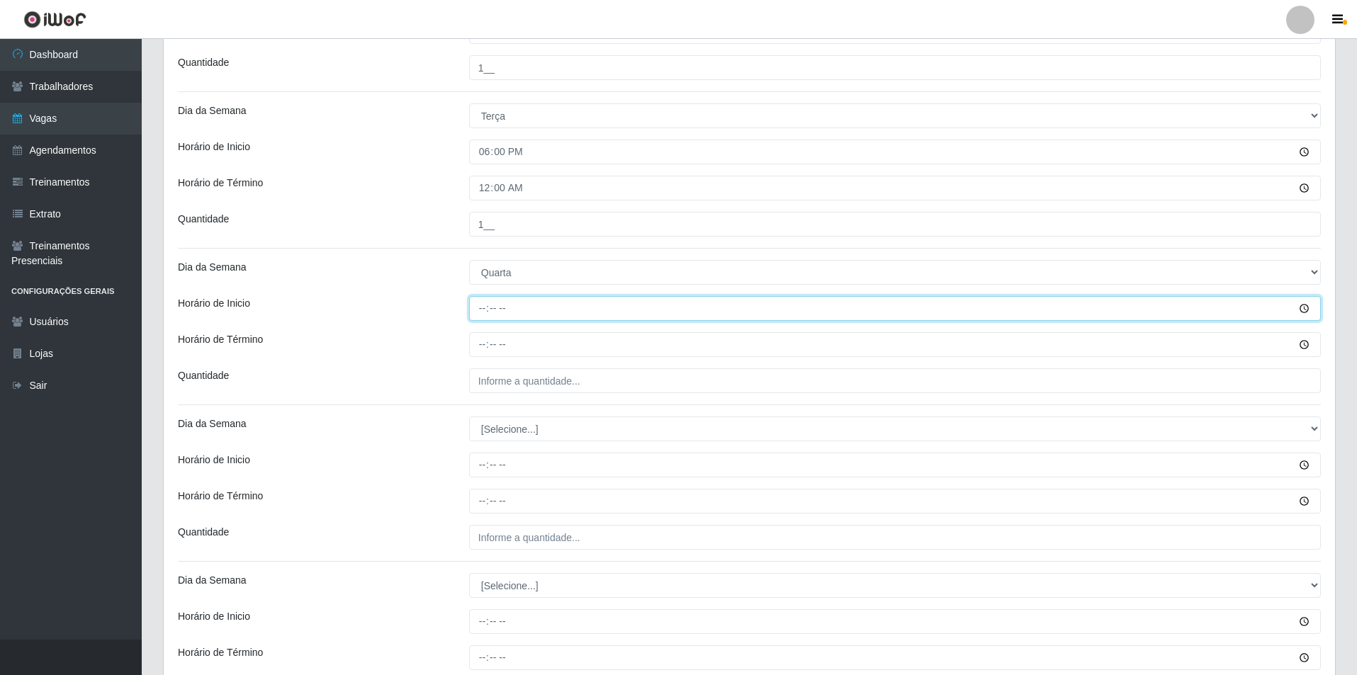
click at [483, 310] on input "Horário de Inicio" at bounding box center [895, 308] width 852 height 25
type input "18:00"
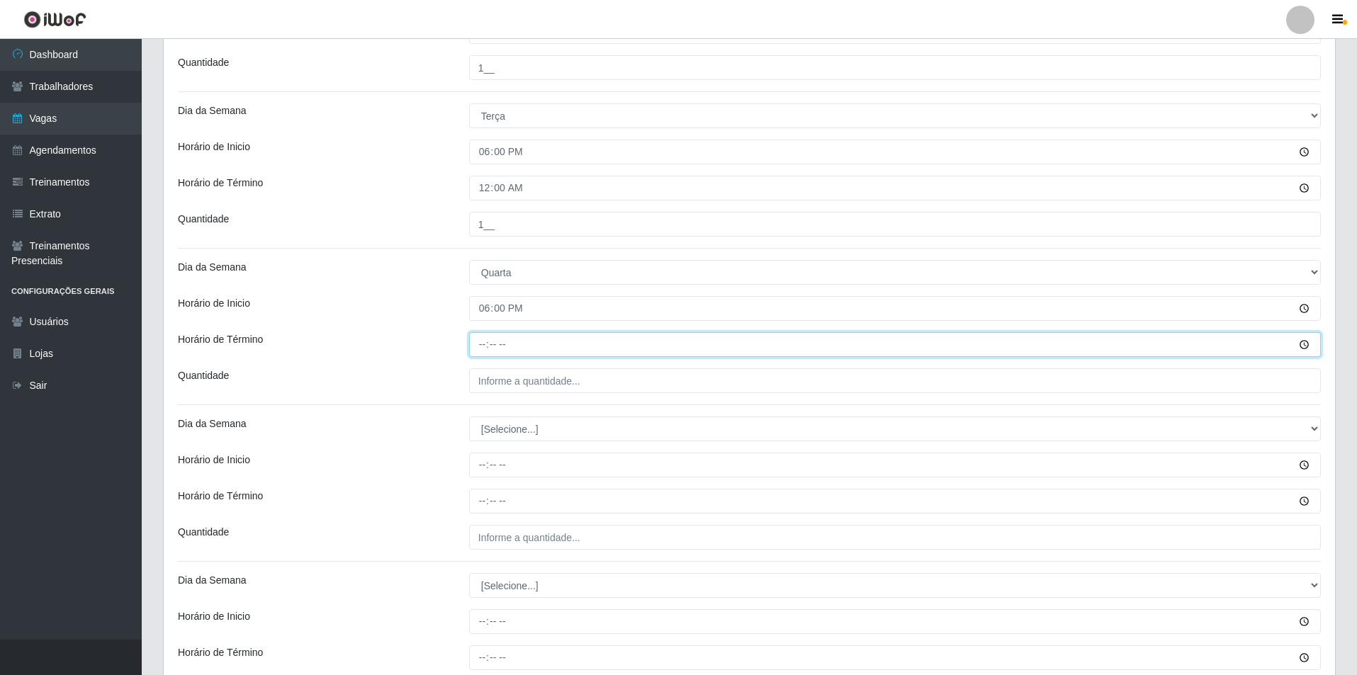
click at [475, 342] on input "Horário de Término" at bounding box center [895, 344] width 852 height 25
type input "00:00"
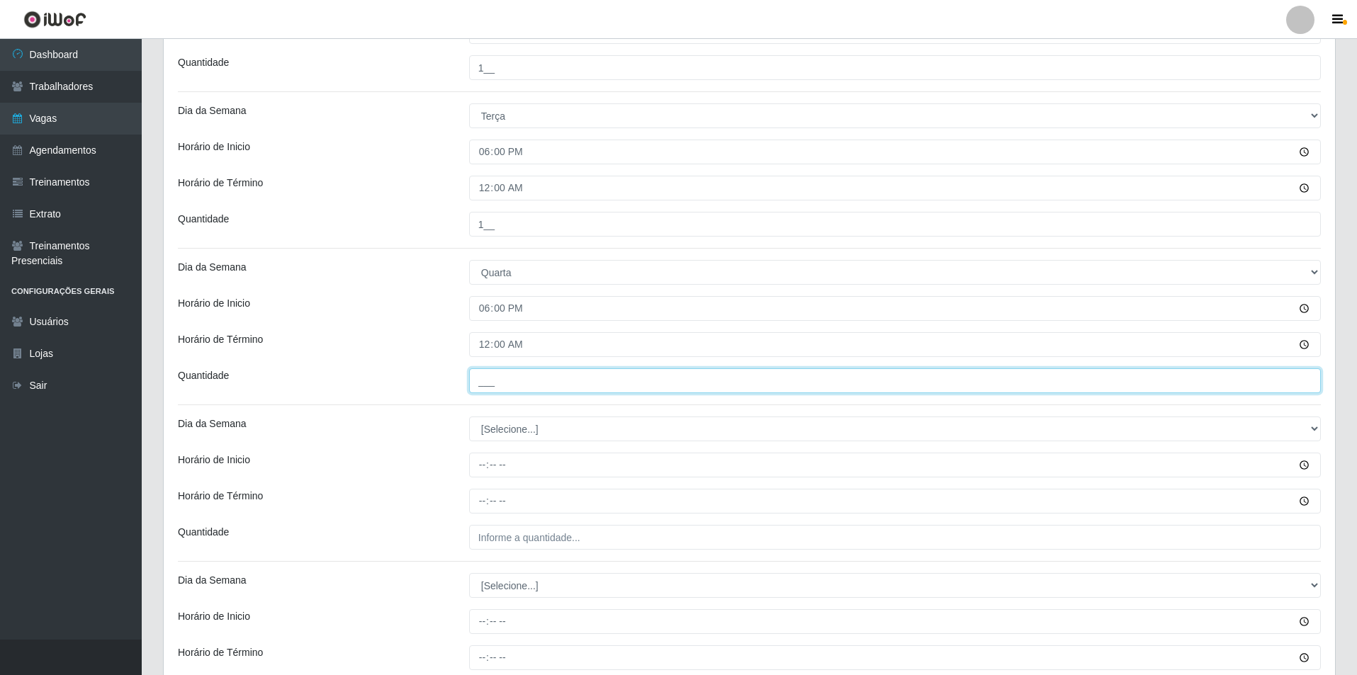
click at [517, 388] on input "___" at bounding box center [895, 380] width 852 height 25
type input "1__"
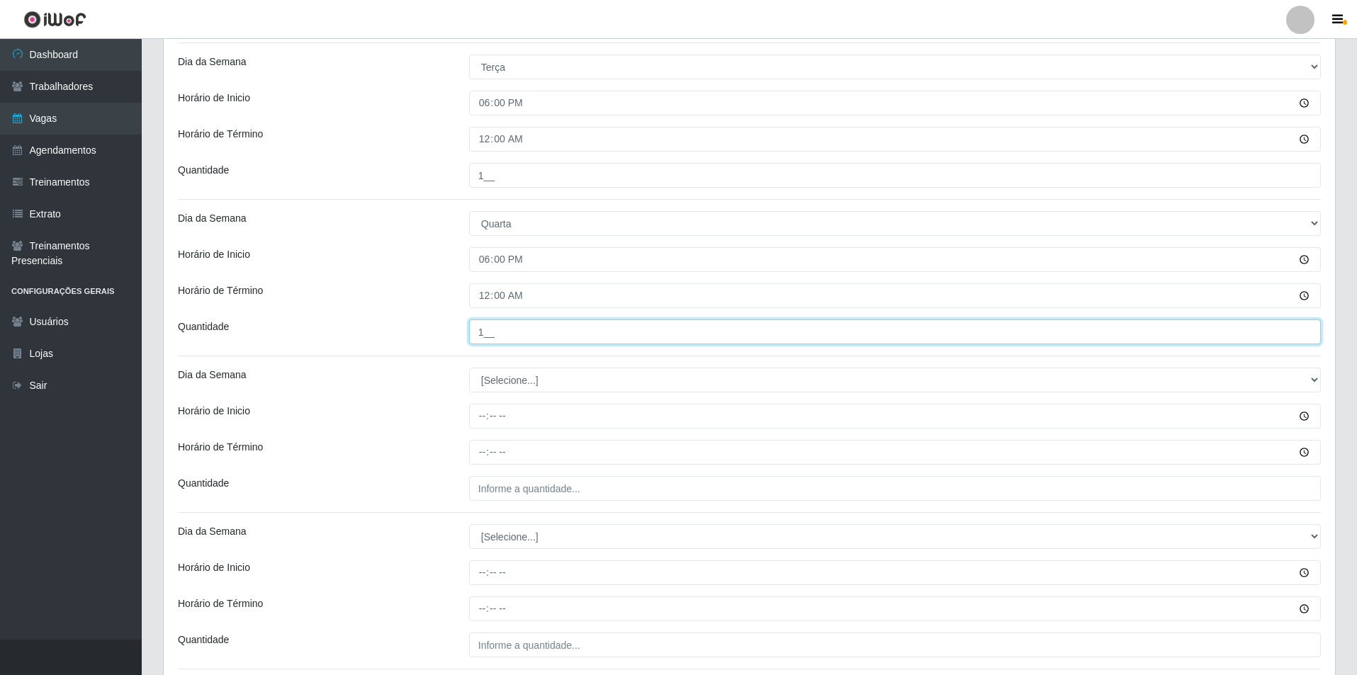
scroll to position [496, 0]
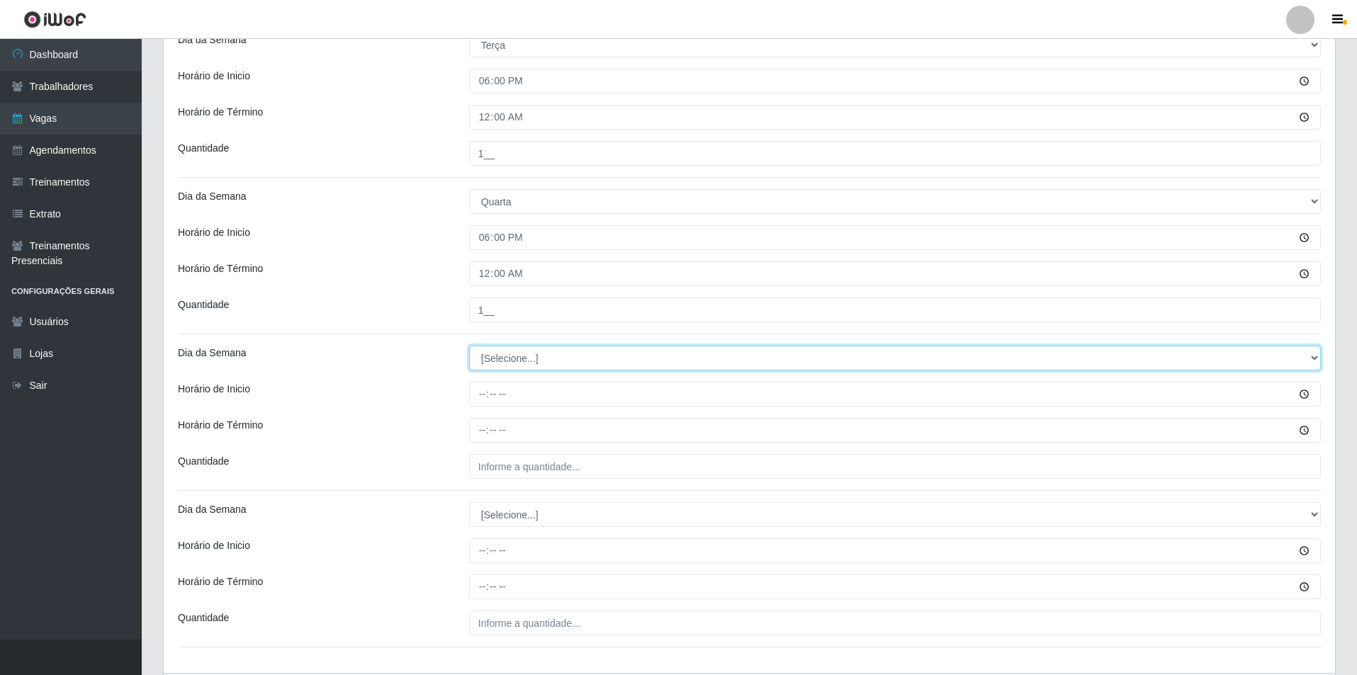
click at [496, 358] on select "[Selecione...] Segunda Terça Quarta Quinta Sexta Sábado Domingo" at bounding box center [895, 358] width 852 height 25
select select "4"
click at [469, 346] on select "[Selecione...] Segunda Terça Quarta Quinta Sexta Sábado Domingo" at bounding box center [895, 358] width 852 height 25
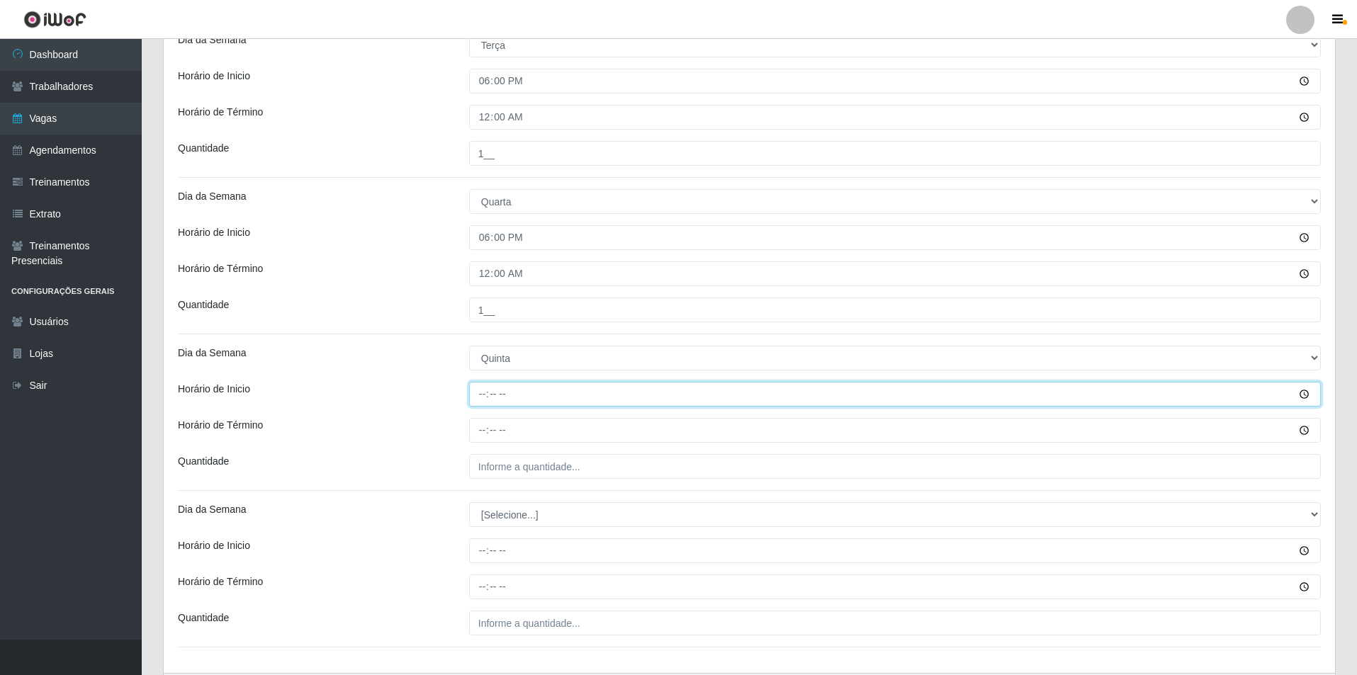
click at [483, 397] on input "Horário de Inicio" at bounding box center [895, 394] width 852 height 25
type input "18:00"
click at [487, 423] on input "Horário de Término" at bounding box center [895, 430] width 852 height 25
type input "00:00"
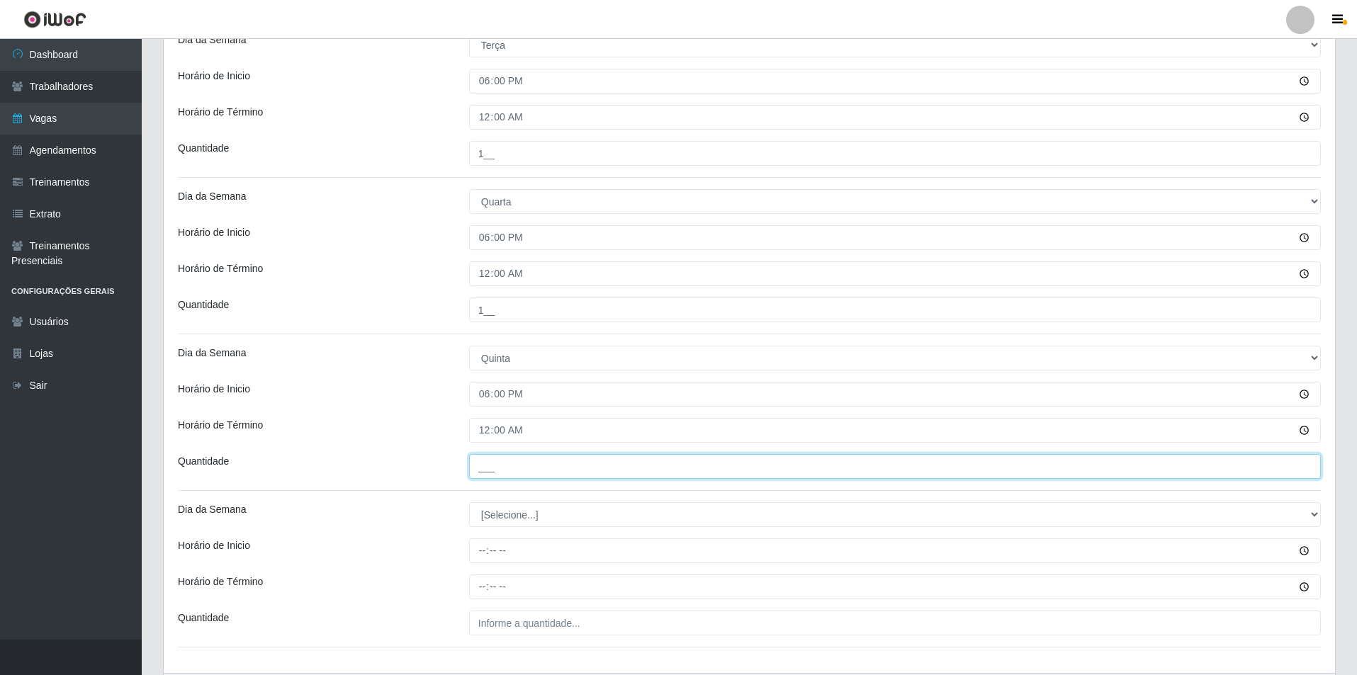
click at [518, 467] on input "___" at bounding box center [895, 466] width 852 height 25
type input "1__"
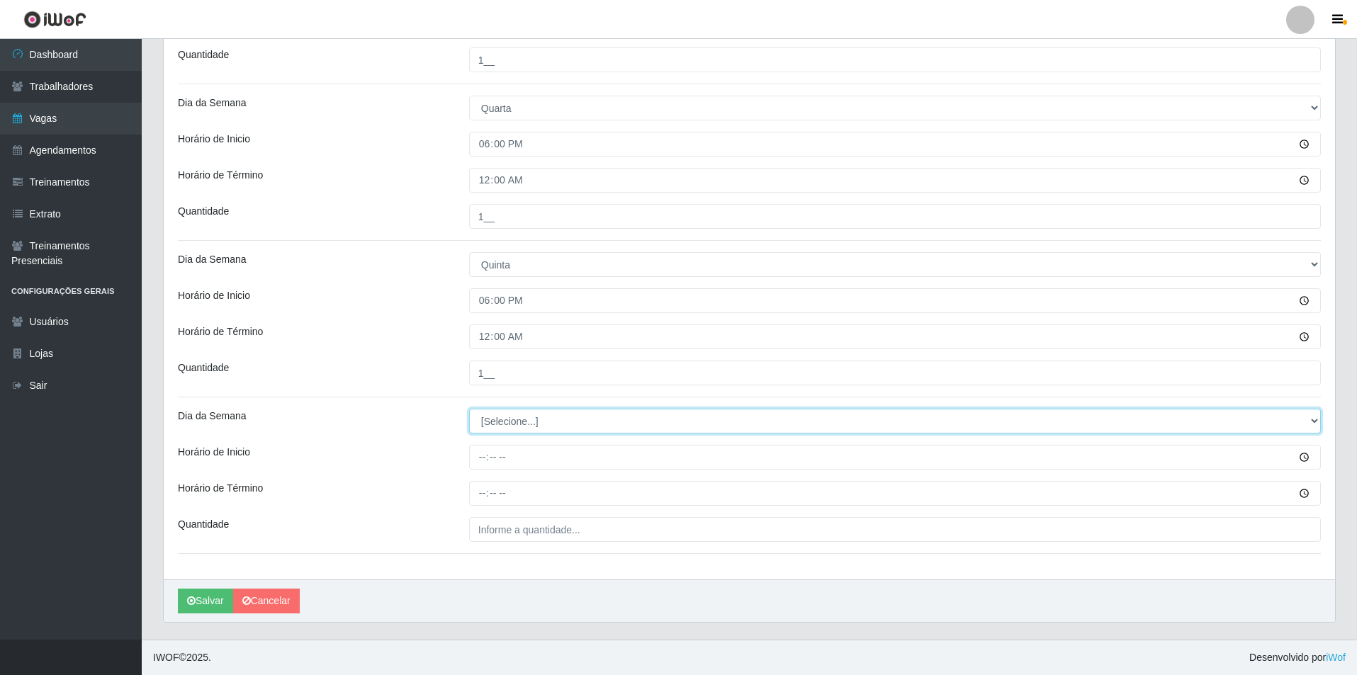
click at [498, 415] on select "[Selecione...] Segunda Terça Quarta Quinta Sexta Sábado Domingo" at bounding box center [895, 421] width 852 height 25
select select "5"
click at [469, 409] on select "[Selecione...] Segunda Terça Quarta Quinta Sexta Sábado Domingo" at bounding box center [895, 421] width 852 height 25
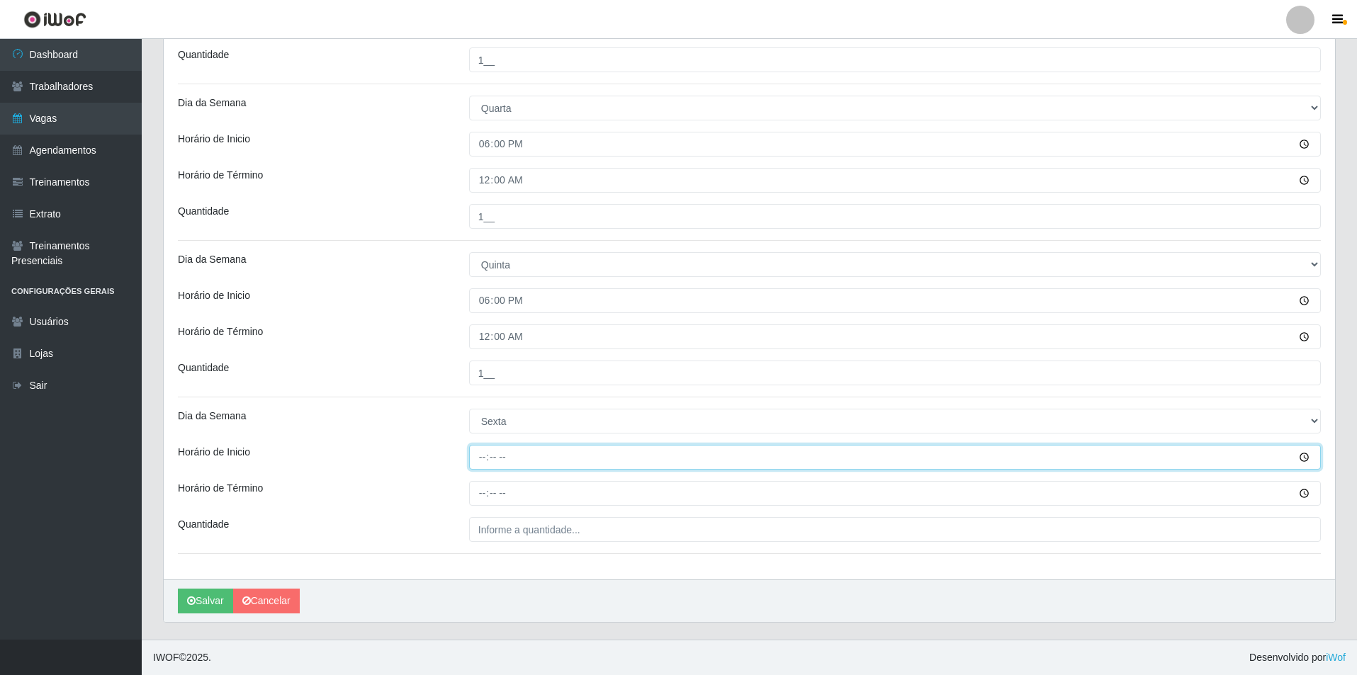
click at [487, 452] on input "Horário de Inicio" at bounding box center [895, 457] width 852 height 25
type input "18:00"
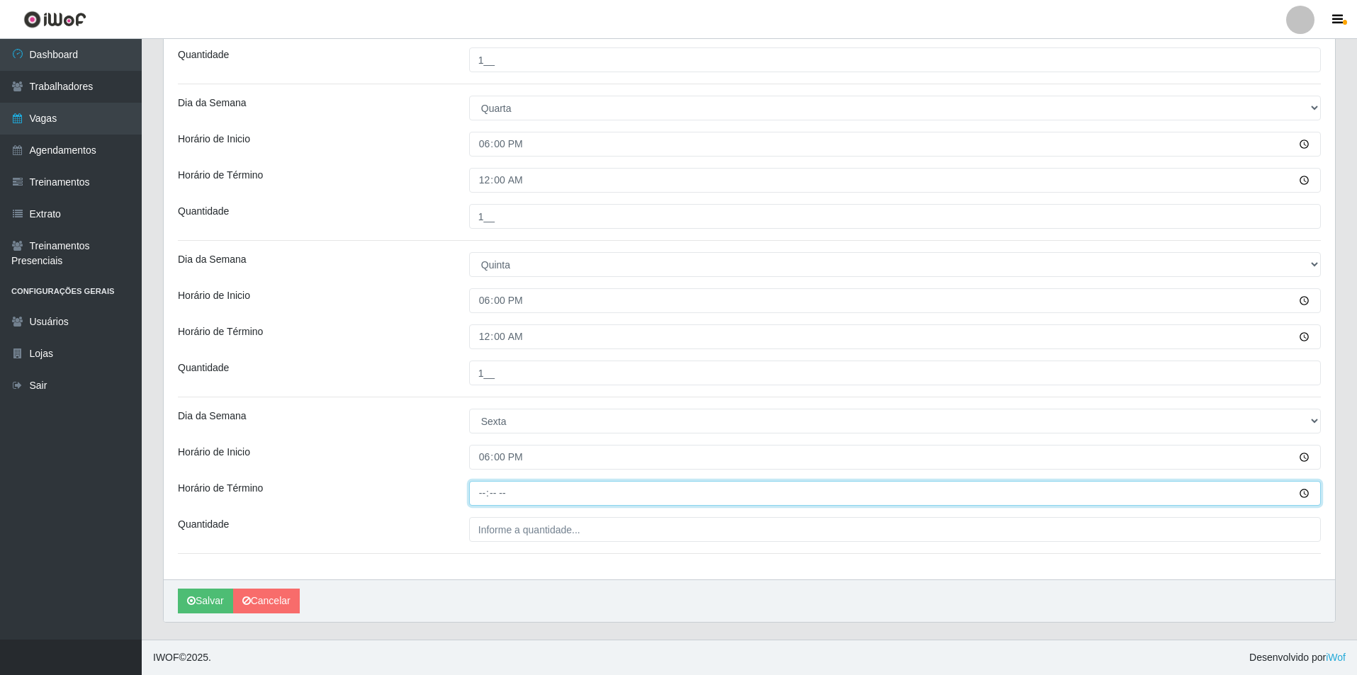
click at [478, 487] on input "Horário de Término" at bounding box center [895, 493] width 852 height 25
type input "00:00"
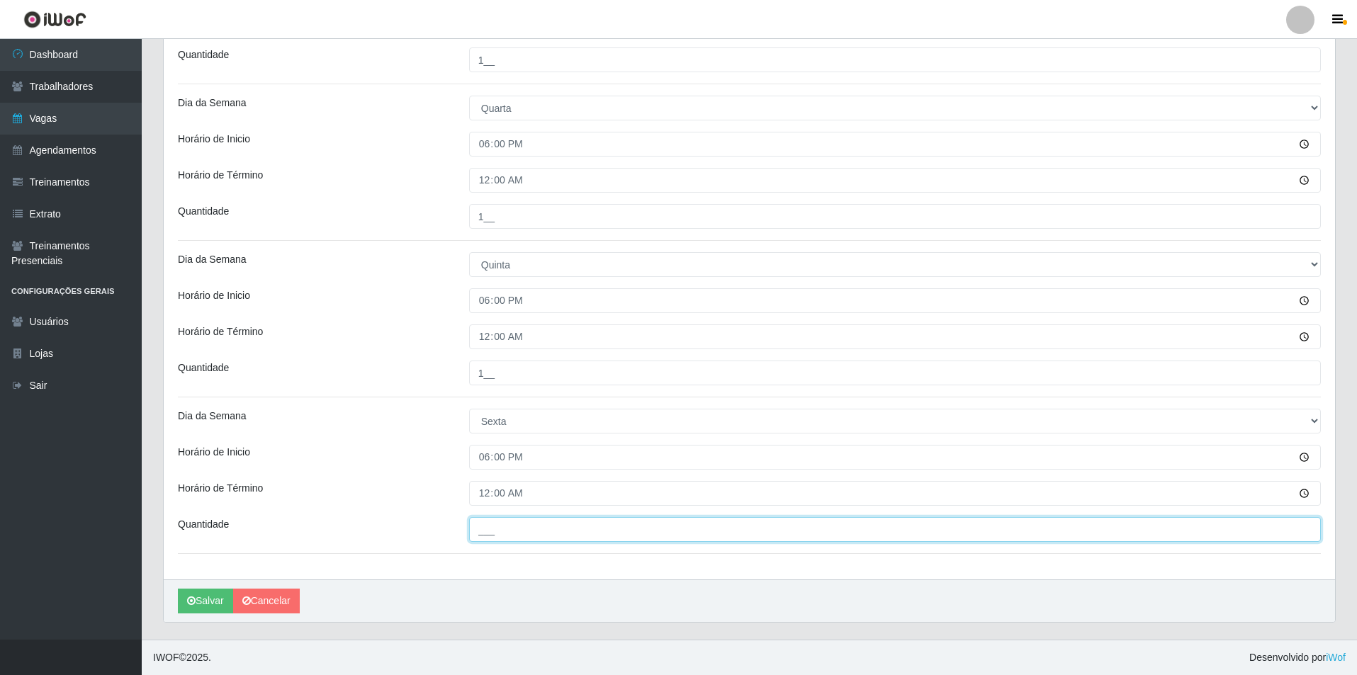
click at [522, 521] on input "___" at bounding box center [895, 529] width 852 height 25
type input "1__"
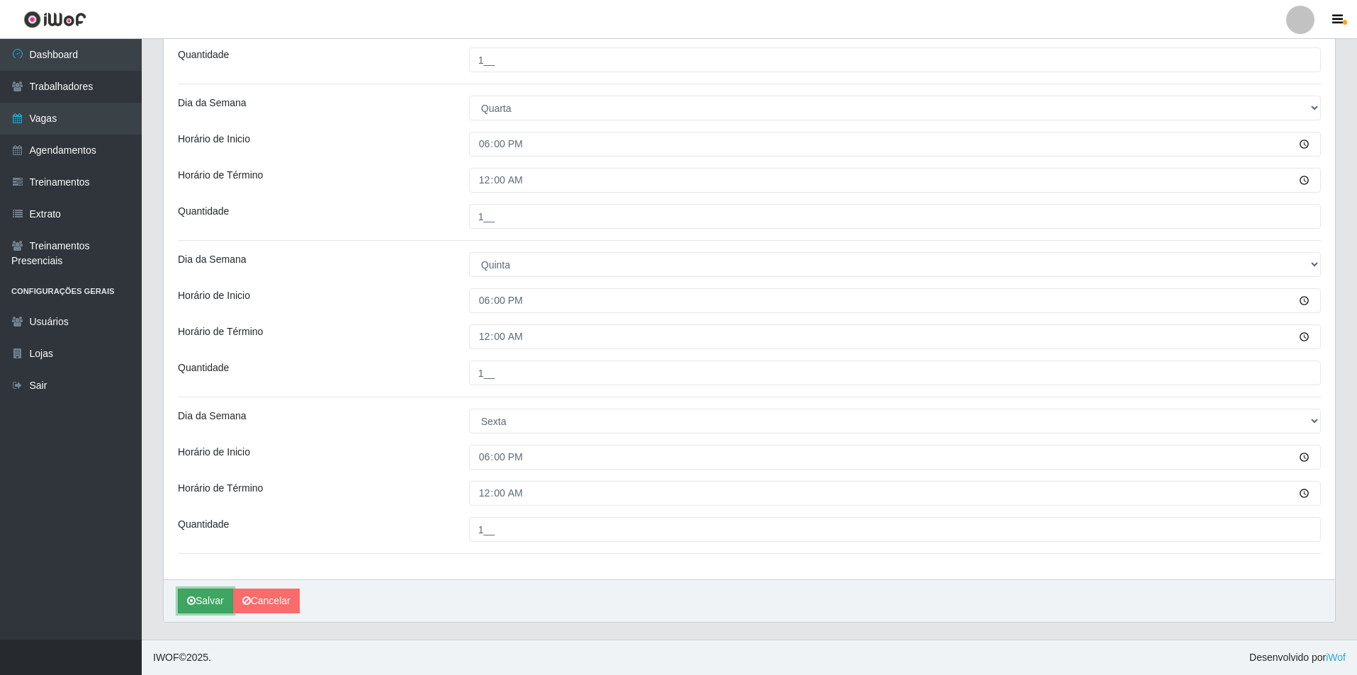
click at [218, 604] on button "Salvar" at bounding box center [205, 601] width 55 height 25
click at [191, 599] on icon "submit" at bounding box center [191, 601] width 9 height 10
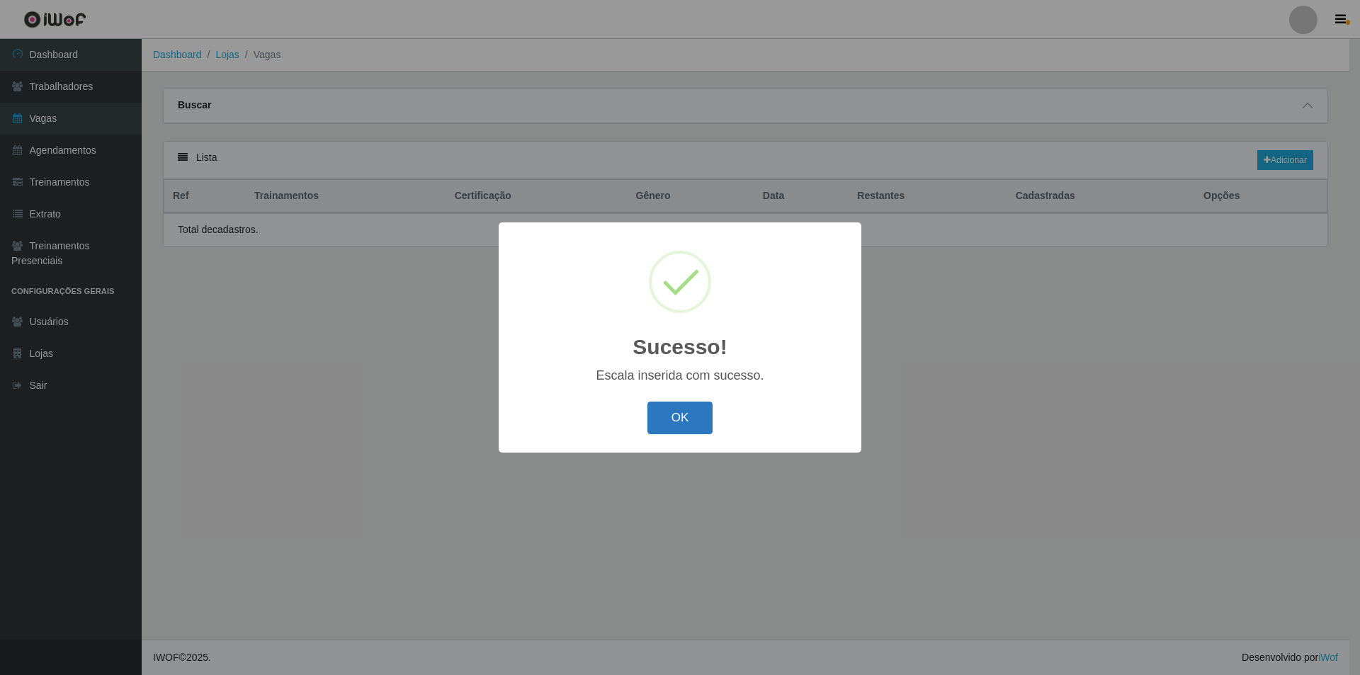
click at [694, 427] on button "OK" at bounding box center [681, 418] width 66 height 33
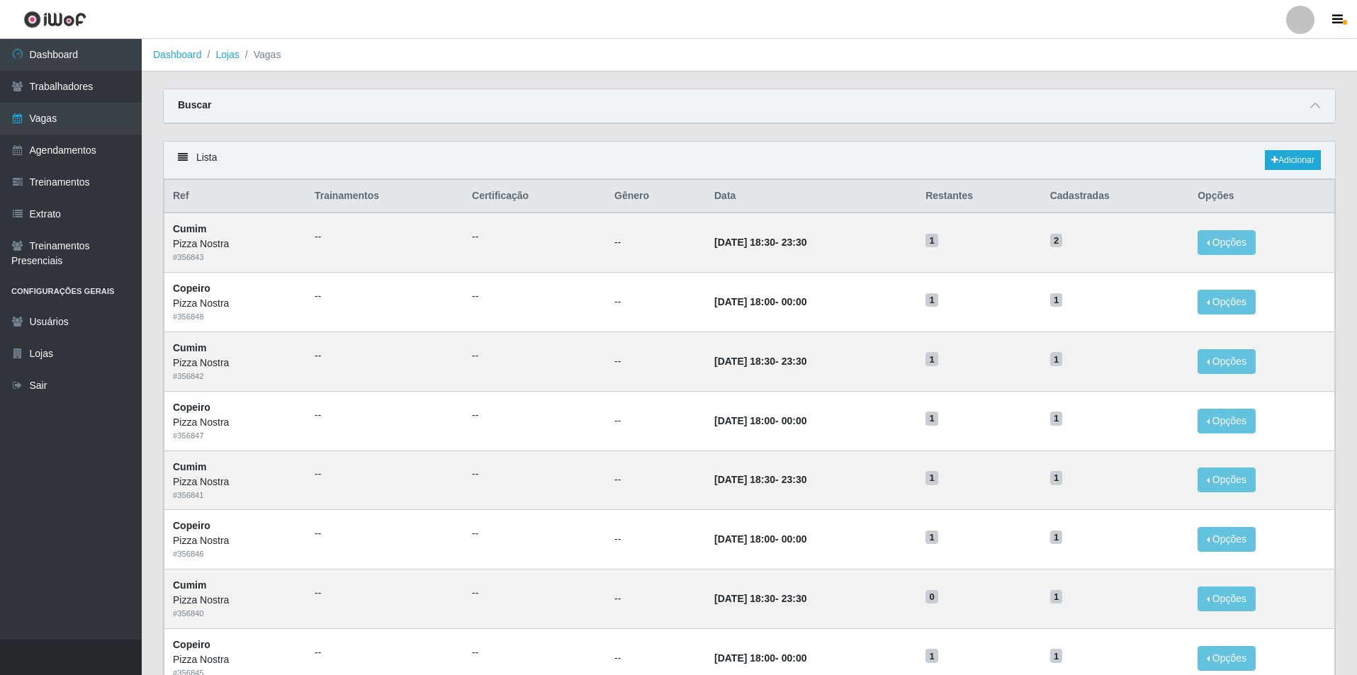
click at [41, 38] on link at bounding box center [55, 19] width 110 height 39
click at [57, 51] on link "Dashboard" at bounding box center [71, 55] width 142 height 32
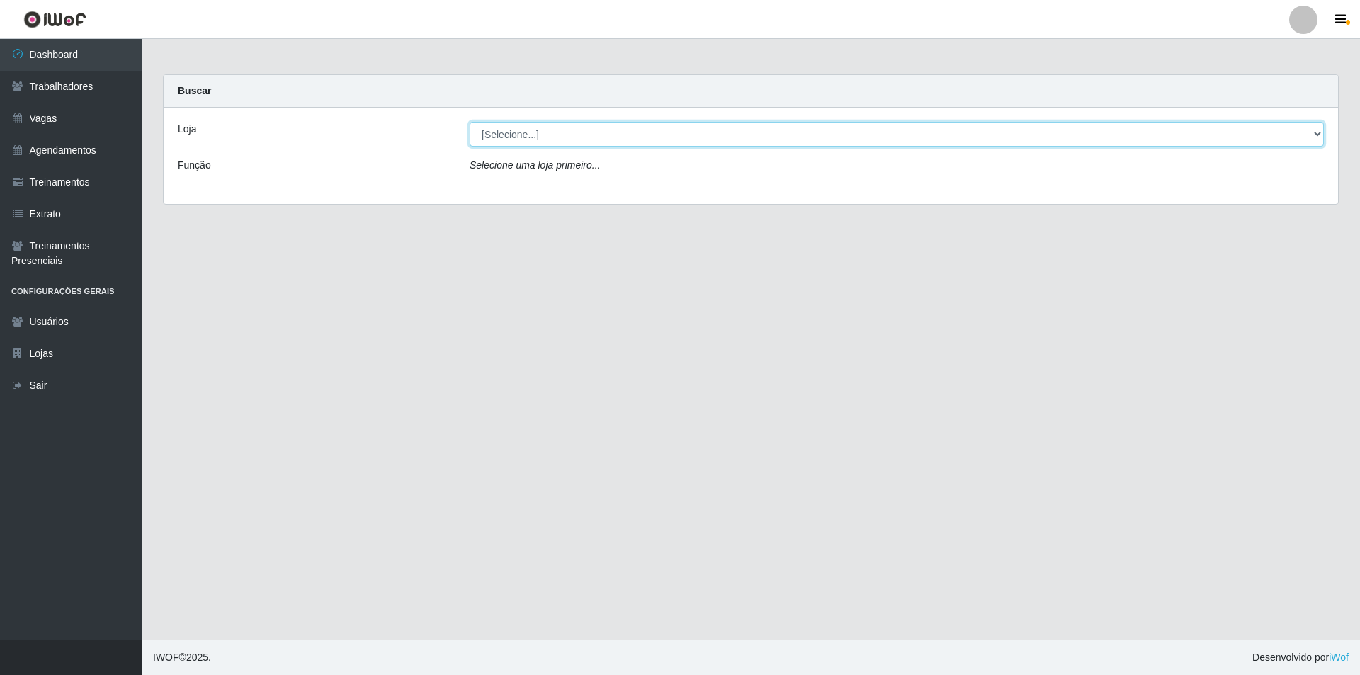
drag, startPoint x: 567, startPoint y: 135, endPoint x: 557, endPoint y: 140, distance: 10.8
click at [567, 135] on select "[Selecione...] Pizza Nostra" at bounding box center [897, 134] width 854 height 25
select select "337"
click at [470, 122] on select "[Selecione...] Pizza Nostra" at bounding box center [897, 134] width 854 height 25
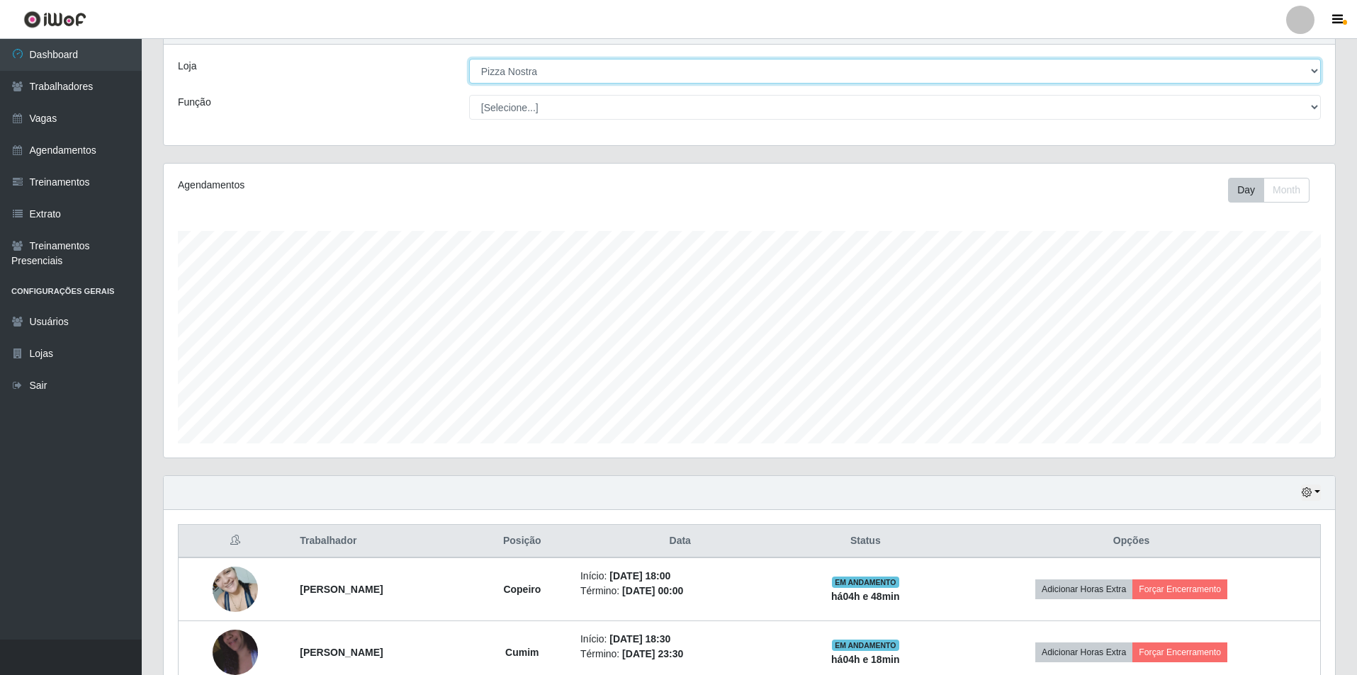
scroll to position [140, 0]
